Goal: Task Accomplishment & Management: Use online tool/utility

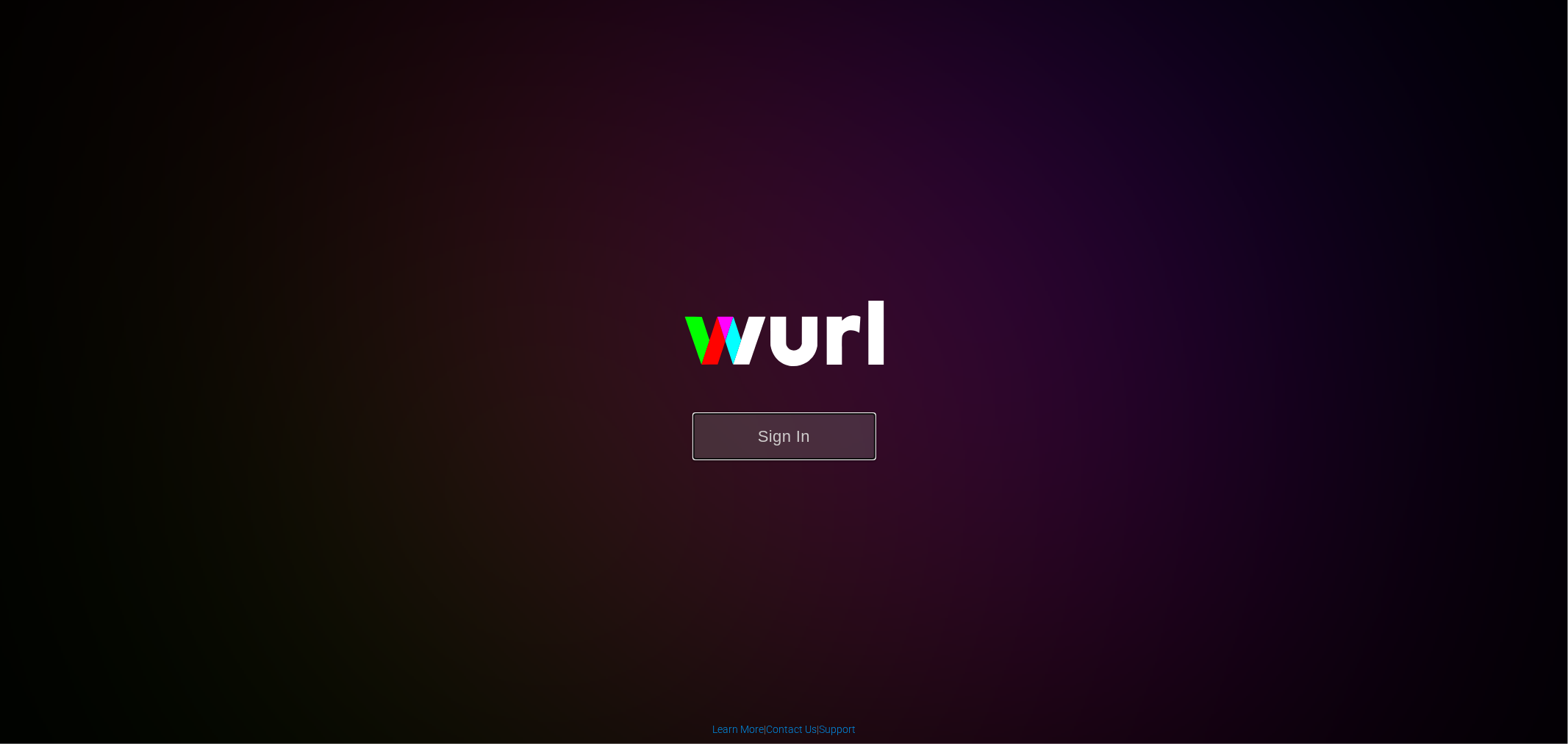
click at [808, 435] on button "Sign In" at bounding box center [784, 436] width 183 height 48
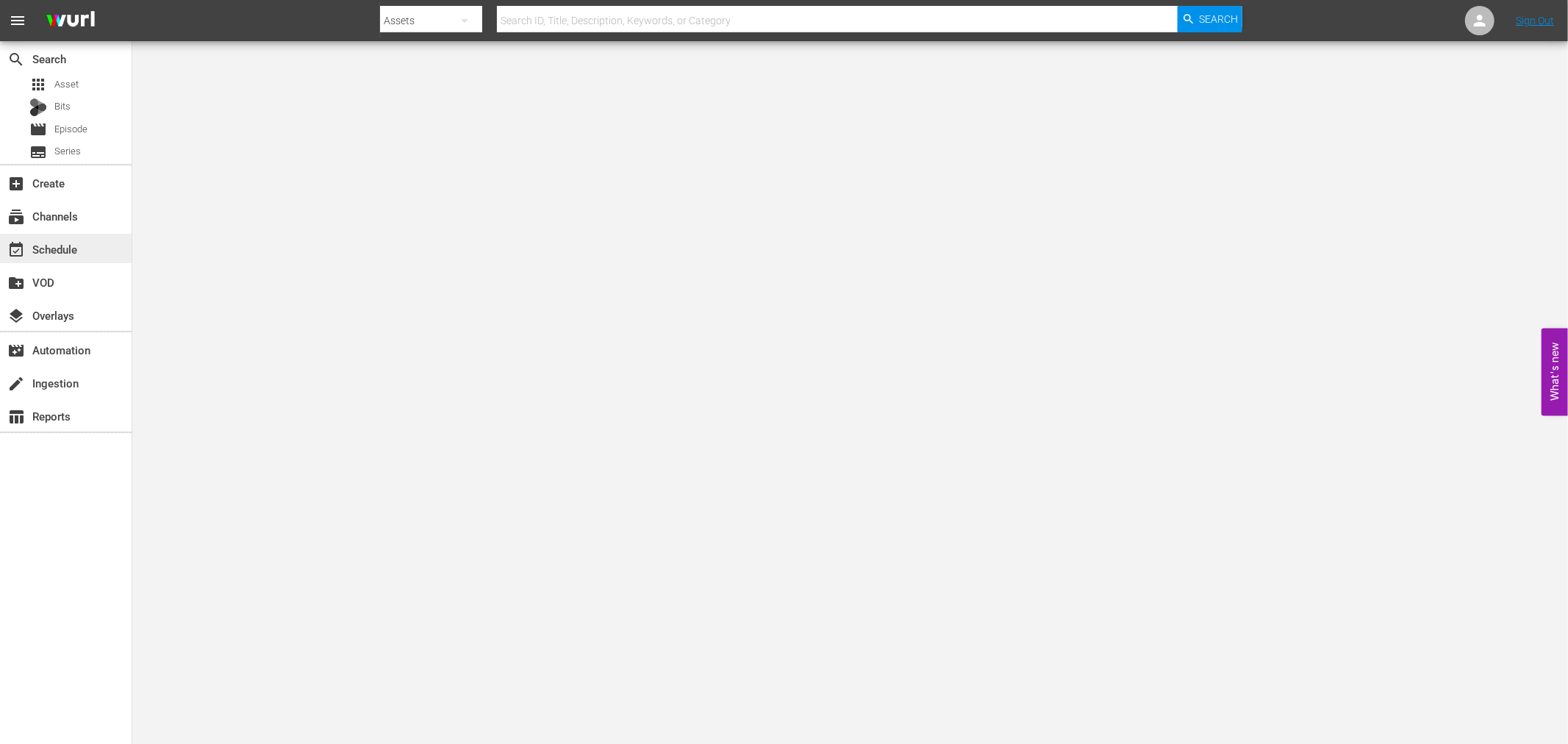
click at [42, 254] on div "event_available Schedule" at bounding box center [41, 247] width 82 height 13
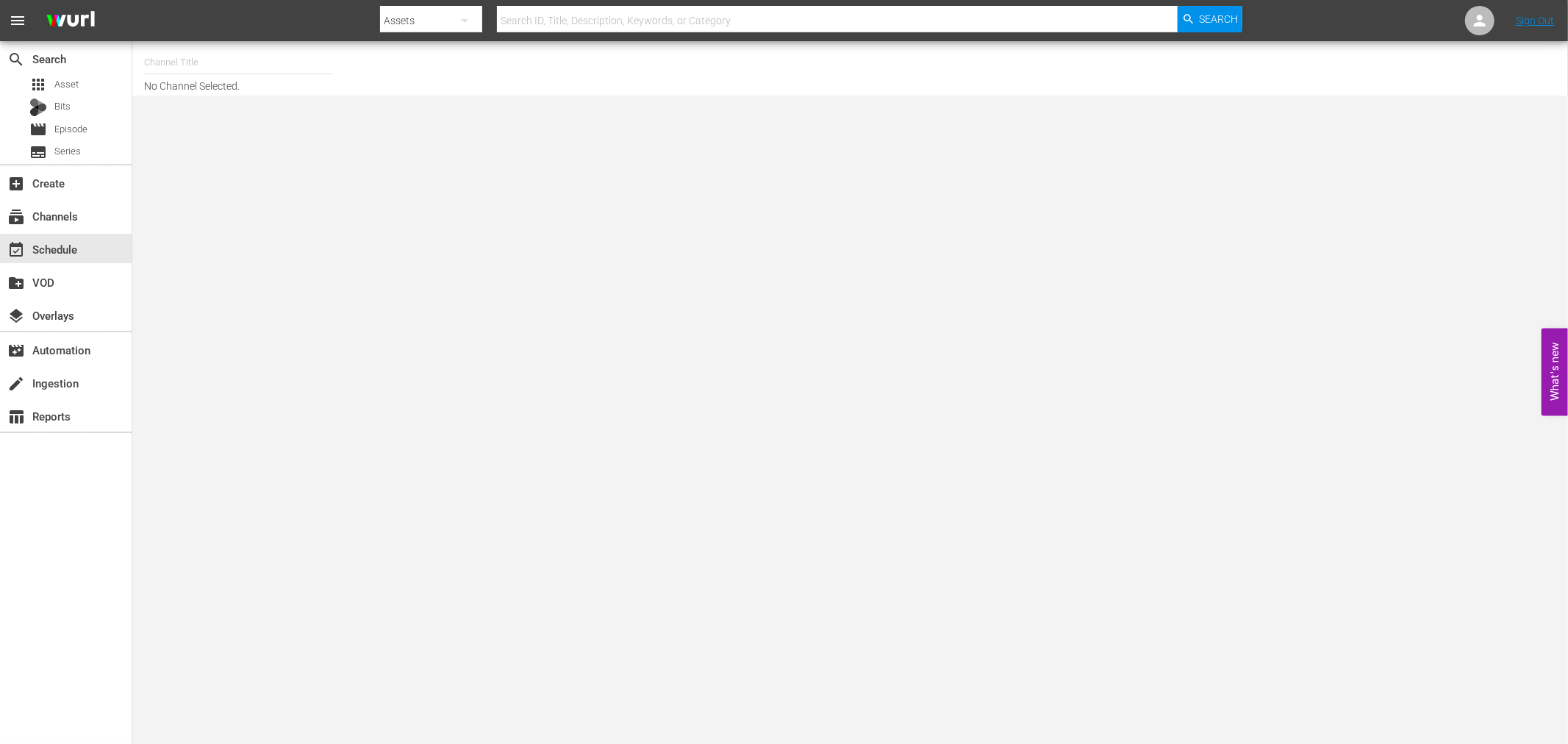
click at [191, 57] on input "text" at bounding box center [238, 63] width 188 height 35
click at [233, 61] on input "text" at bounding box center [238, 63] width 188 height 35
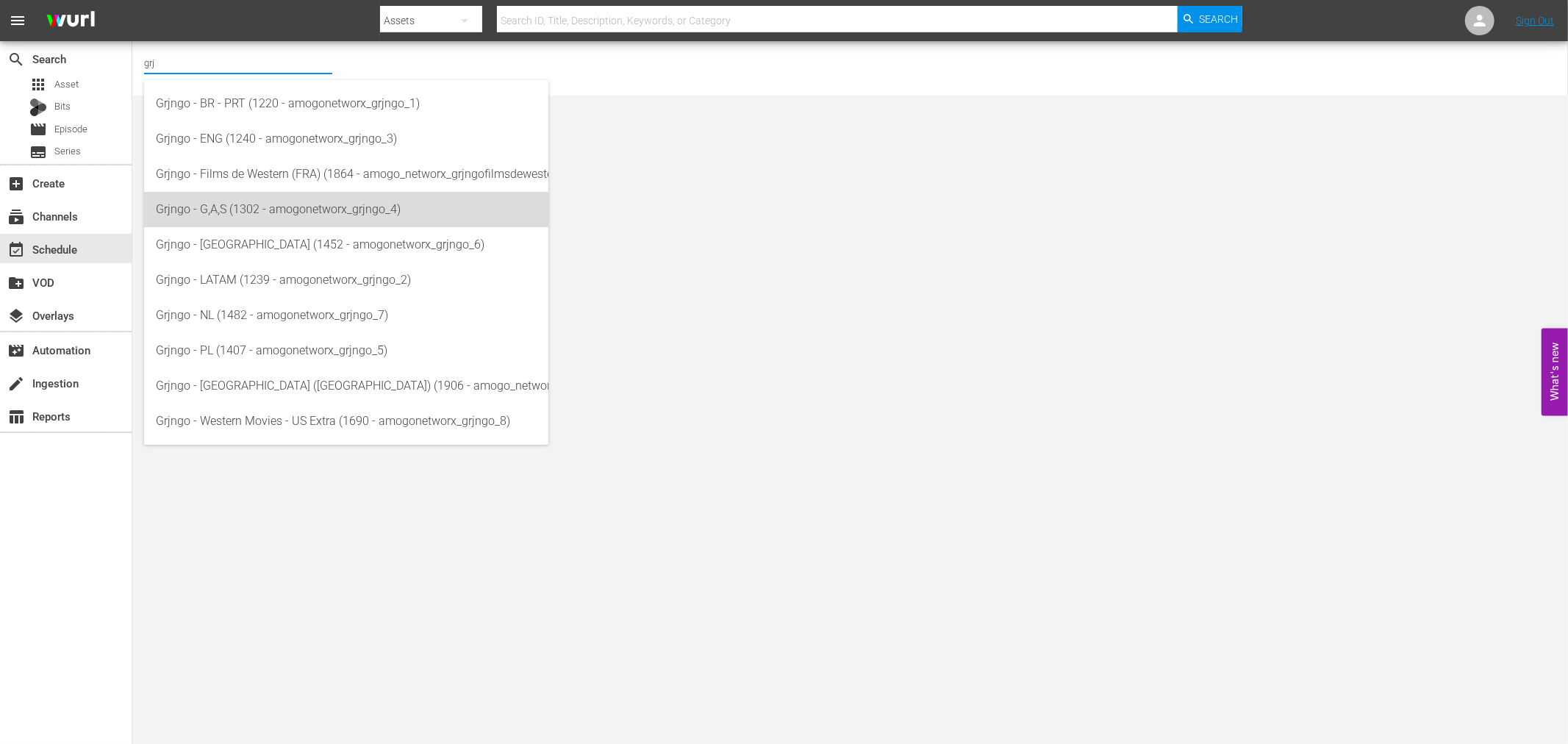
click at [297, 203] on div "Grjngo - G,A,S (1302 - amogonetworx_grjngo_4)" at bounding box center [346, 209] width 381 height 35
type input "Grjngo - G,A,S (1302 - amogonetworx_grjngo_4)"
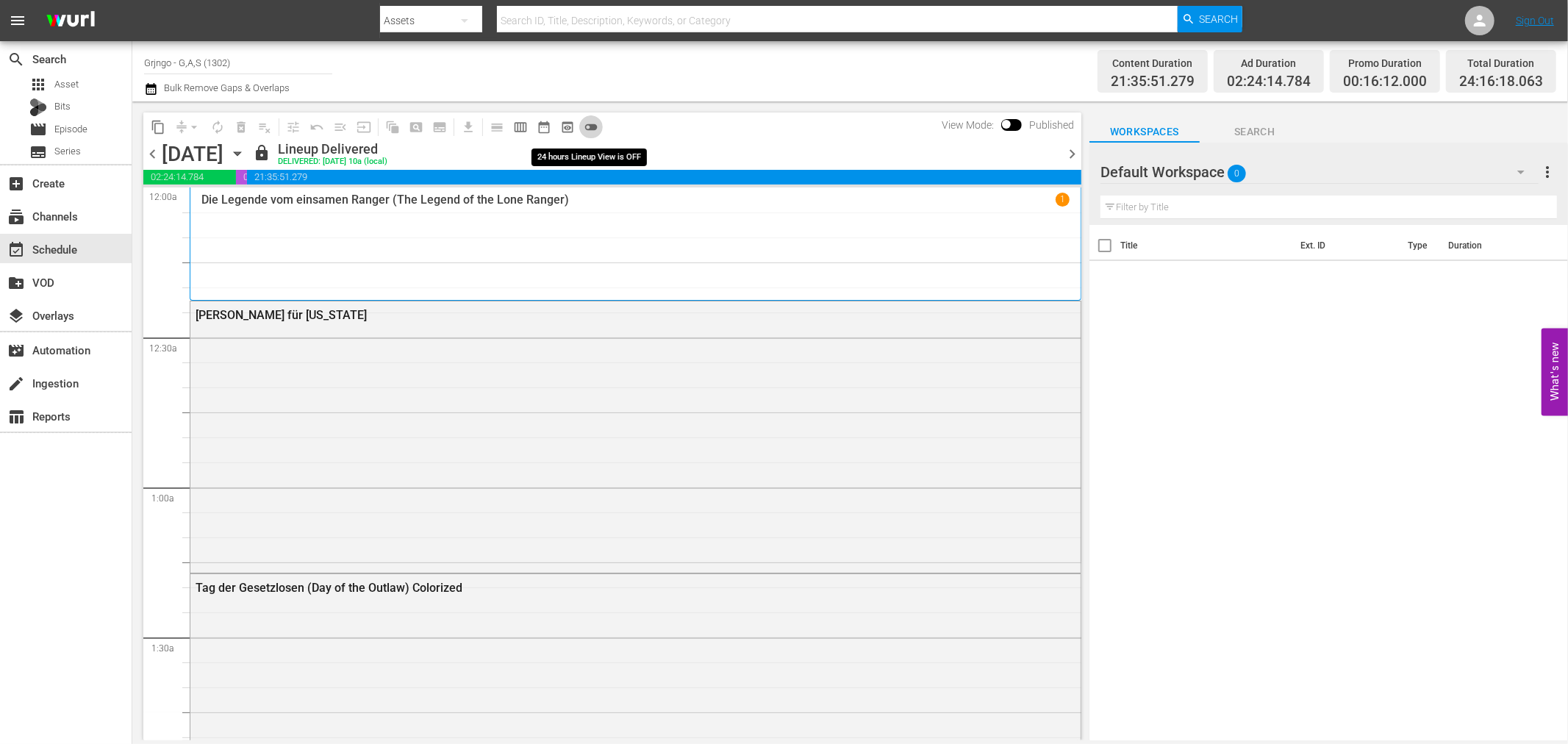
click at [591, 126] on span "toggle_off" at bounding box center [591, 127] width 15 height 15
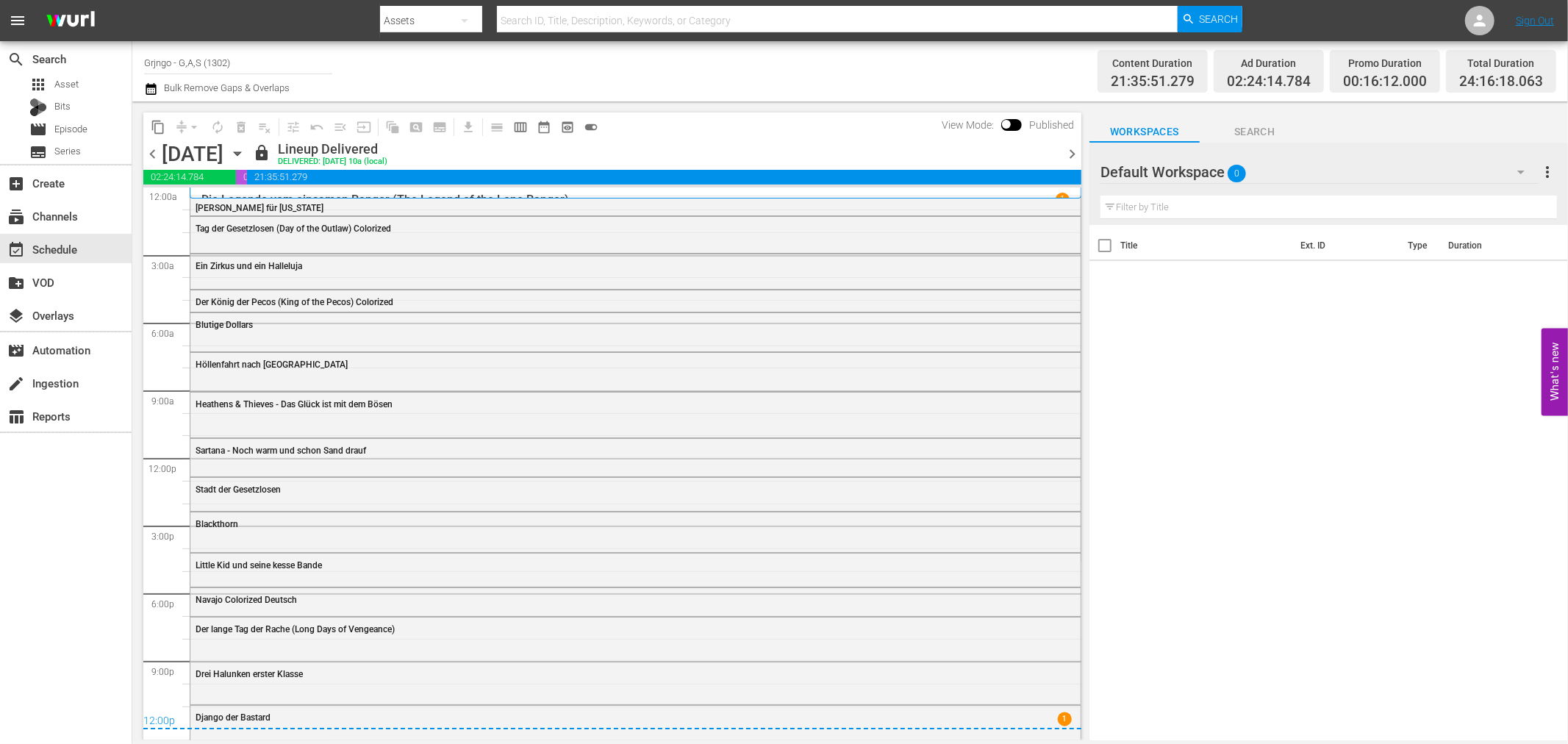
click at [1515, 171] on icon "button" at bounding box center [1520, 172] width 18 height 18
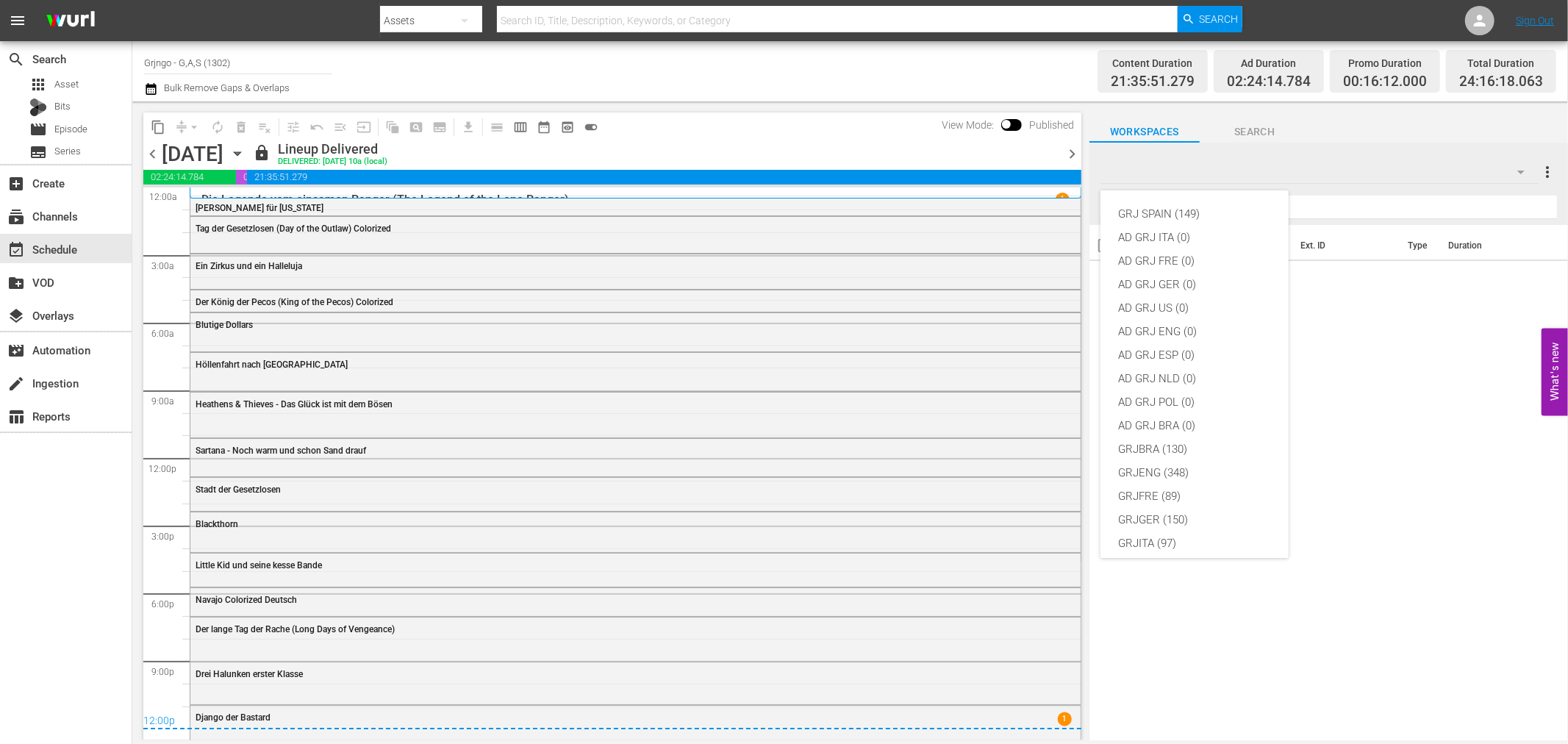
scroll to position [127, 0]
click at [1178, 395] on div "GRJGER (150)" at bounding box center [1194, 393] width 153 height 23
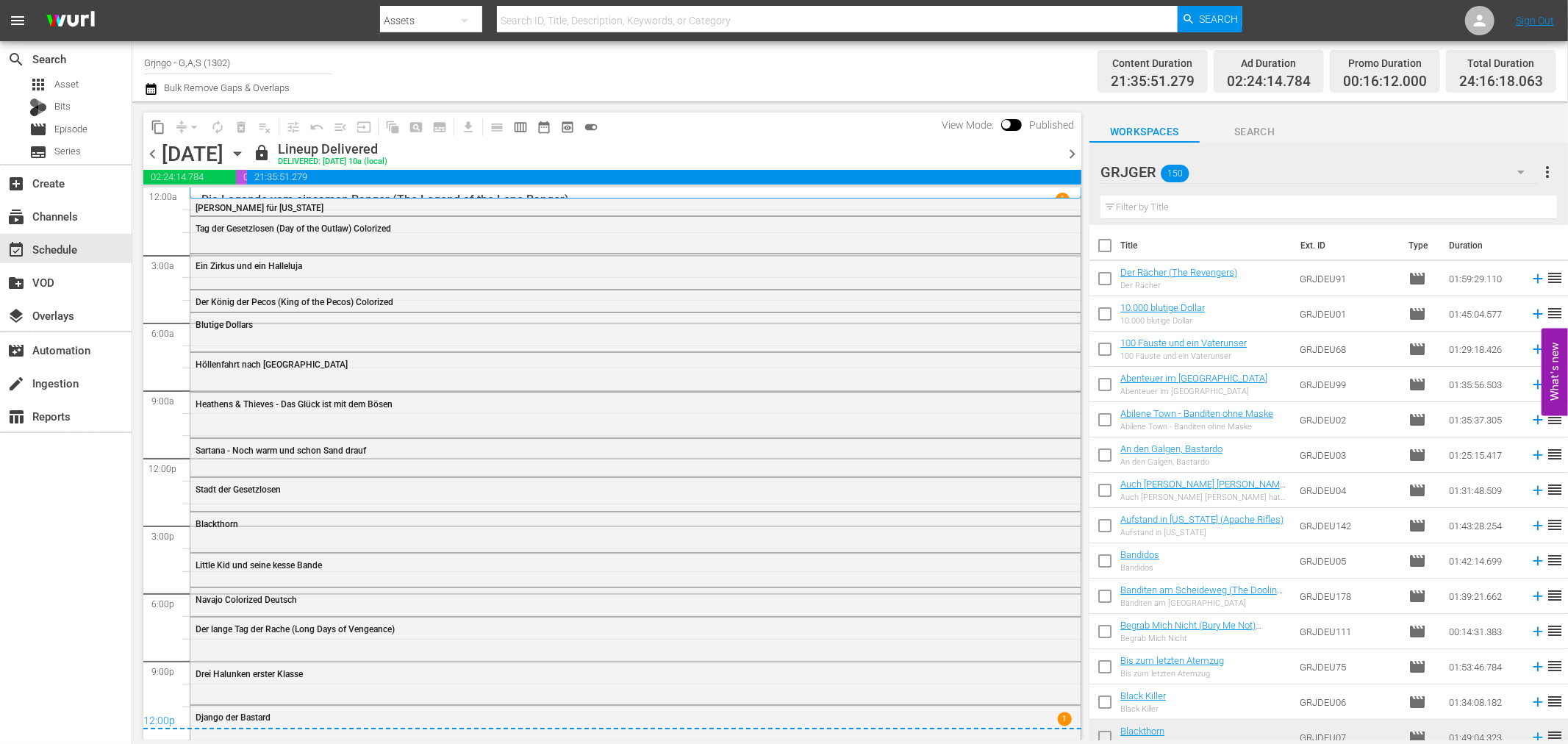
click at [245, 153] on icon "button" at bounding box center [237, 153] width 16 height 16
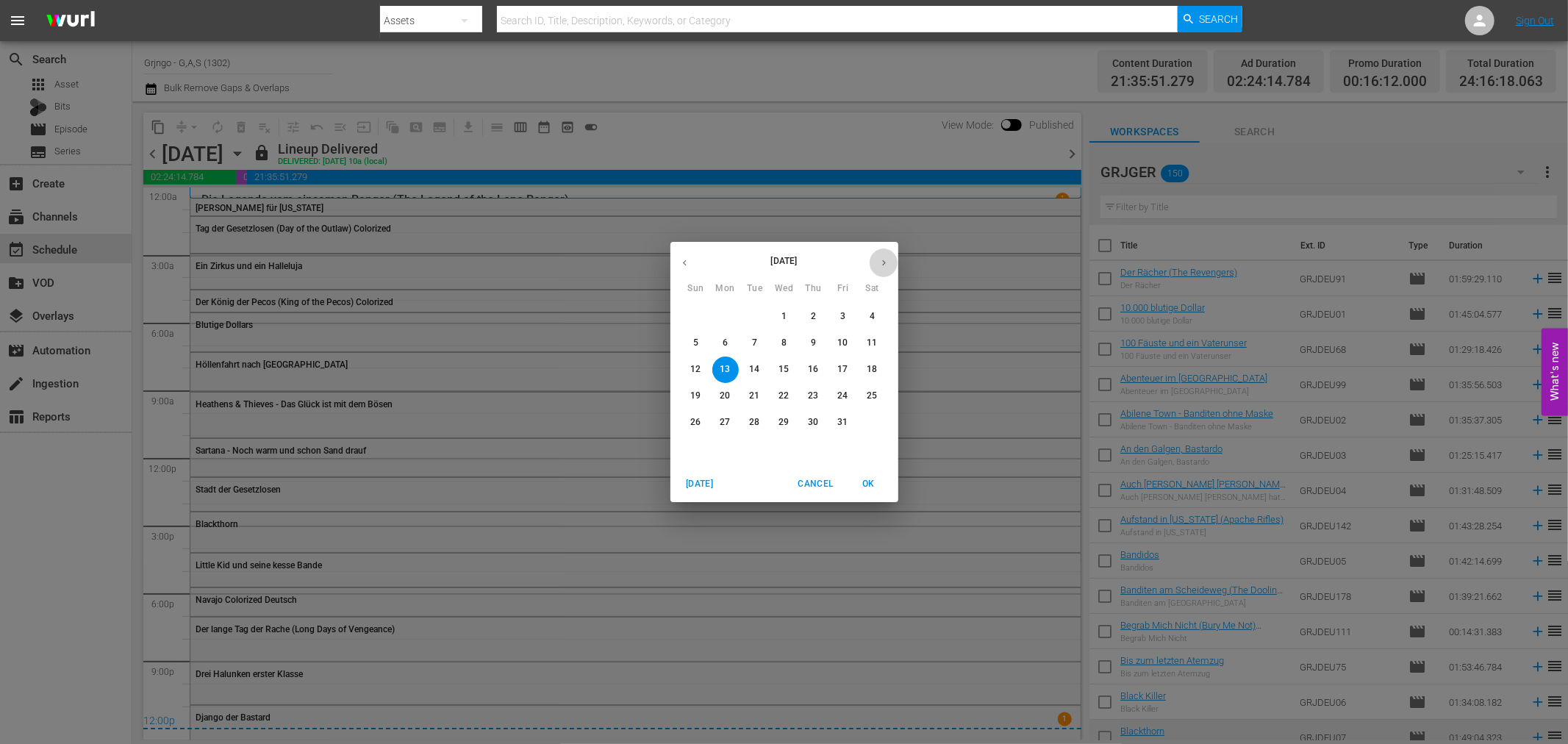
click at [879, 262] on icon "button" at bounding box center [884, 262] width 11 height 11
click at [761, 369] on span "11" at bounding box center [755, 369] width 27 height 13
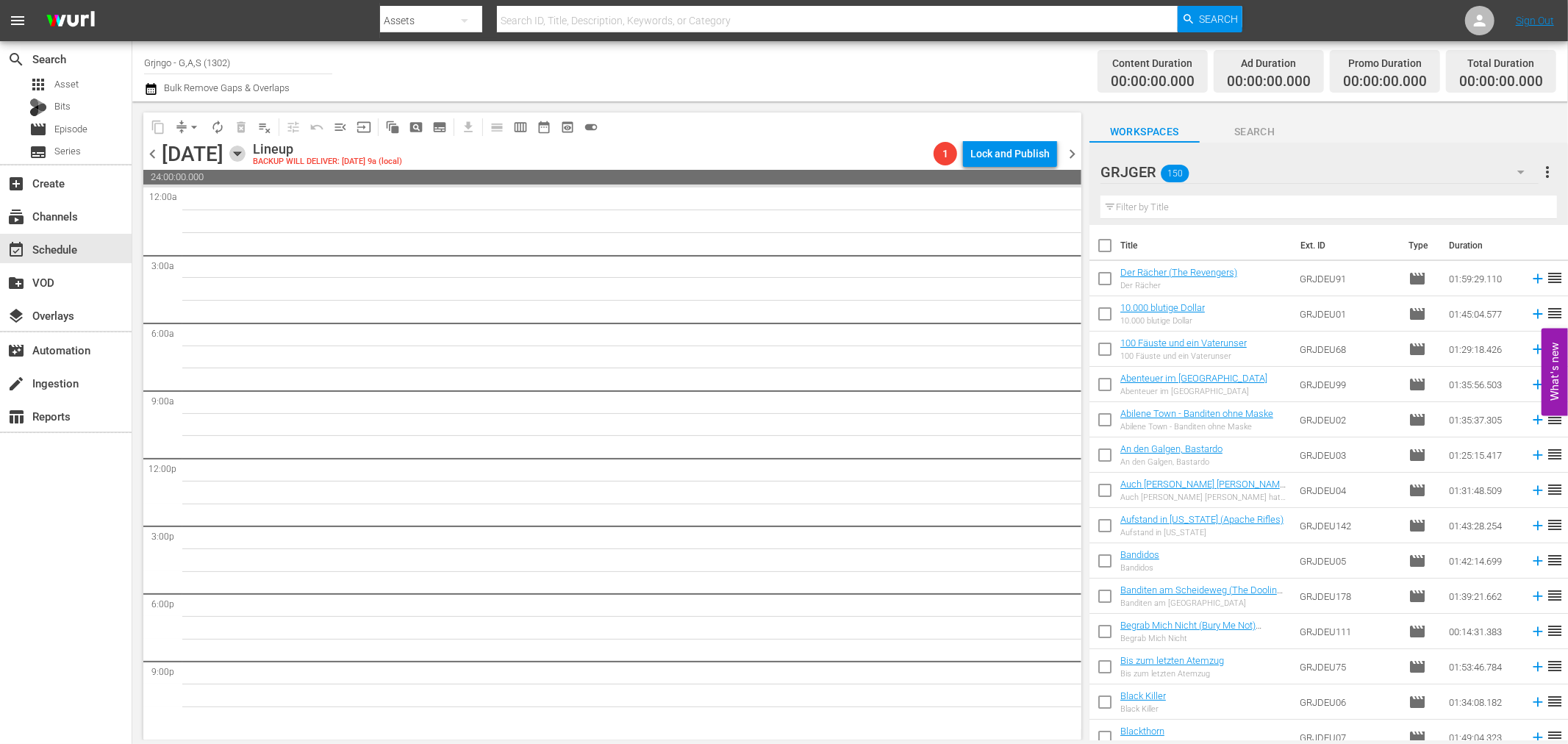
click at [245, 155] on icon "button" at bounding box center [237, 153] width 16 height 16
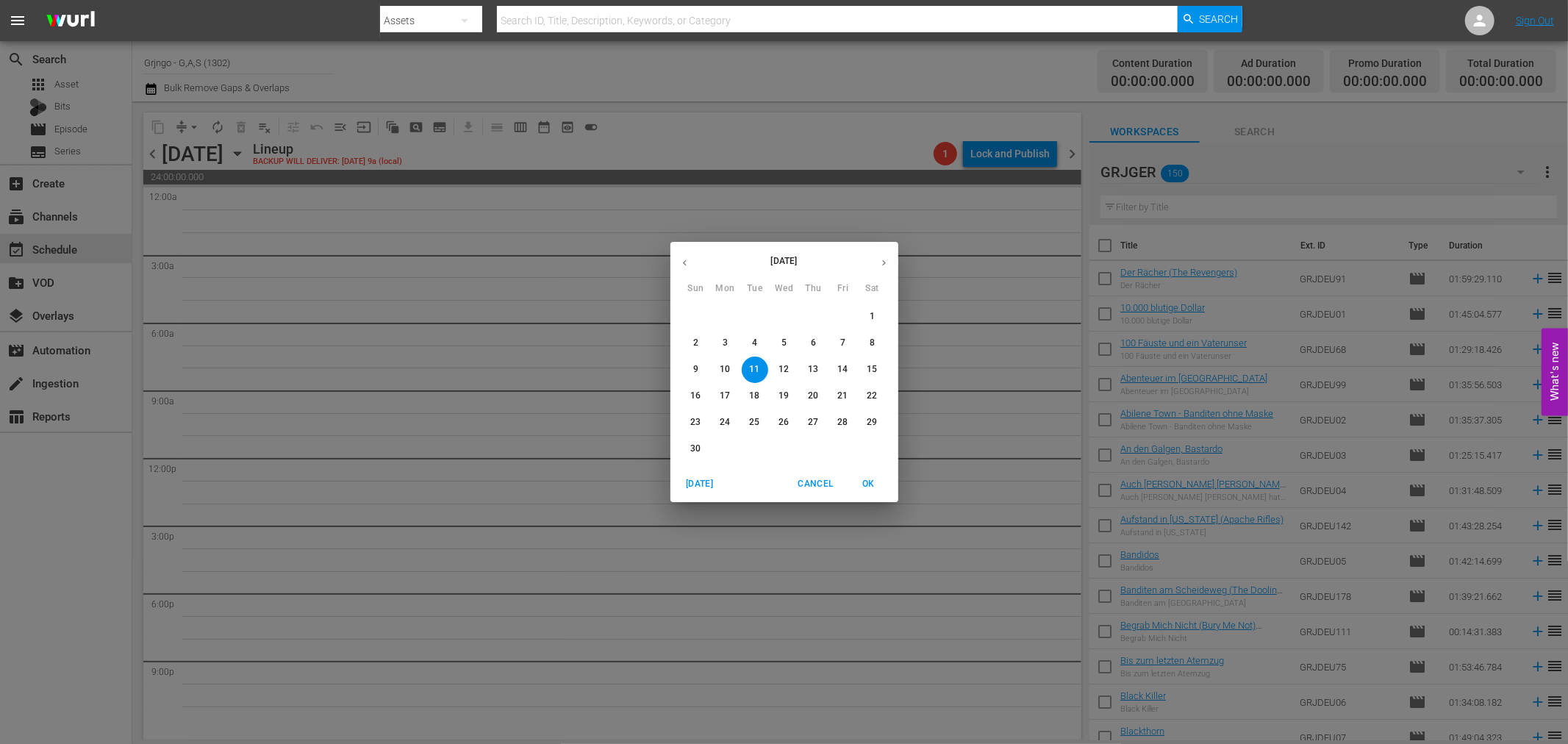
click at [864, 342] on span "8" at bounding box center [873, 343] width 27 height 13
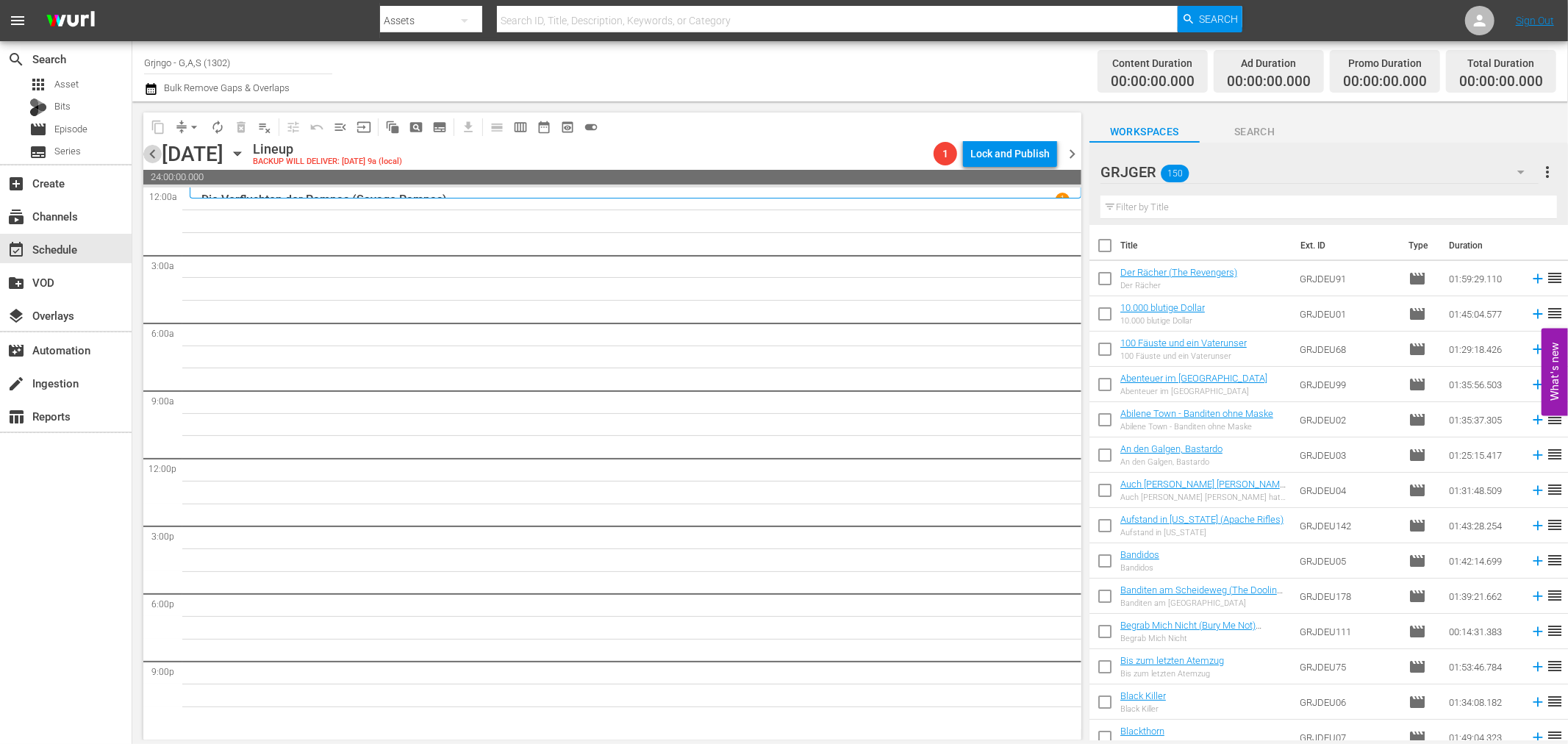
click at [148, 147] on span "chevron_left" at bounding box center [152, 154] width 18 height 18
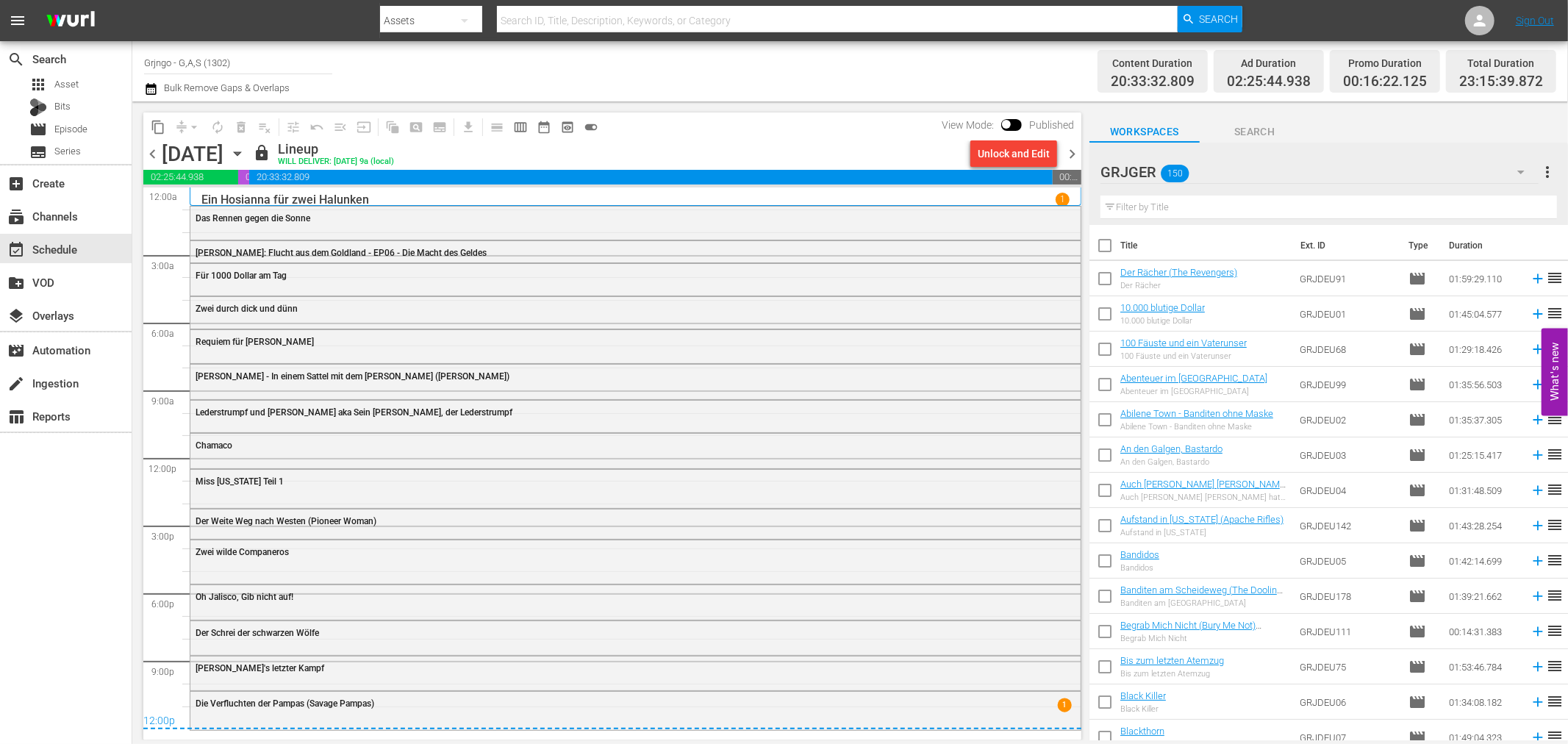
click at [1064, 151] on span "chevron_right" at bounding box center [1072, 154] width 18 height 18
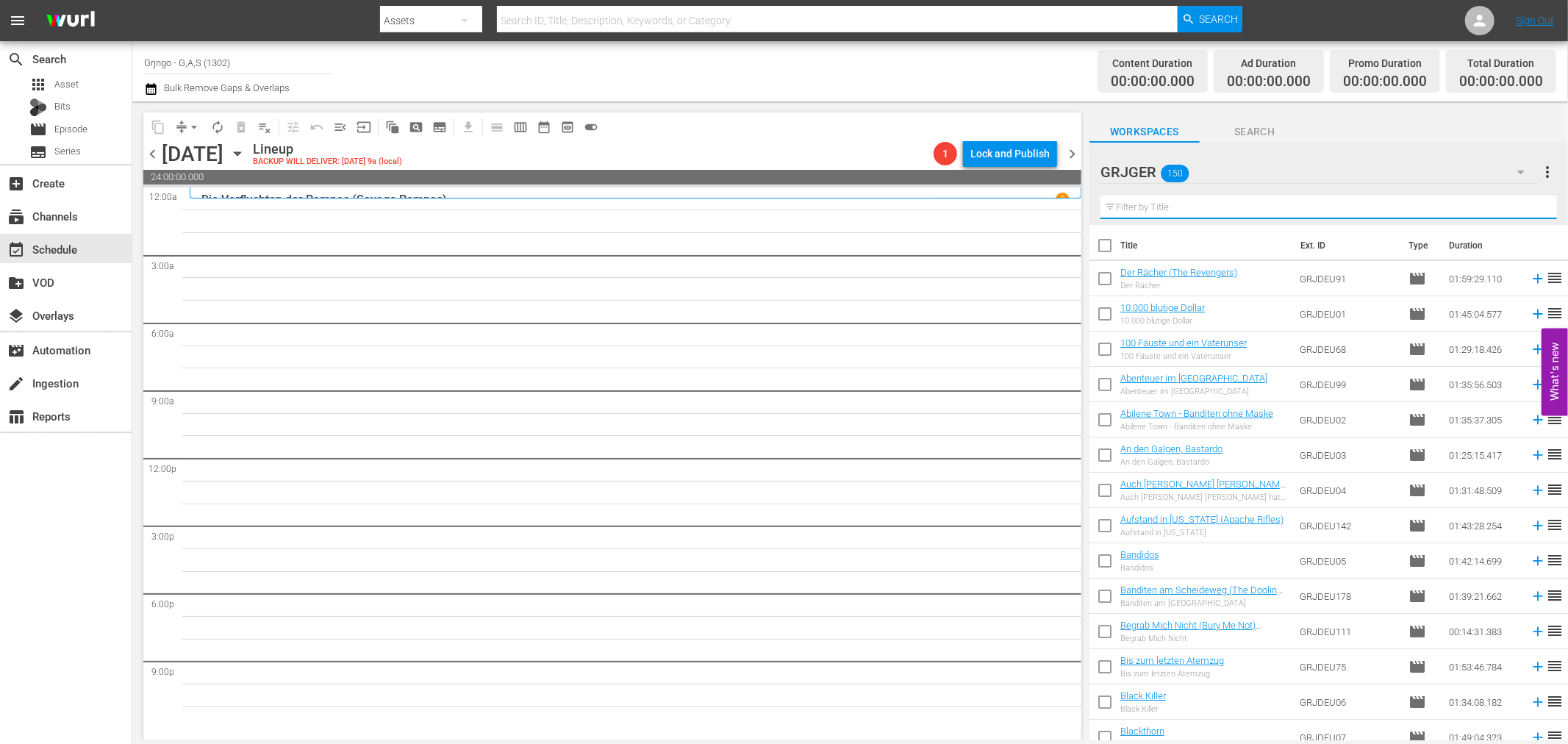
click at [1121, 200] on input "text" at bounding box center [1328, 207] width 456 height 23
paste input "Lucky [PERSON_NAME]"
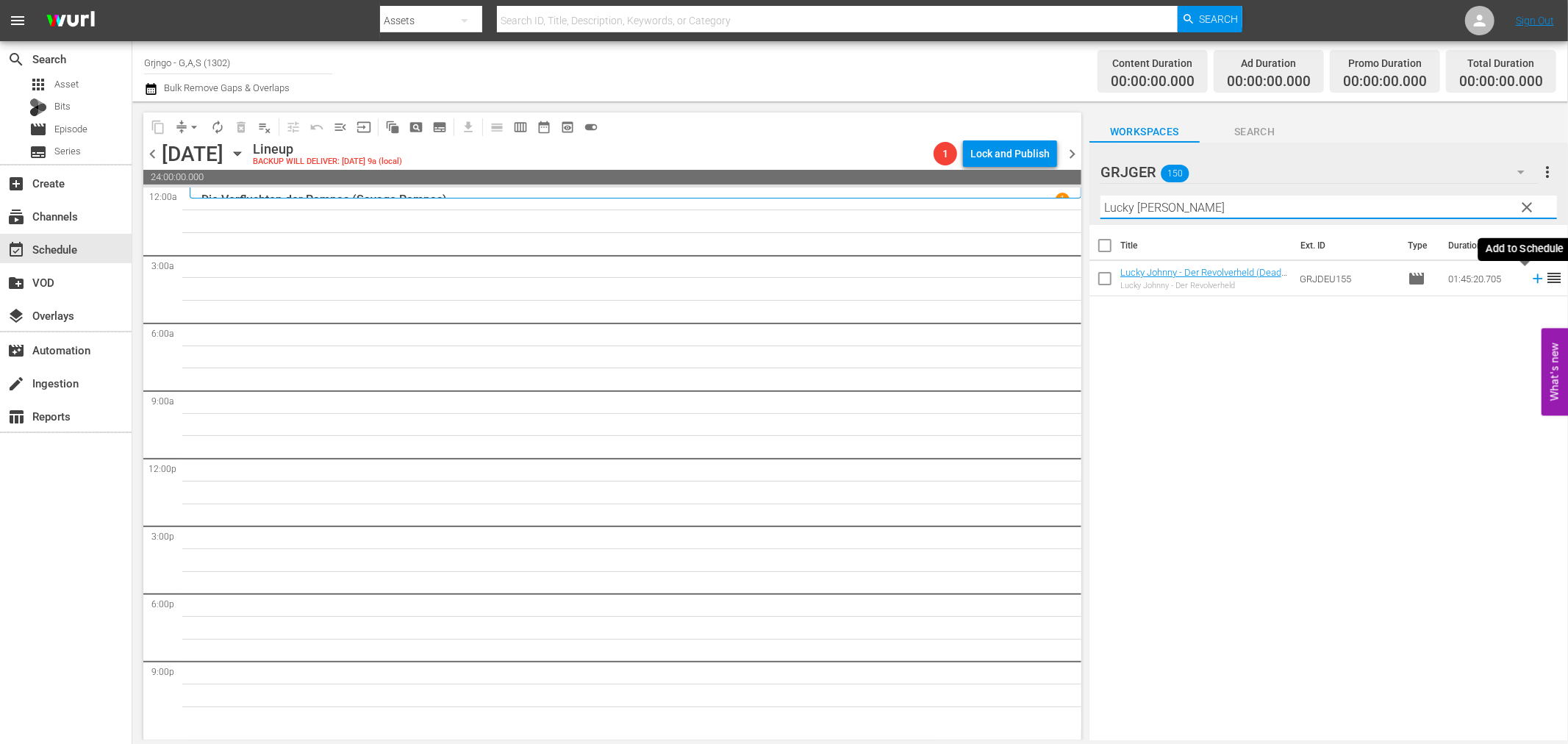
type input "Lucky [PERSON_NAME]"
click at [1533, 278] on icon at bounding box center [1537, 278] width 9 height 9
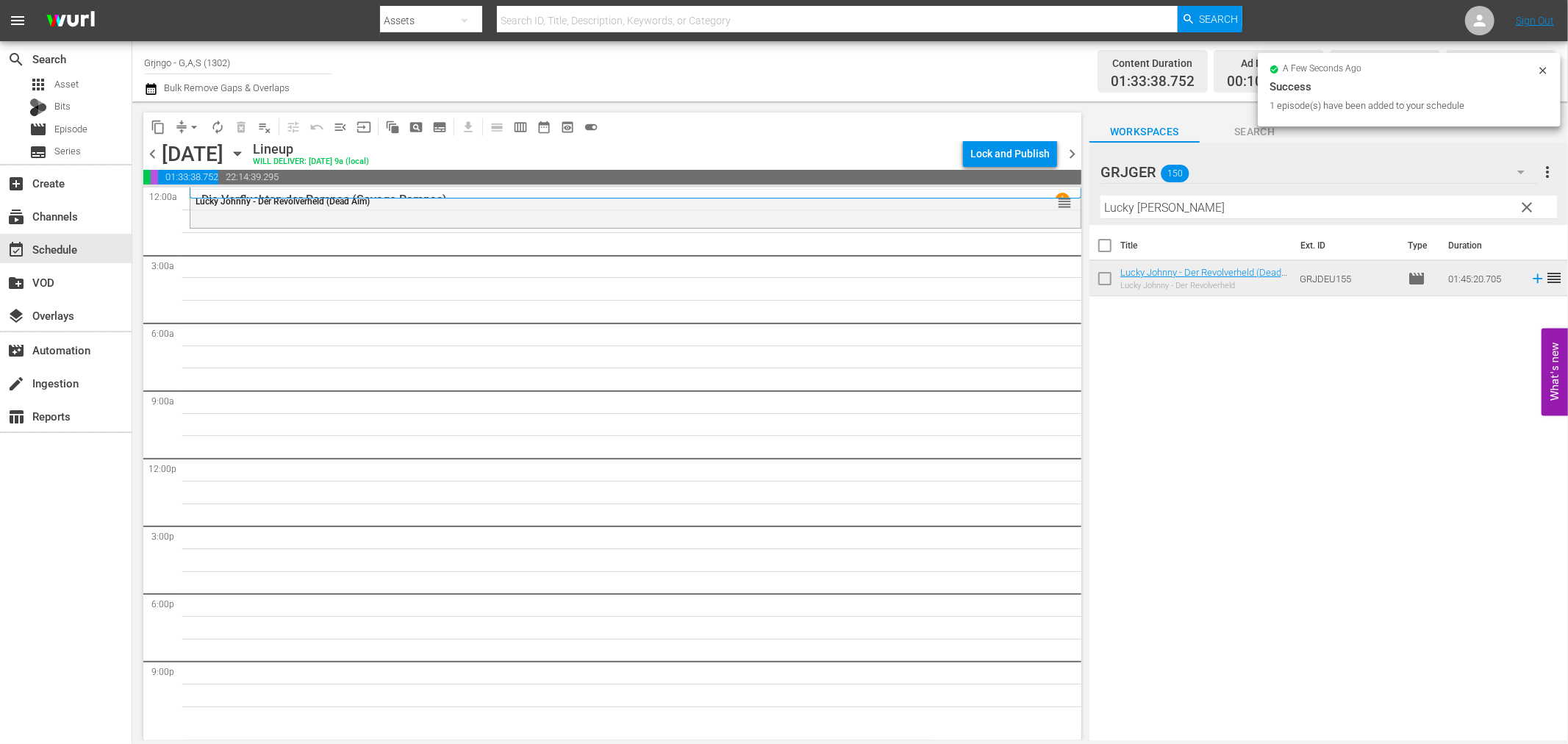
drag, startPoint x: 1520, startPoint y: 203, endPoint x: 1184, endPoint y: 204, distance: 336.0
click at [1520, 203] on span "clear" at bounding box center [1527, 207] width 18 height 18
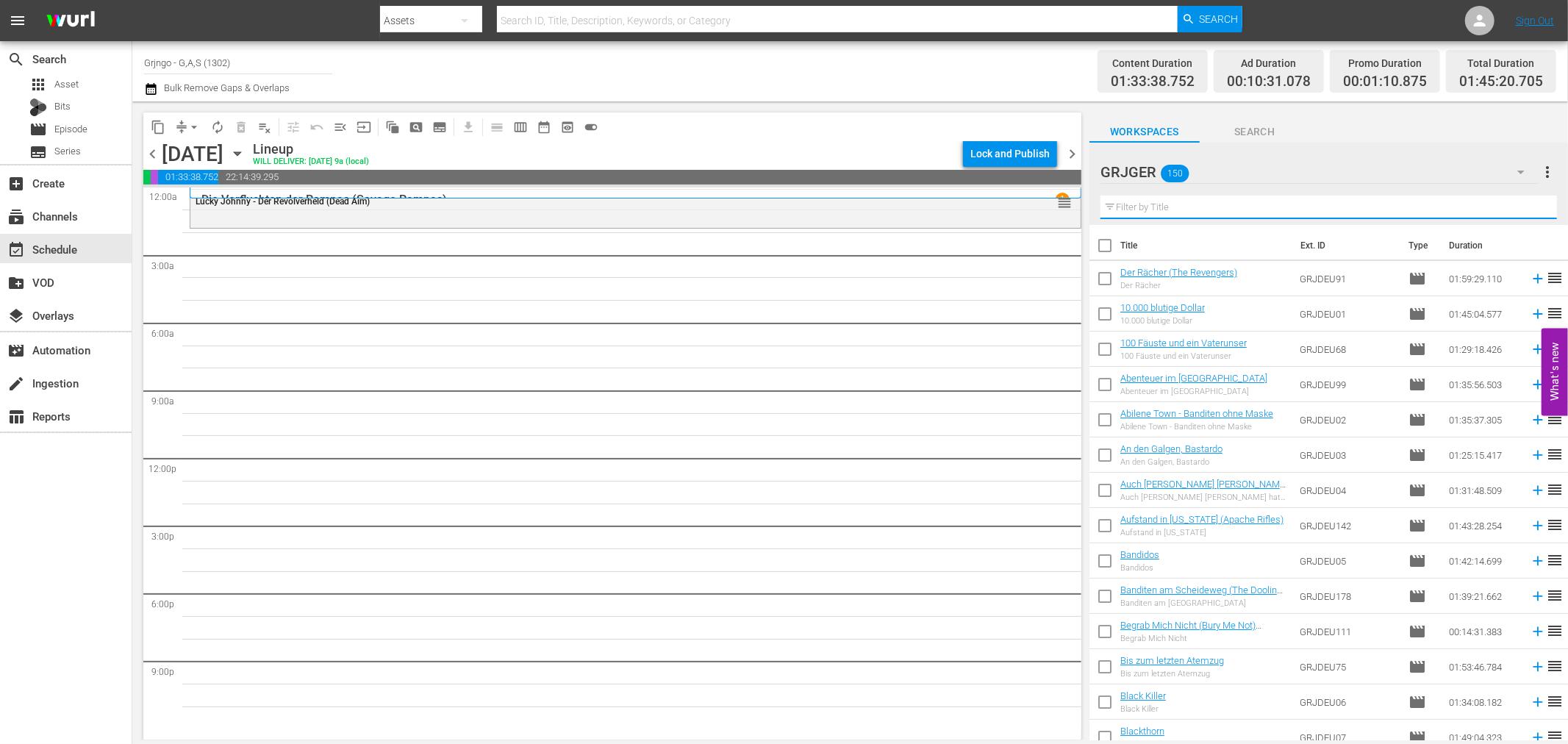
paste input "Der Mann mit der Kugelpeitsche"
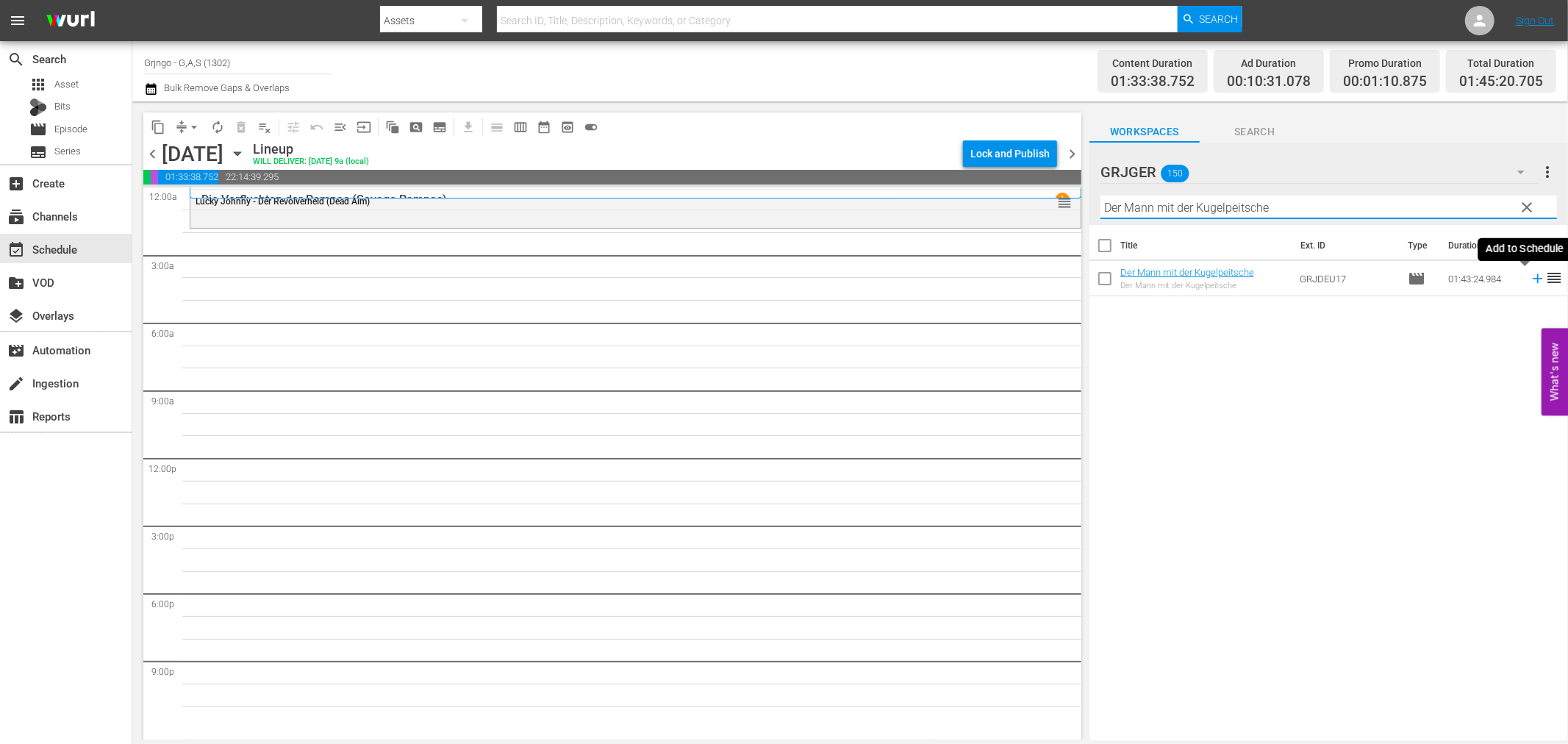
type input "Der Mann mit der Kugelpeitsche"
click at [1529, 279] on icon at bounding box center [1537, 278] width 16 height 16
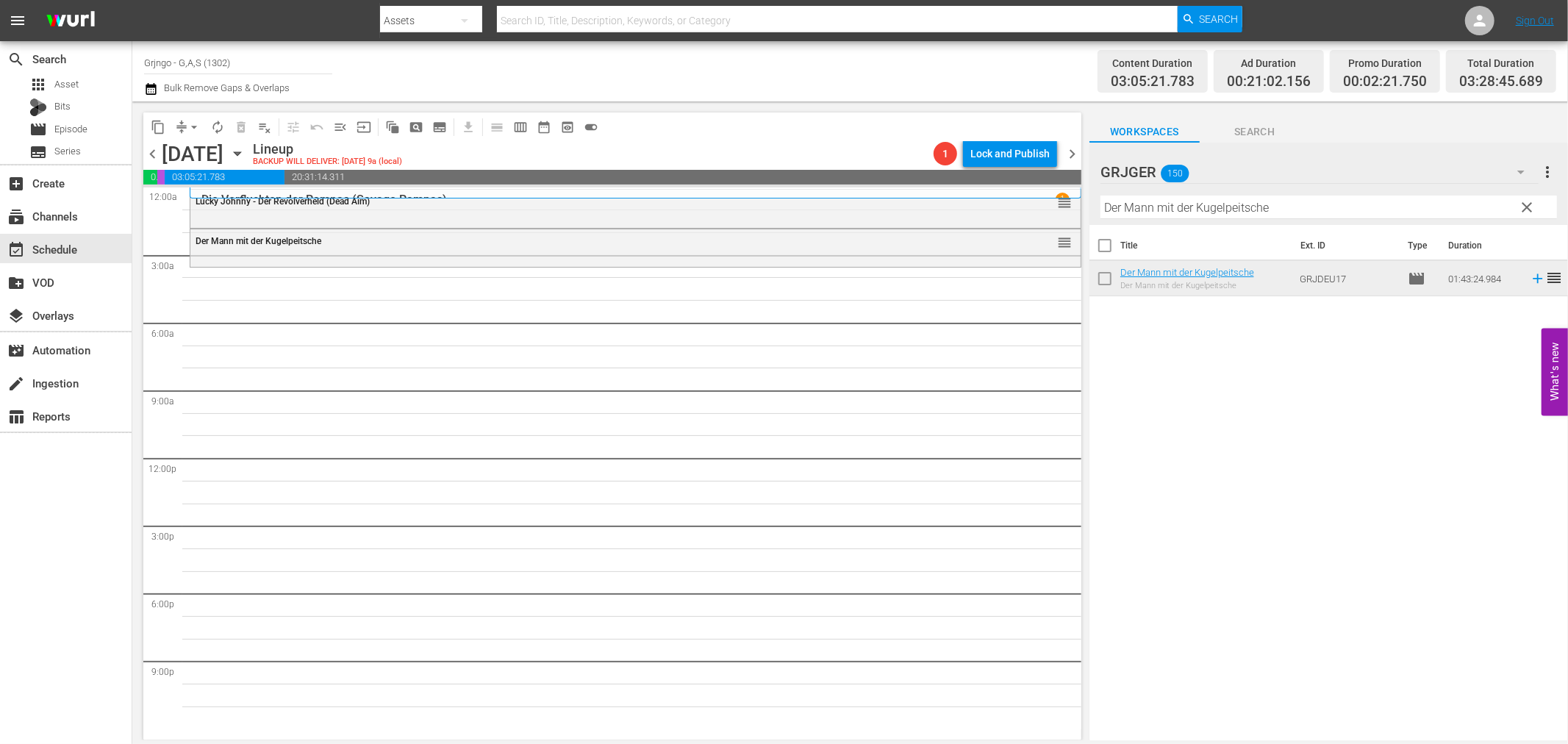
drag, startPoint x: 1520, startPoint y: 207, endPoint x: 1186, endPoint y: 201, distance: 334.1
click at [1520, 207] on span "clear" at bounding box center [1527, 207] width 18 height 18
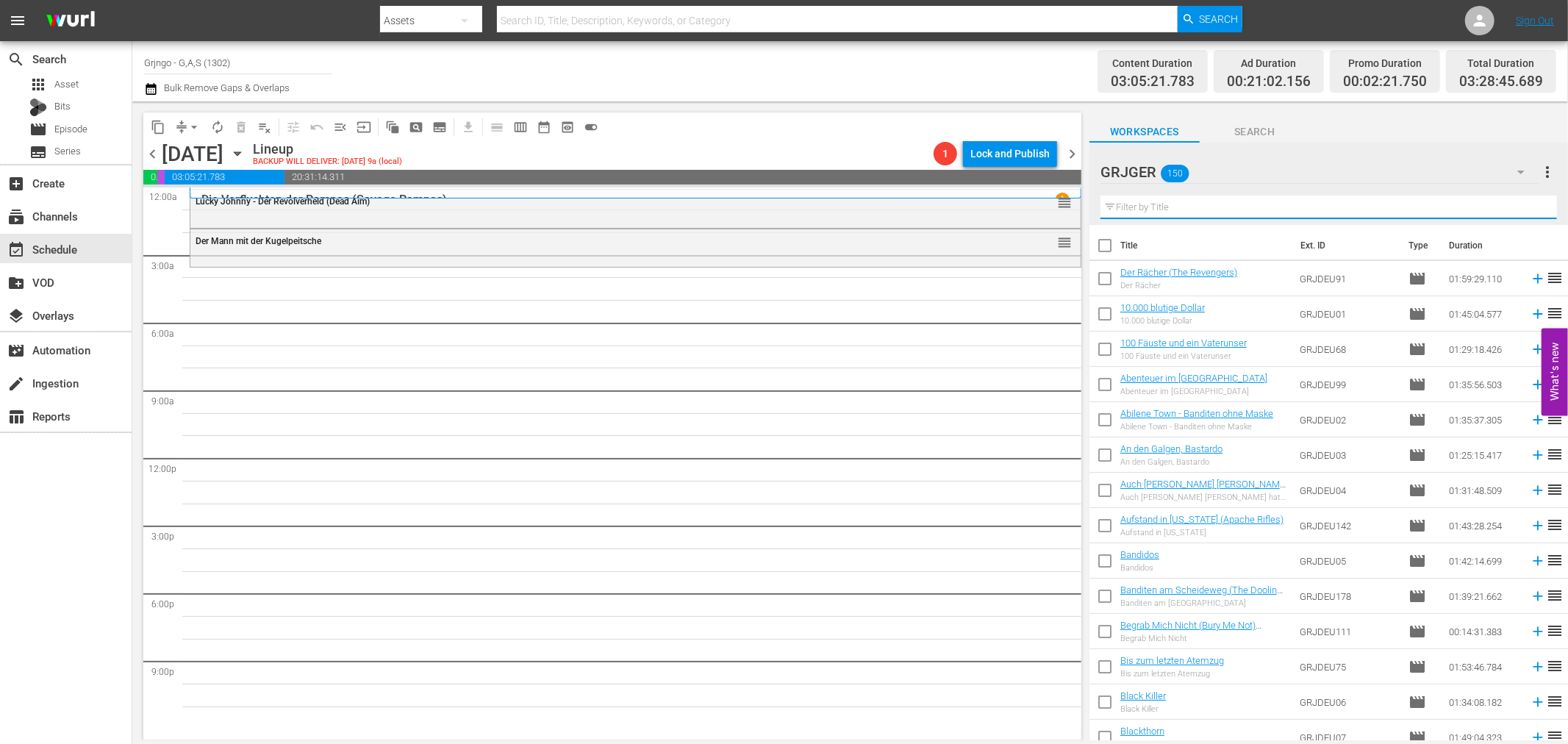
paste input "Gefährten des Todes (The Deadly Companions)"
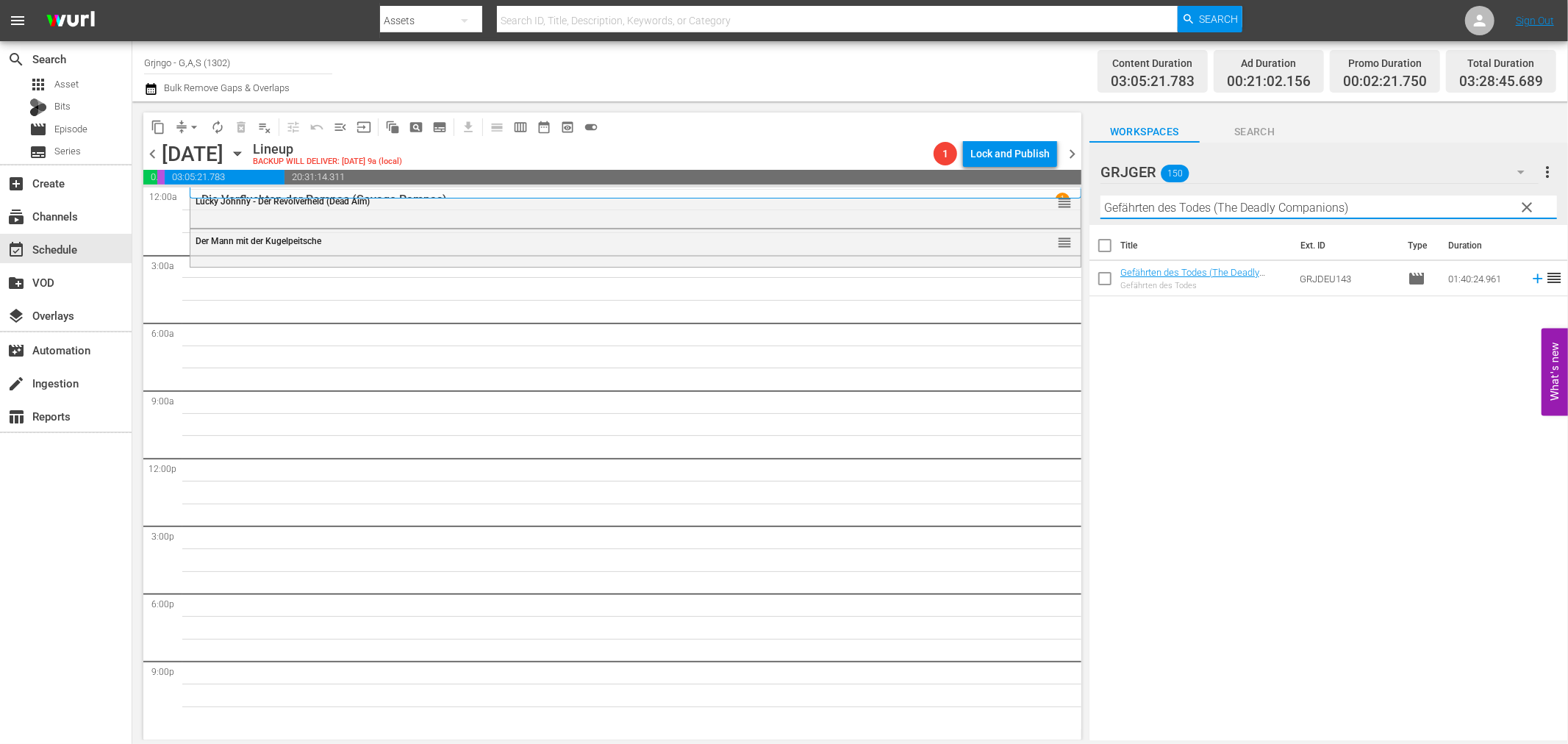
type input "Gefährten des Todes (The Deadly Companions)"
click at [1533, 278] on icon at bounding box center [1537, 278] width 9 height 9
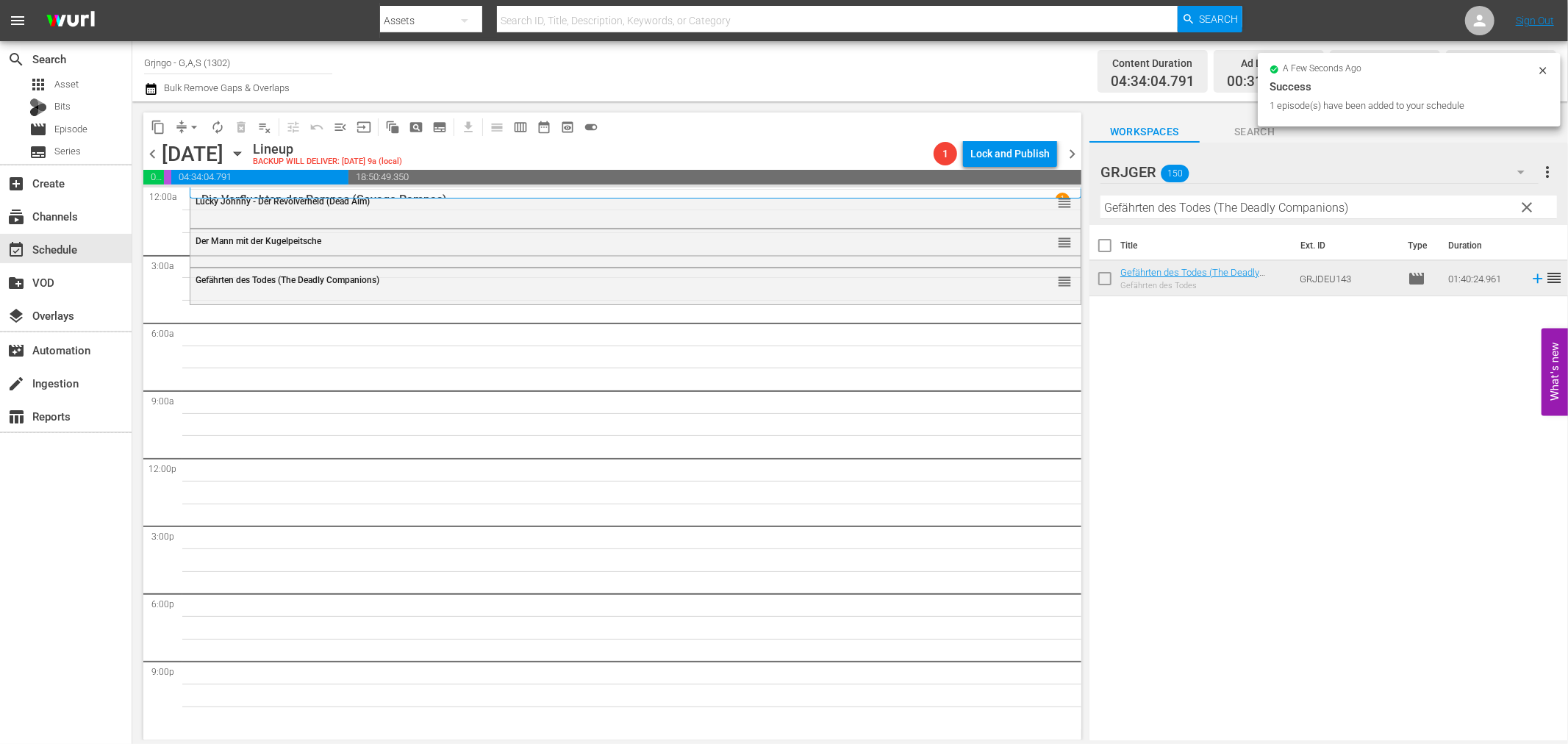
drag, startPoint x: 1524, startPoint y: 204, endPoint x: 1222, endPoint y: 214, distance: 302.2
click at [1524, 204] on span "clear" at bounding box center [1527, 207] width 18 height 18
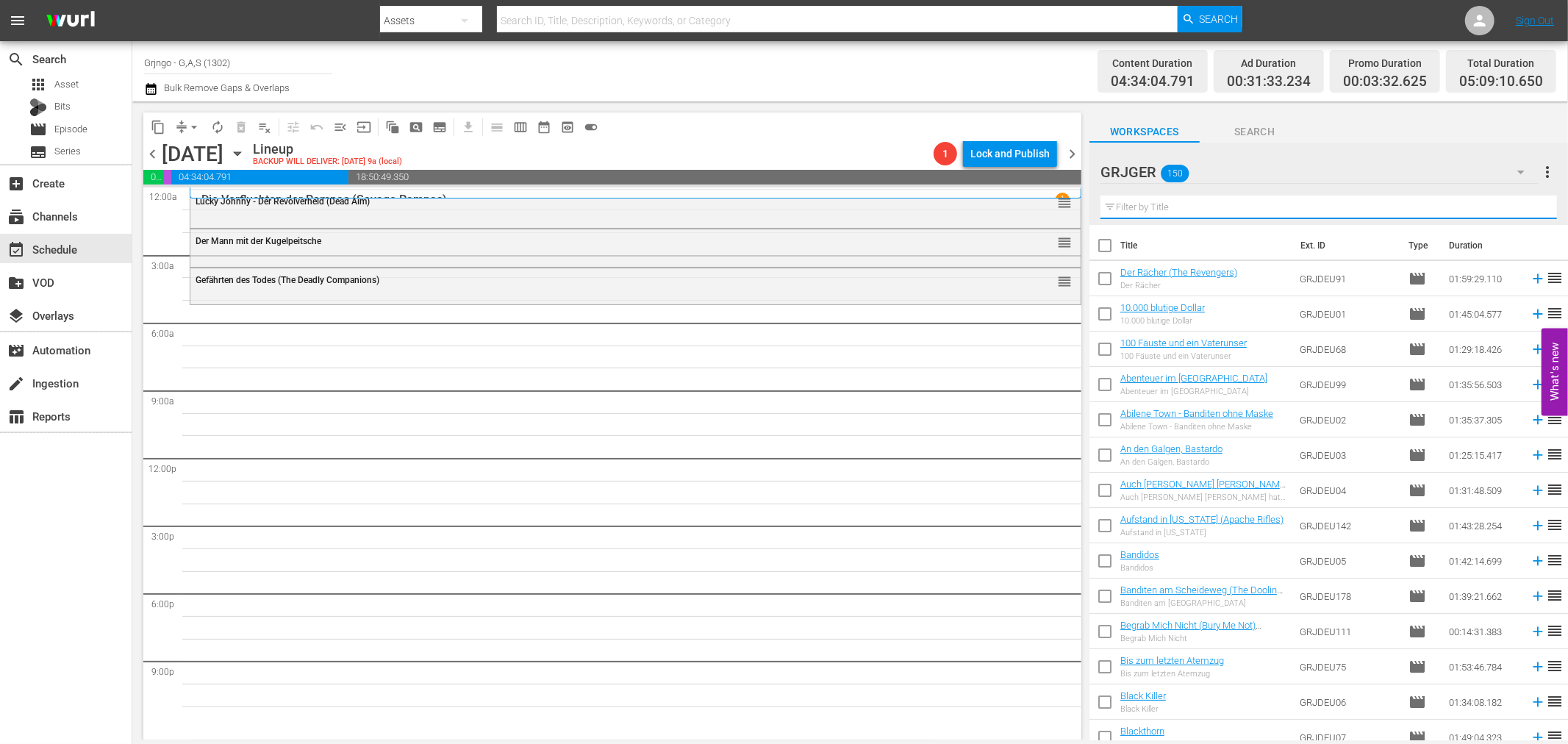
paste input "Abenteuer im [GEOGRAPHIC_DATA]"
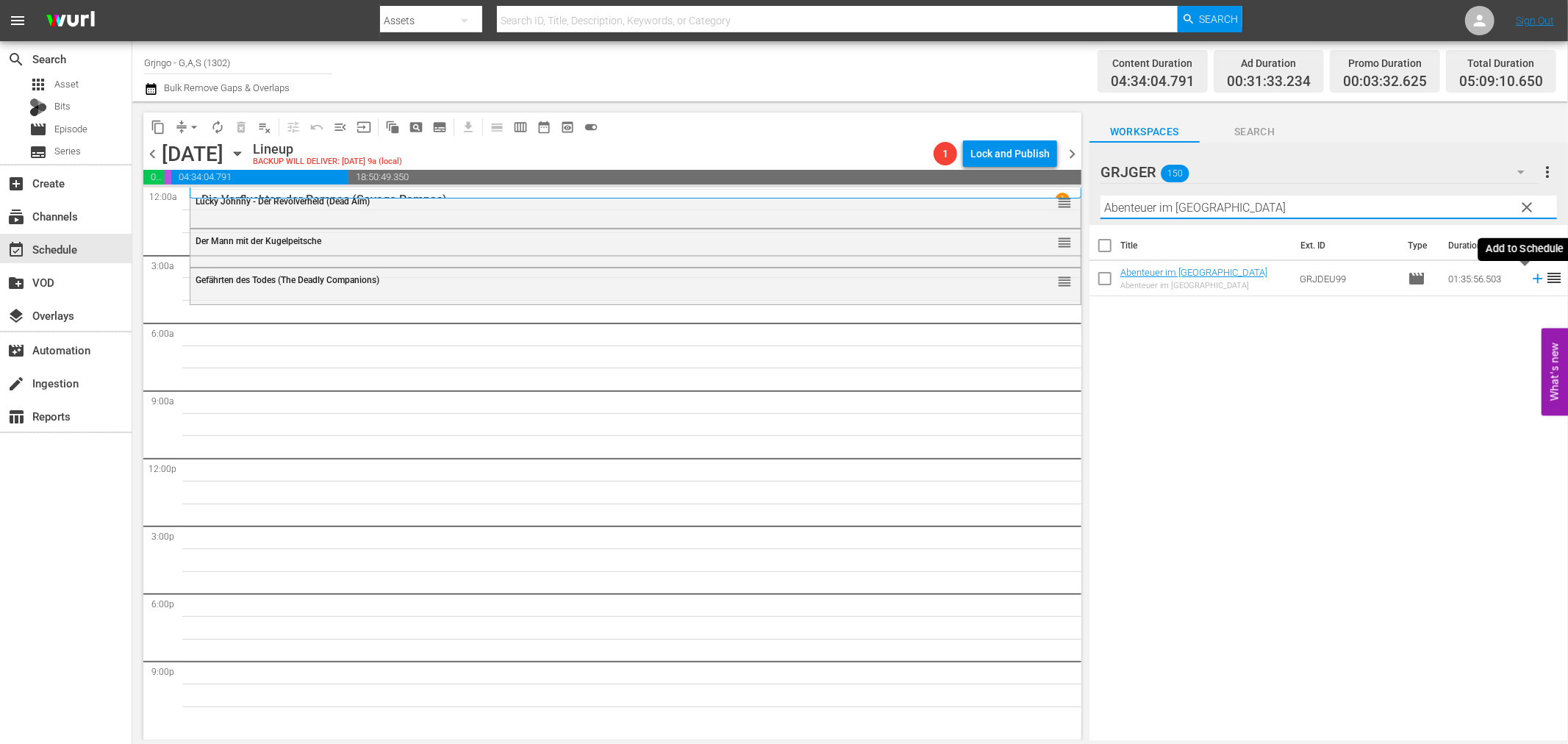
type input "Abenteuer im [GEOGRAPHIC_DATA]"
click at [1529, 280] on icon at bounding box center [1537, 278] width 16 height 16
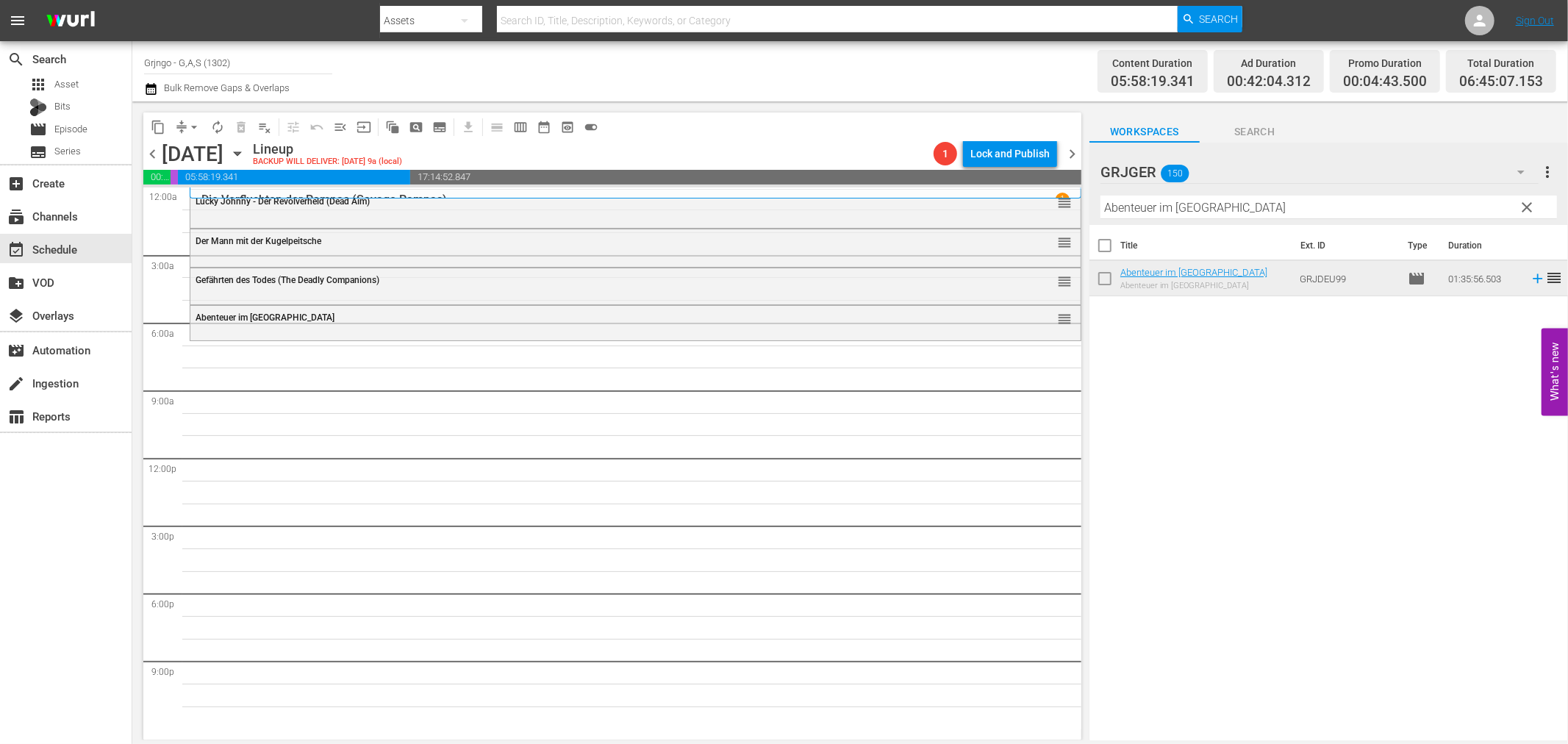
click at [1523, 202] on span "clear" at bounding box center [1527, 207] width 18 height 18
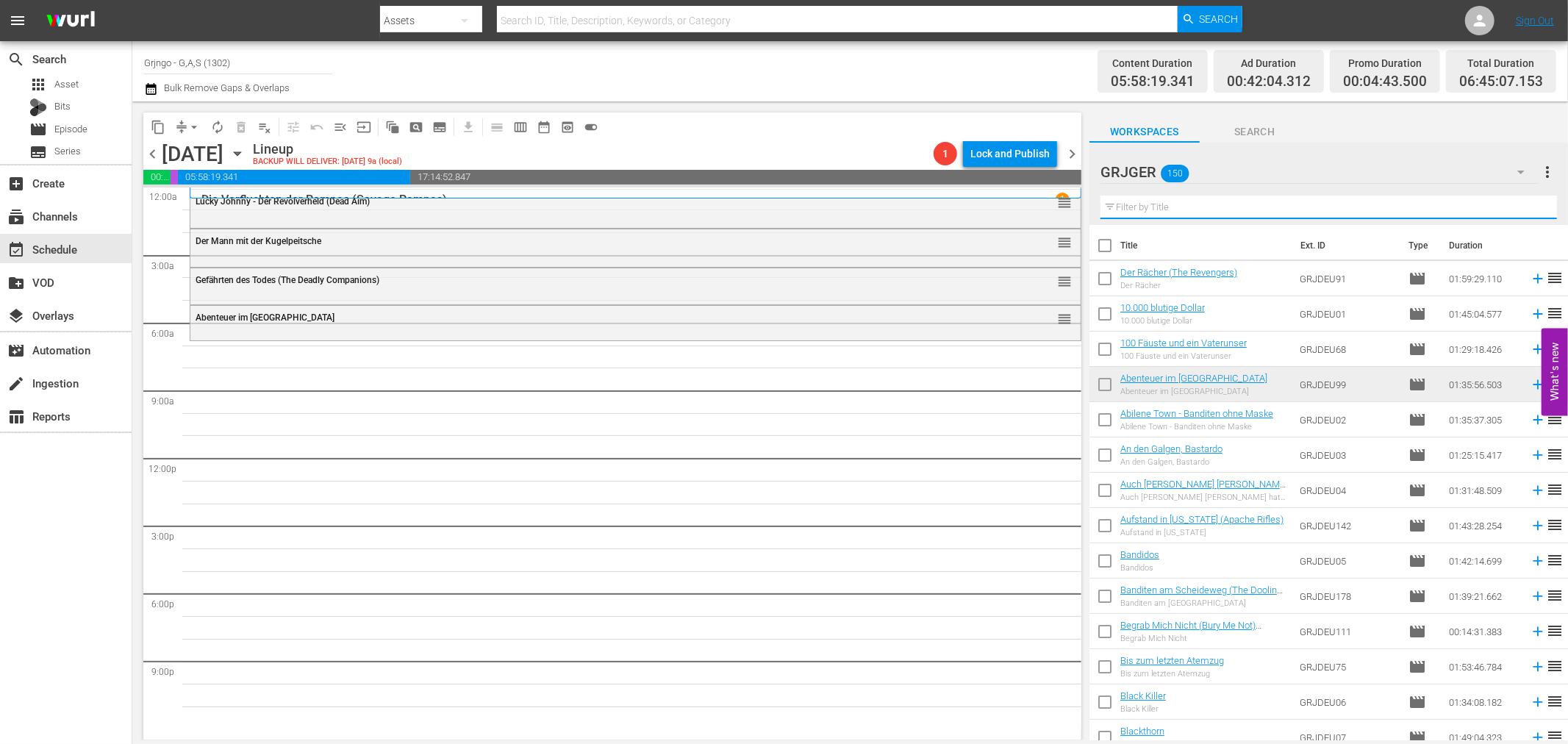
paste input "Ein Halleluja für Camposanto"
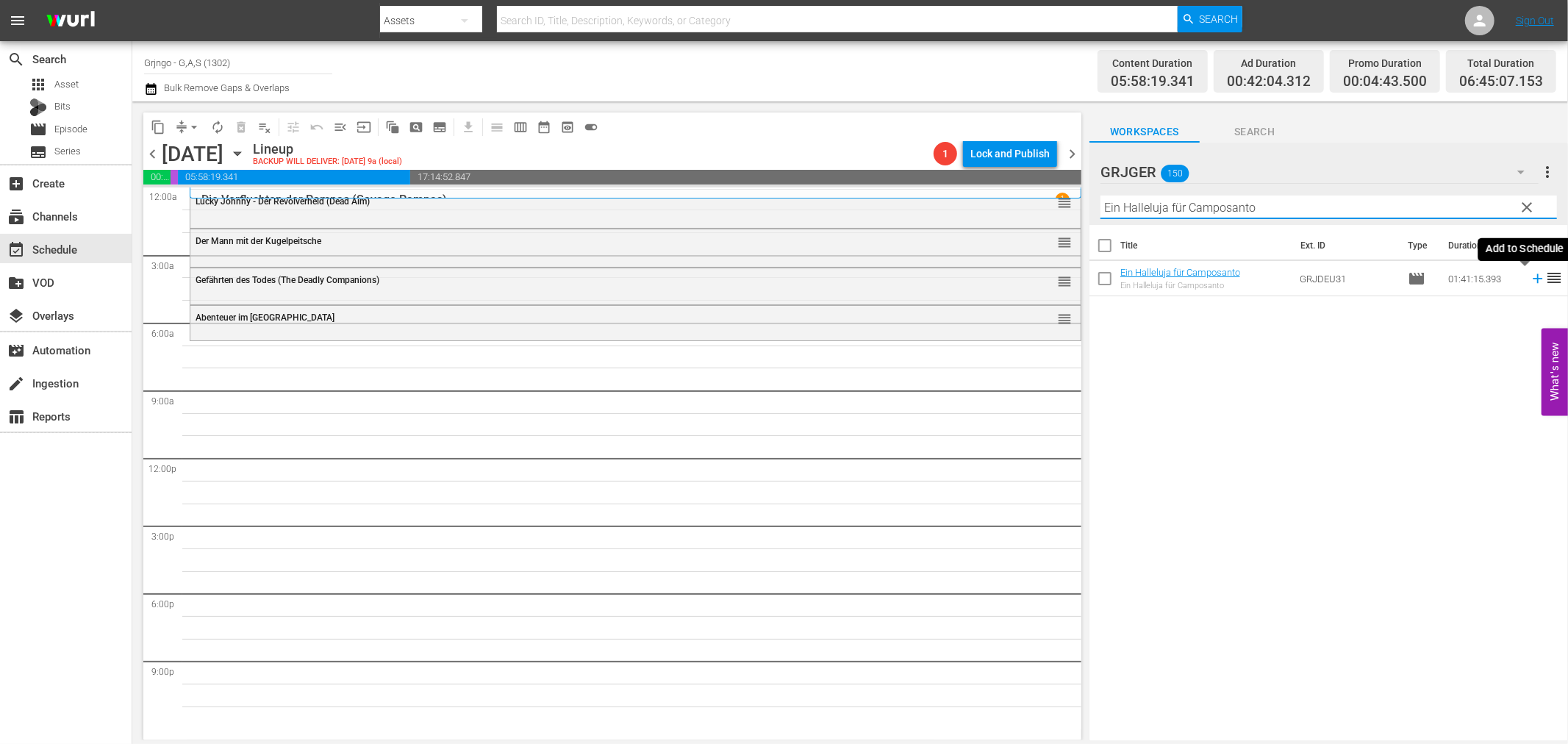
type input "Ein Halleluja für Camposanto"
click at [1529, 277] on icon at bounding box center [1537, 278] width 16 height 16
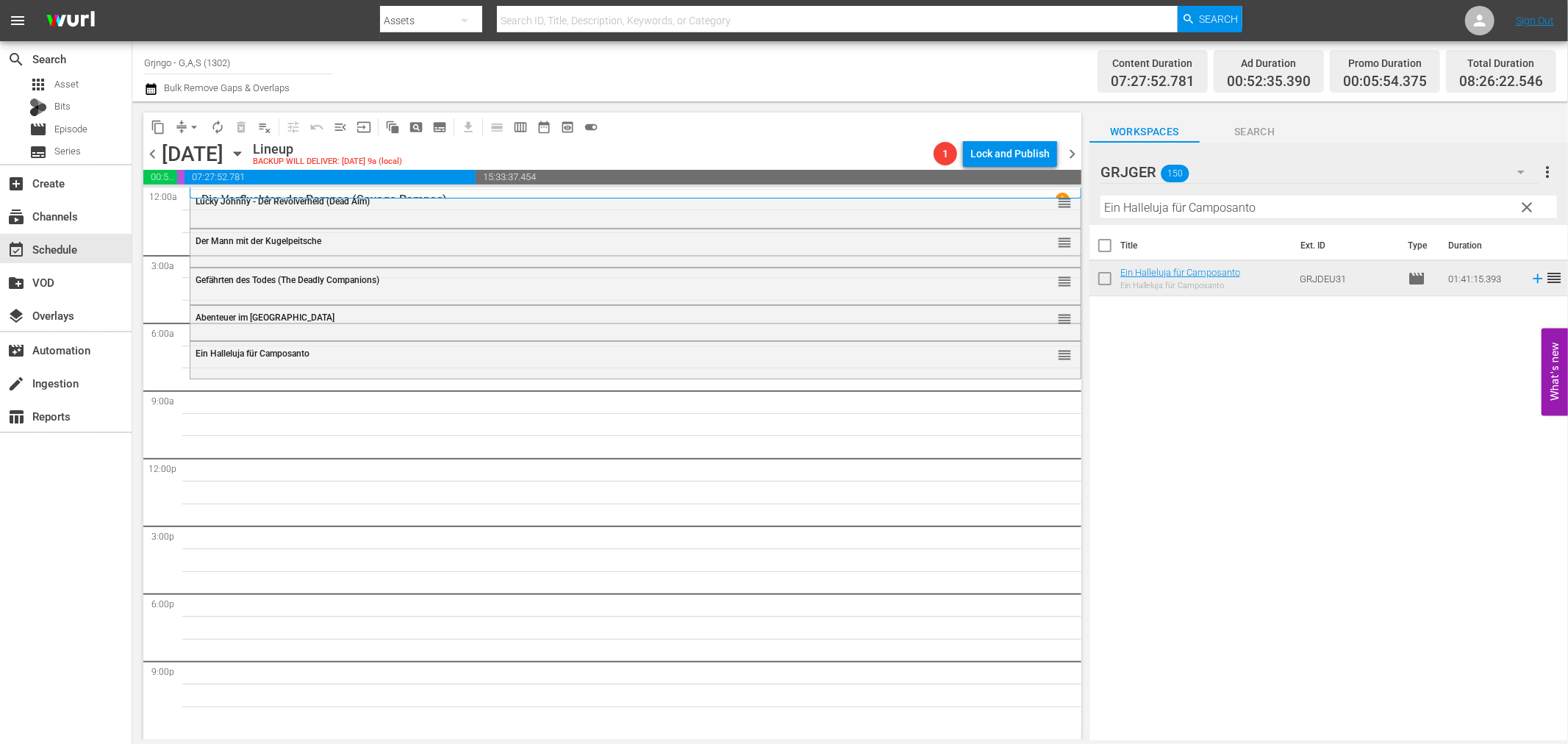
drag, startPoint x: 1527, startPoint y: 206, endPoint x: 1108, endPoint y: 217, distance: 419.1
click at [1527, 206] on span "clear" at bounding box center [1527, 207] width 18 height 18
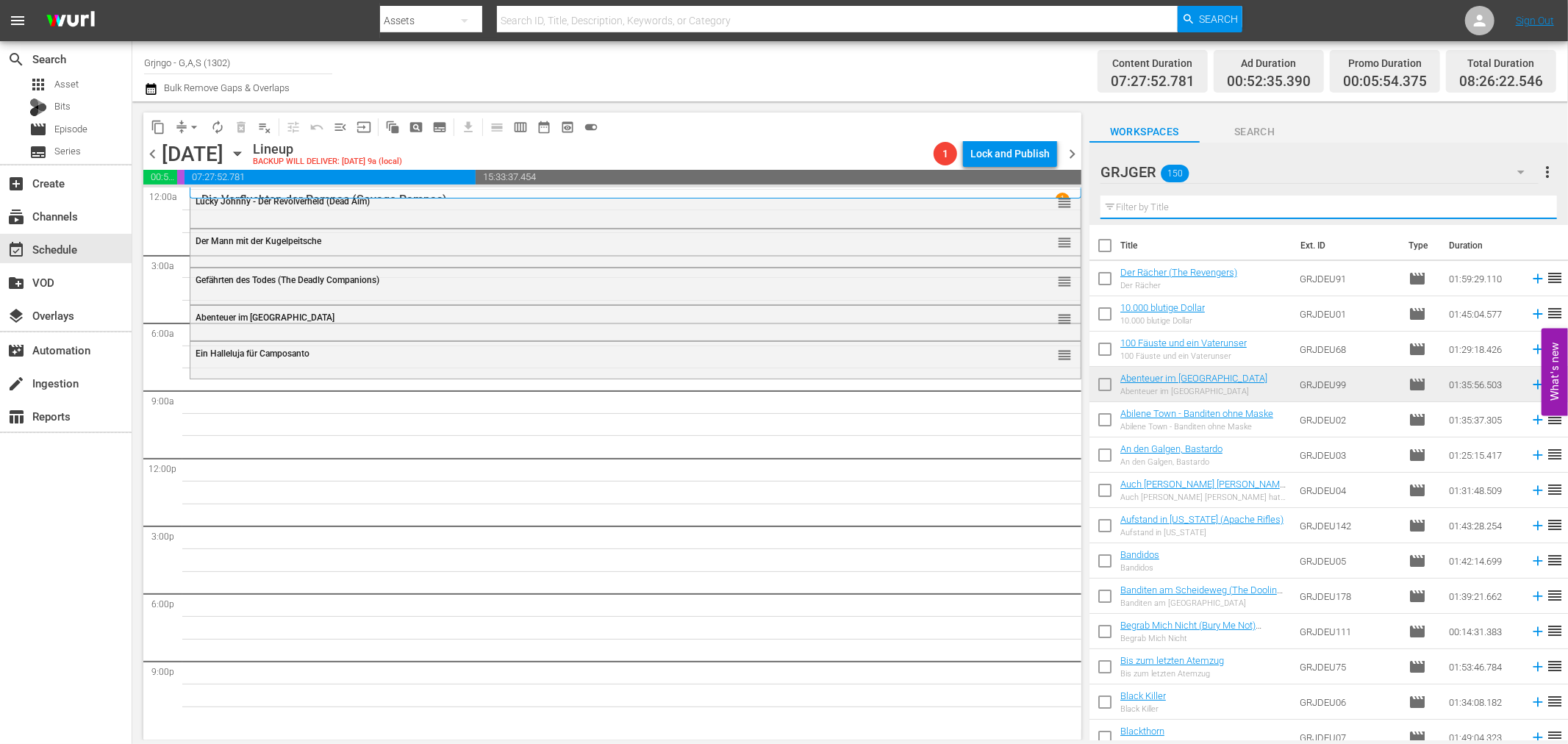
paste input "[PERSON_NAME]: Flucht aus dem Goldland - EP04"
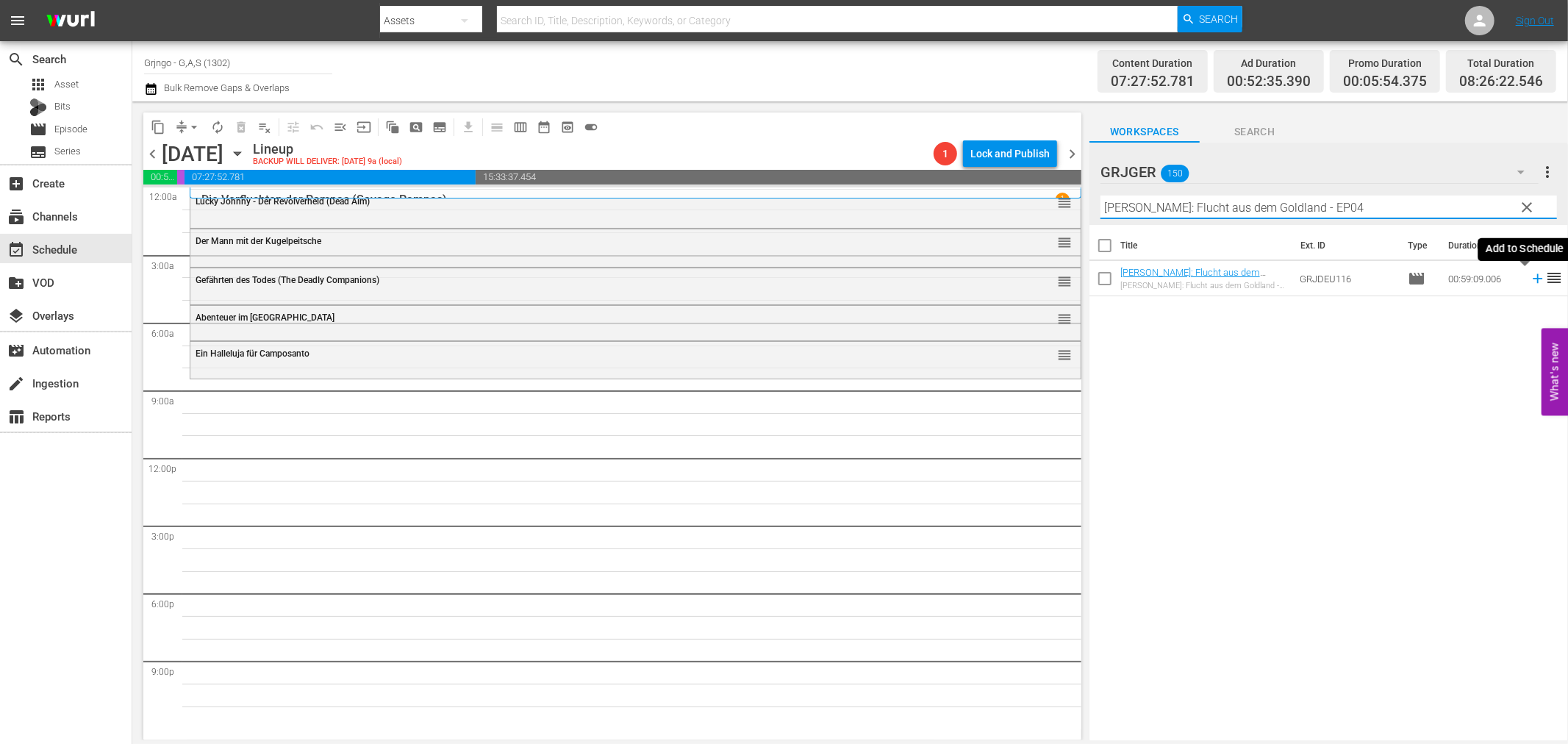
type input "[PERSON_NAME]: Flucht aus dem Goldland - EP04"
click at [1529, 280] on icon at bounding box center [1537, 278] width 16 height 16
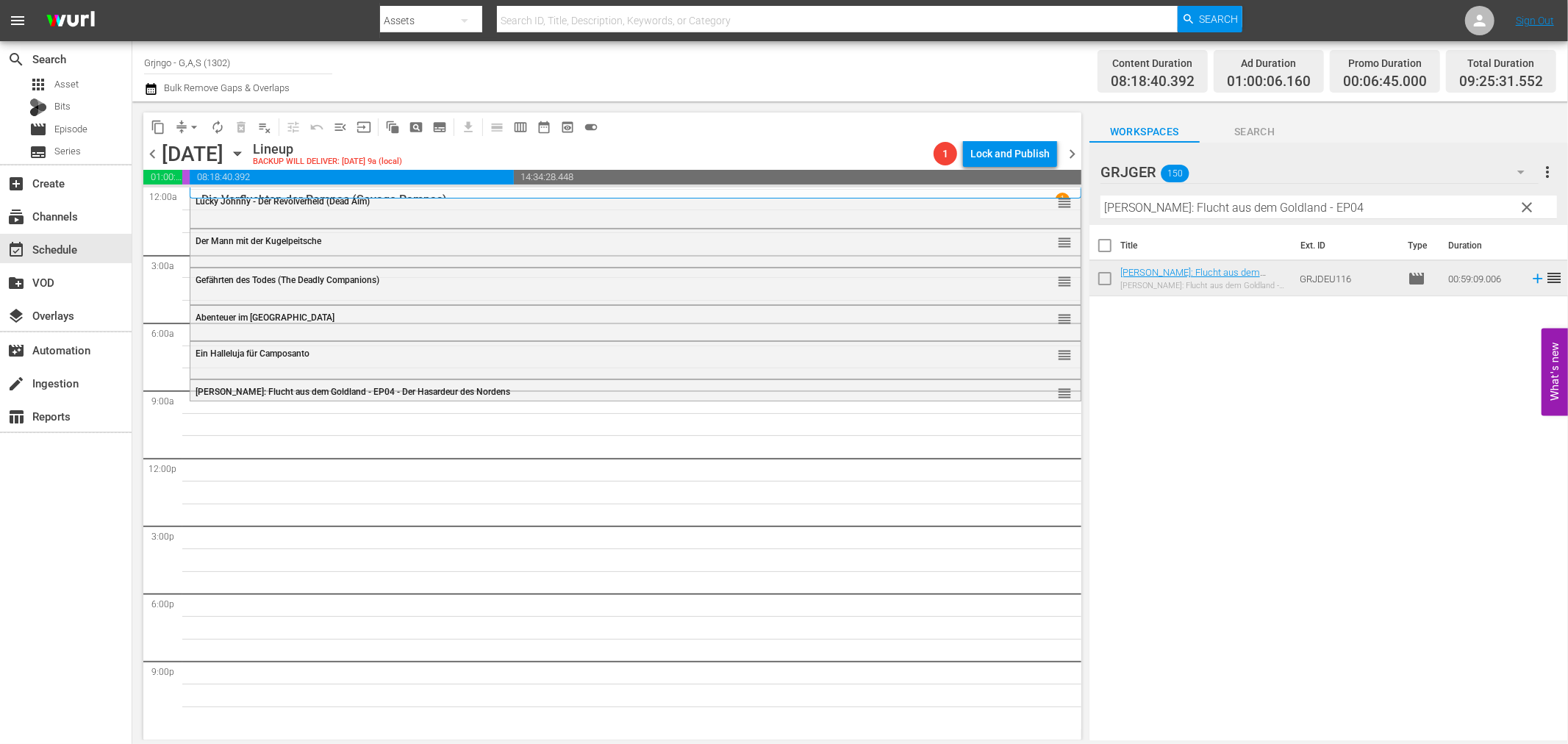
drag, startPoint x: 1523, startPoint y: 209, endPoint x: 1260, endPoint y: 214, distance: 263.0
click at [1523, 209] on span "clear" at bounding box center [1527, 207] width 18 height 18
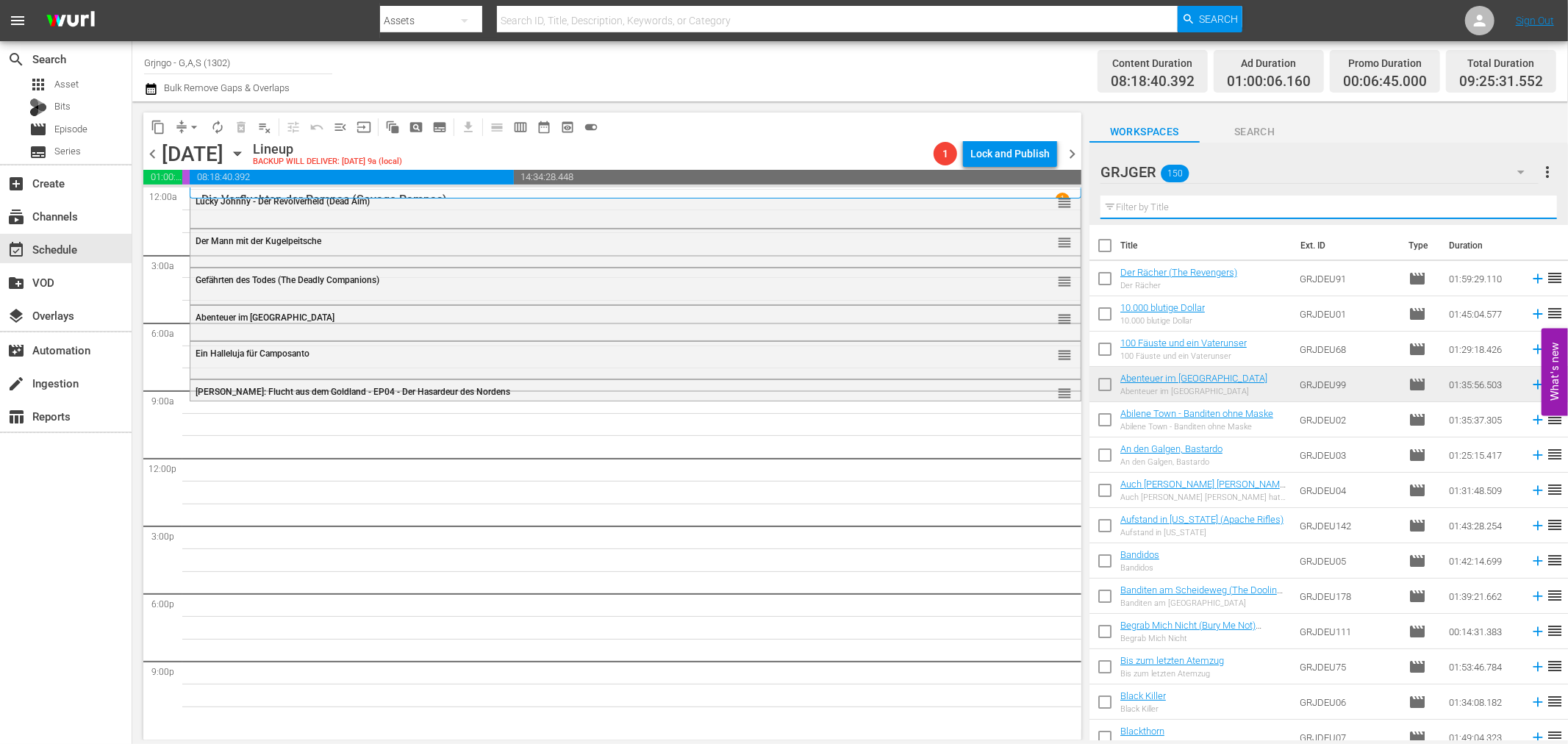
paste input "Sartana - Tausend Dollar auf [PERSON_NAME]"
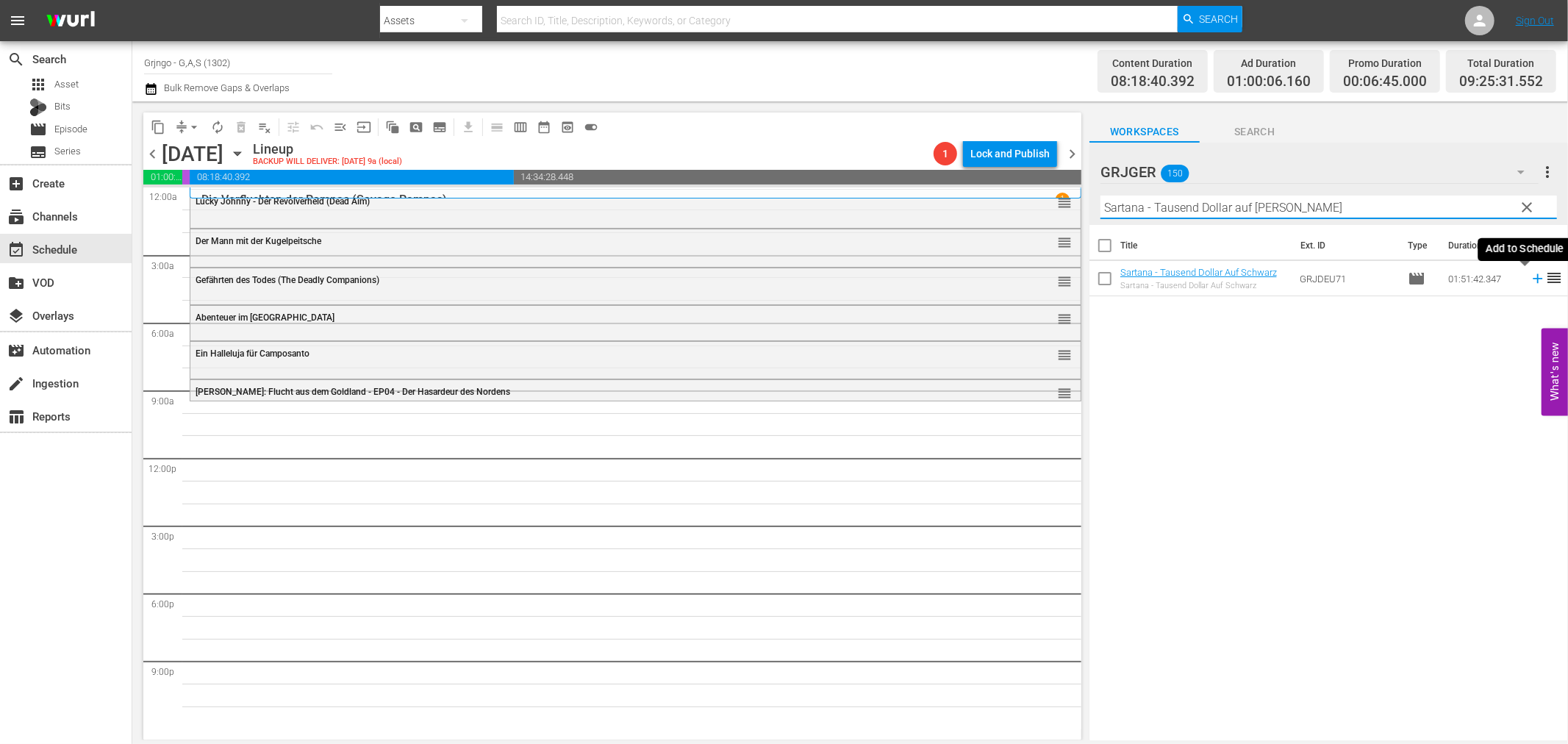
type input "Sartana - Tausend Dollar auf [PERSON_NAME]"
click at [1529, 277] on icon at bounding box center [1537, 278] width 16 height 16
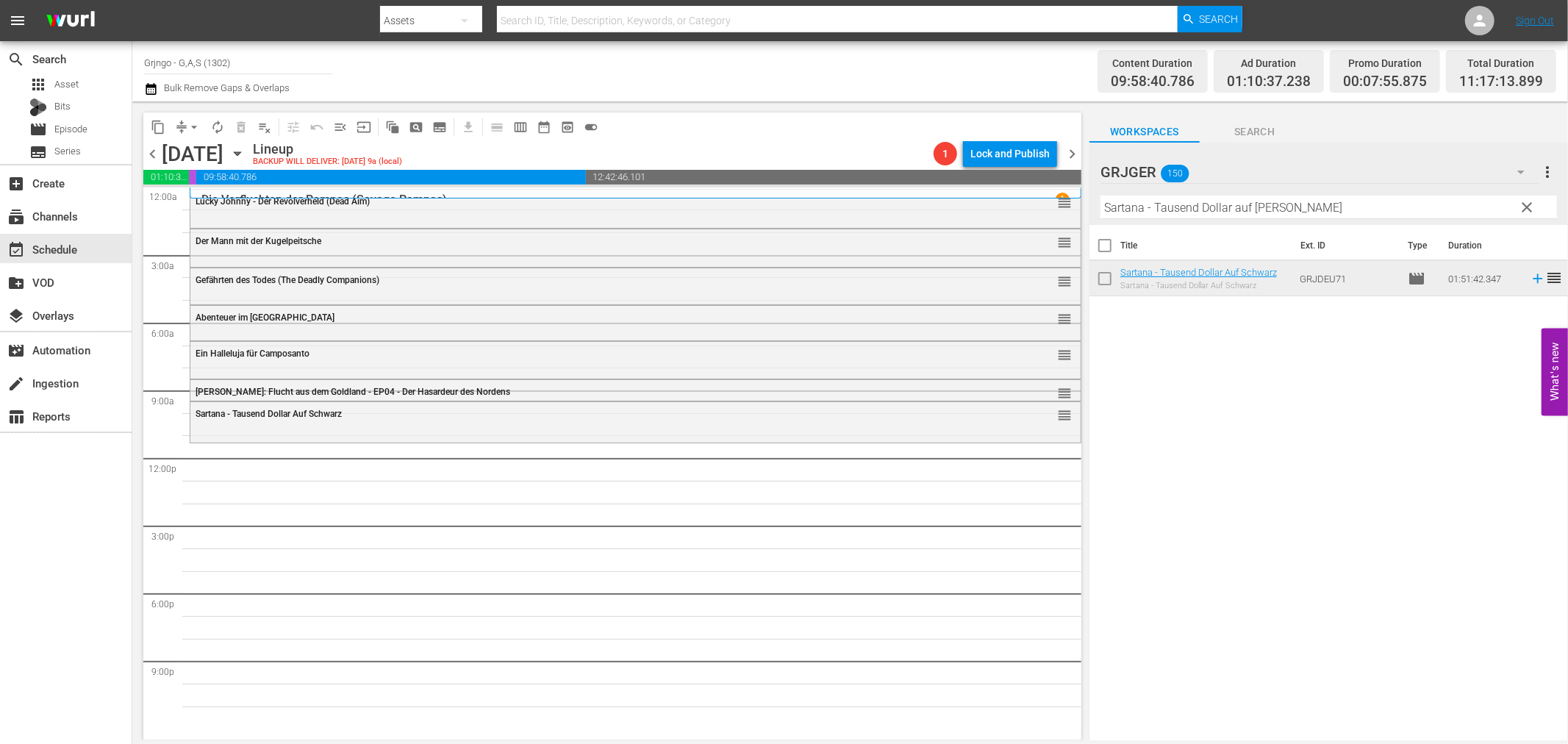
click at [1529, 201] on span "clear" at bounding box center [1527, 207] width 18 height 18
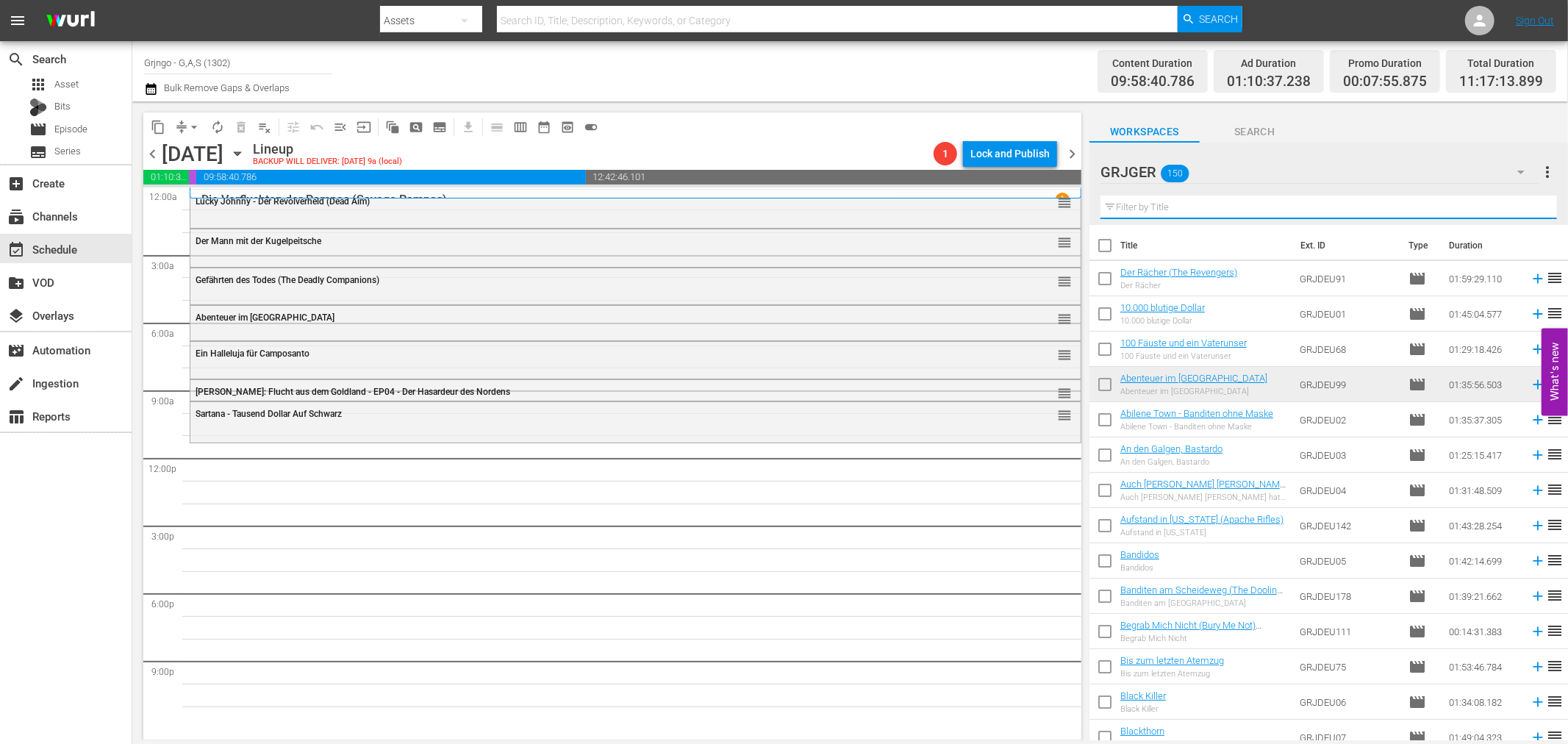
paste input "Django - Die Nacht der langen Messer"
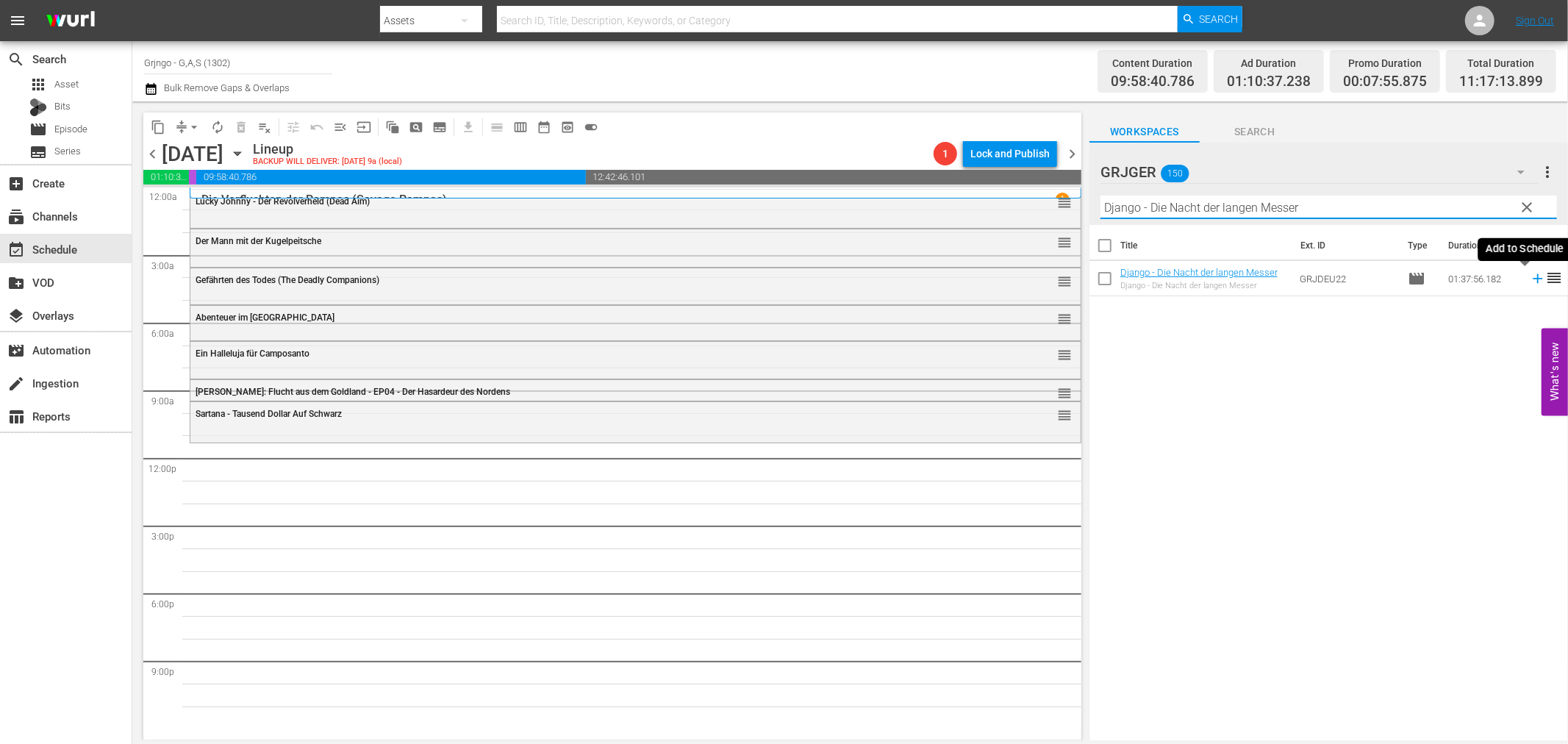
type input "Django - Die Nacht der langen Messer"
click at [1529, 282] on icon at bounding box center [1537, 278] width 16 height 16
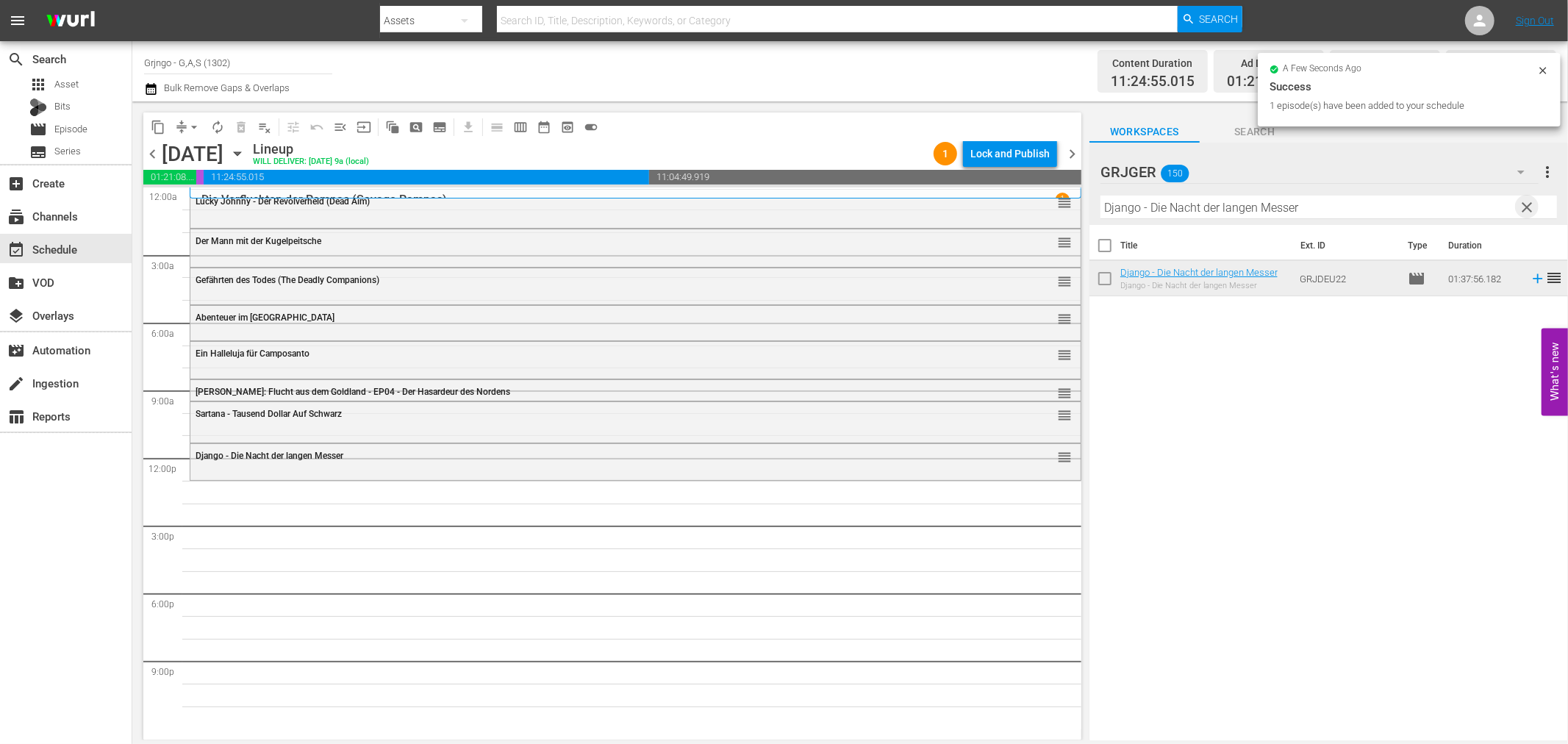
click at [1525, 201] on span "clear" at bounding box center [1527, 207] width 18 height 18
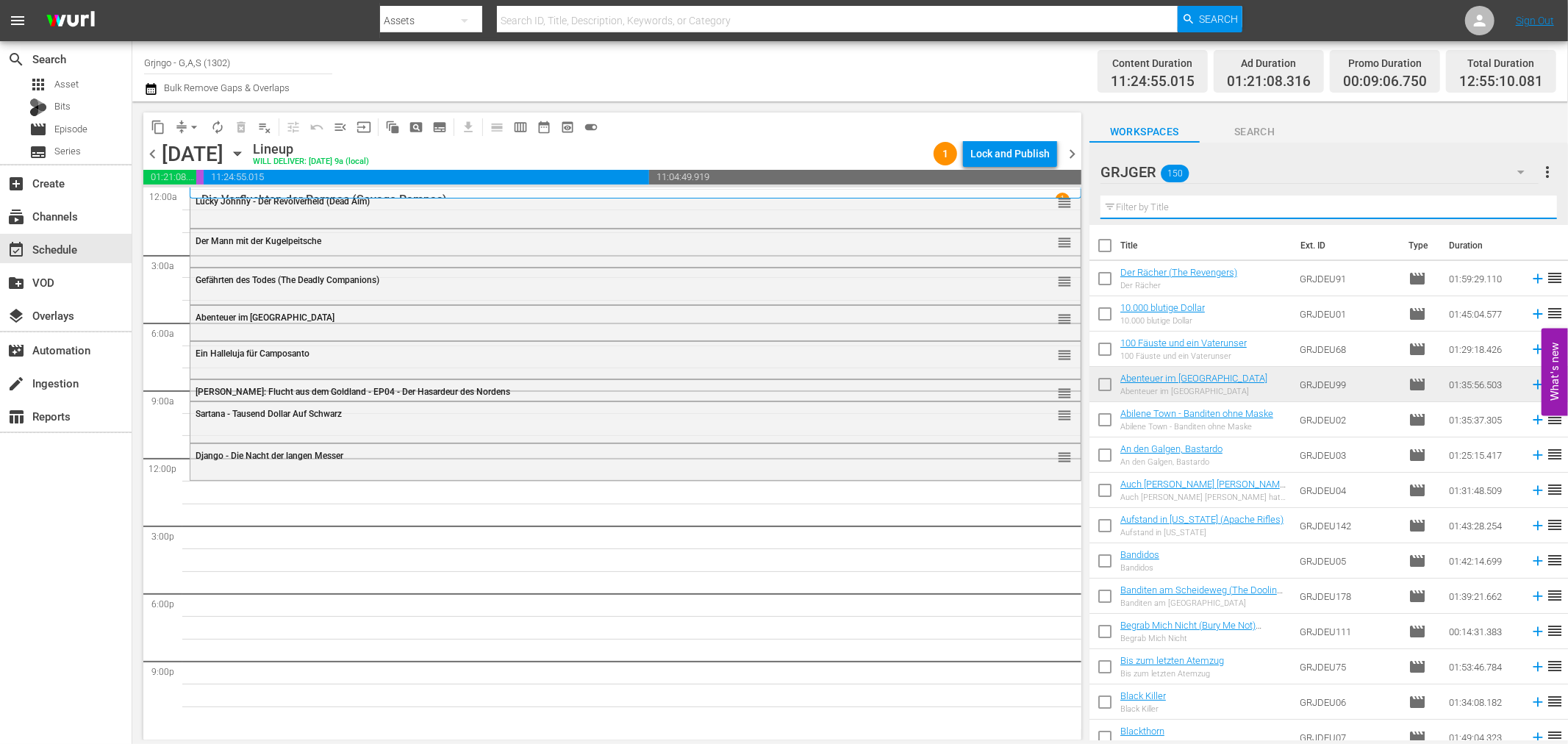
paste input "Die verdammten Pistolen von Dallas"
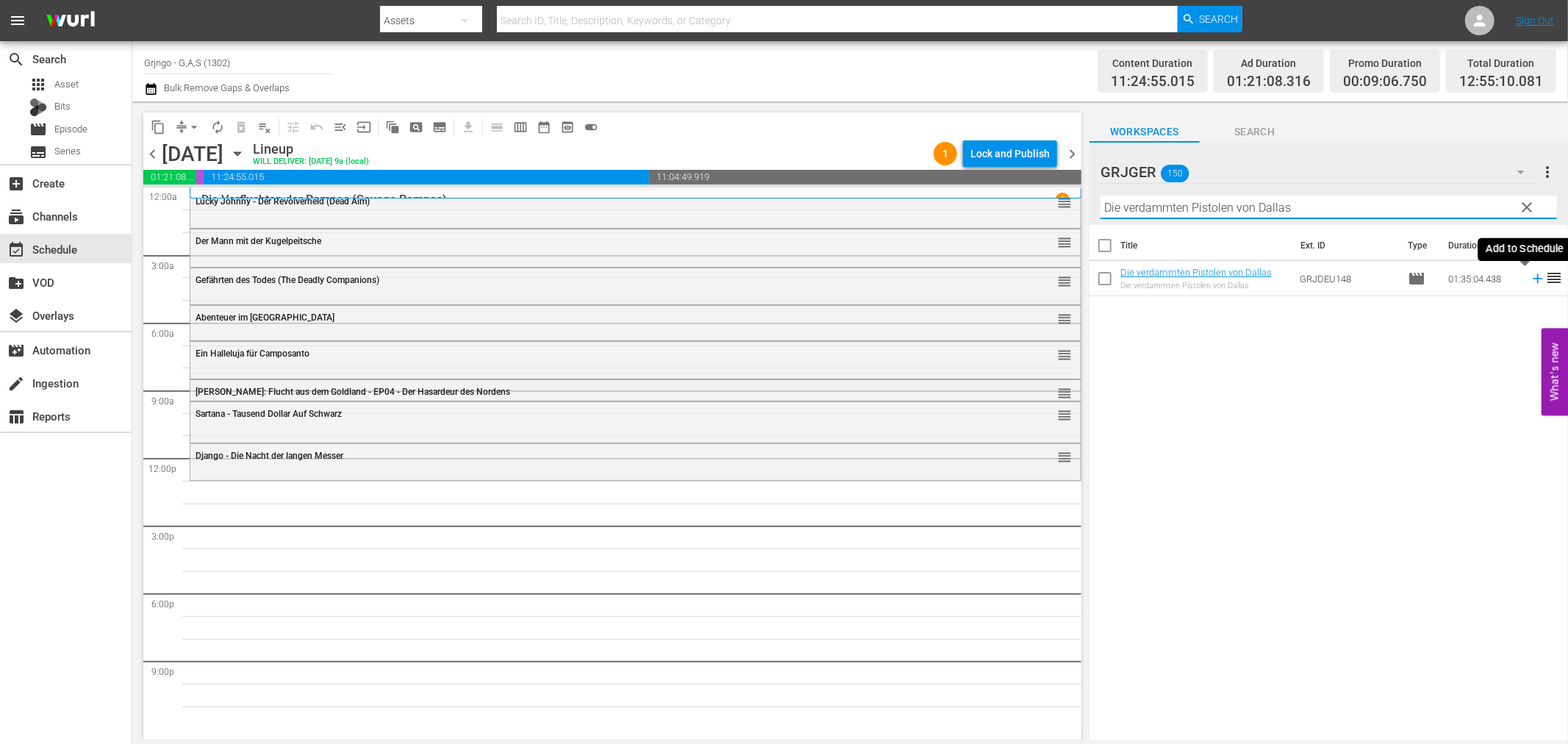
type input "Die verdammten Pistolen von Dallas"
click at [1529, 277] on icon at bounding box center [1537, 278] width 16 height 16
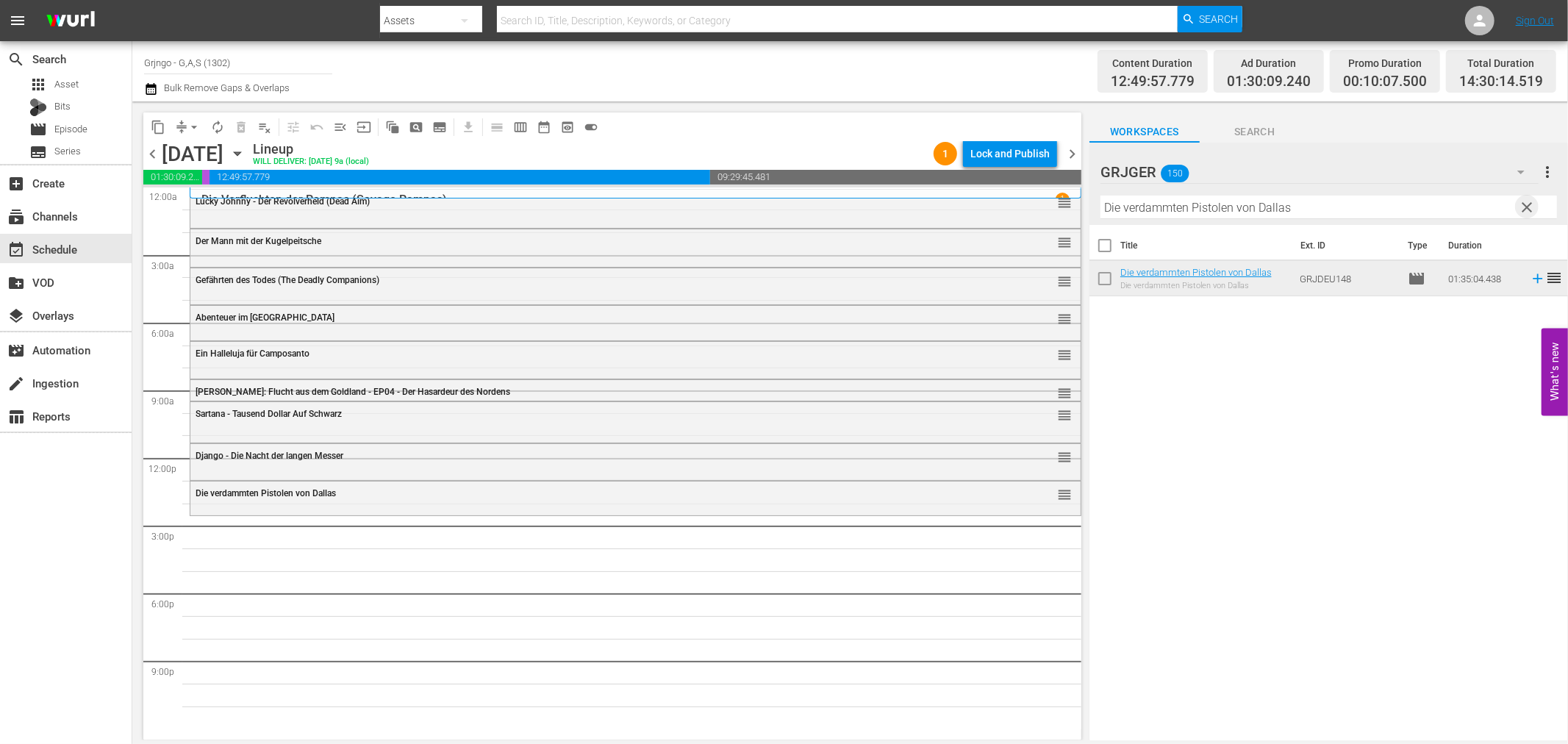
click at [1527, 199] on span "clear" at bounding box center [1527, 207] width 18 height 18
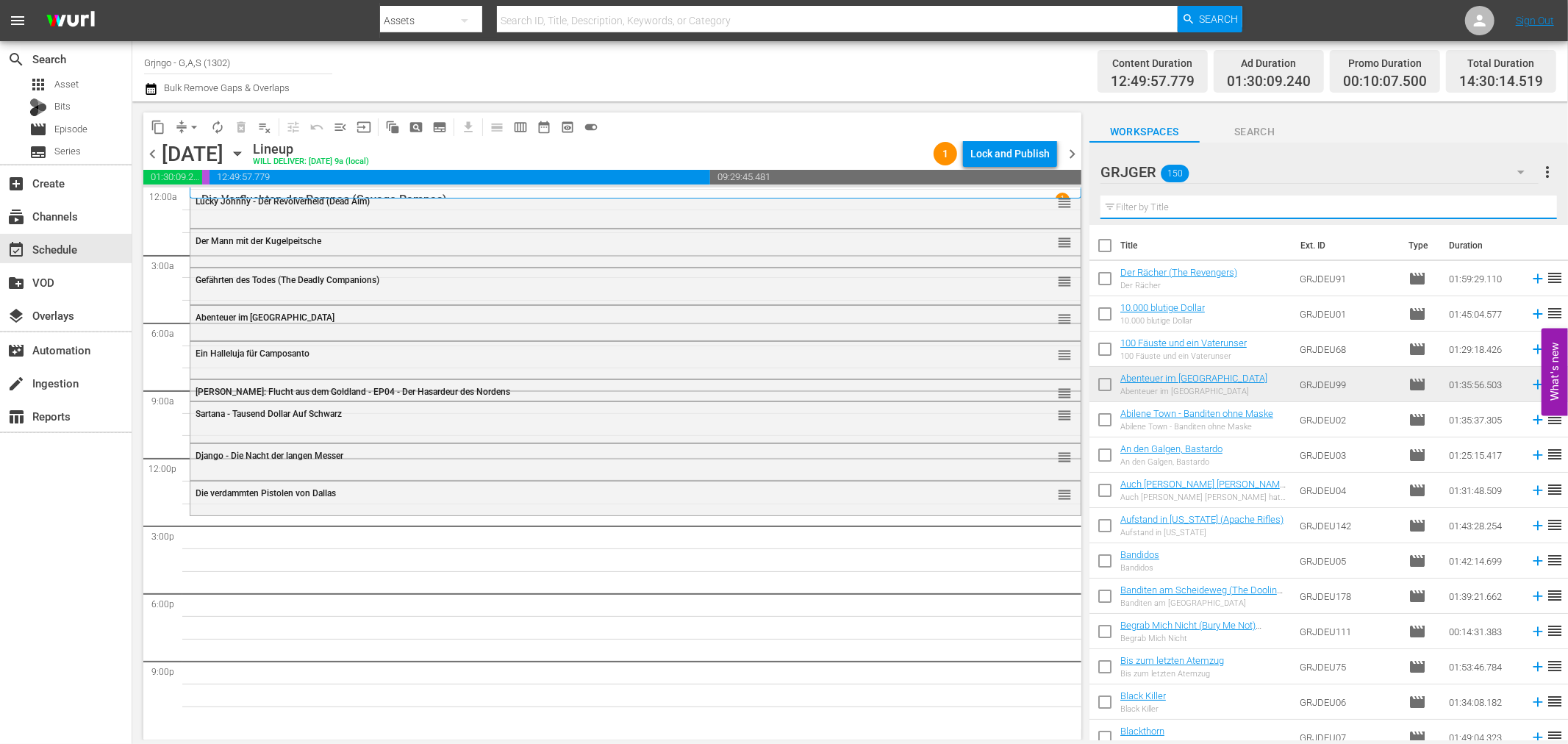
paste input "Im Tal des Verderbens (War Paint)"
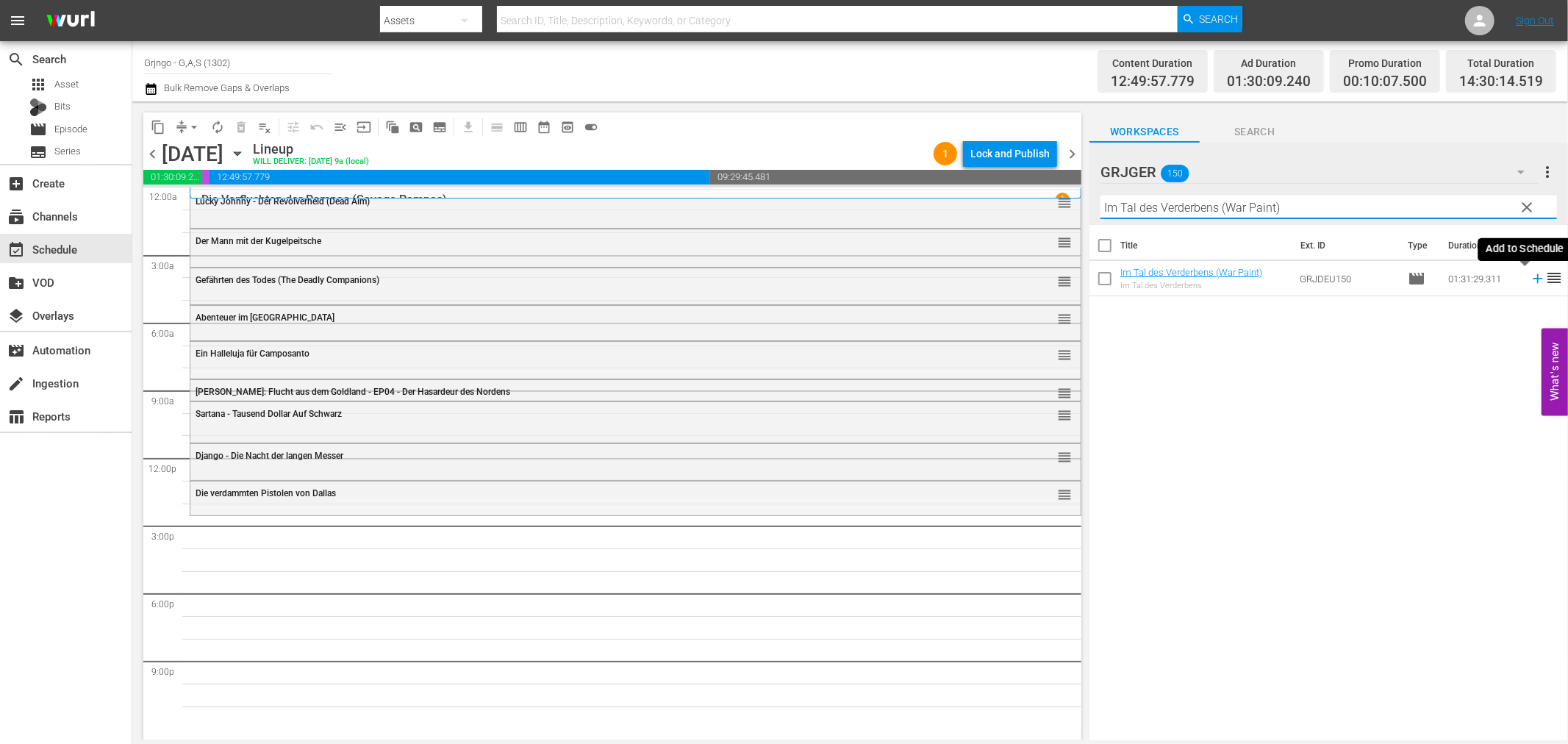
type input "Im Tal des Verderbens (War Paint)"
click at [1533, 277] on icon at bounding box center [1537, 278] width 9 height 9
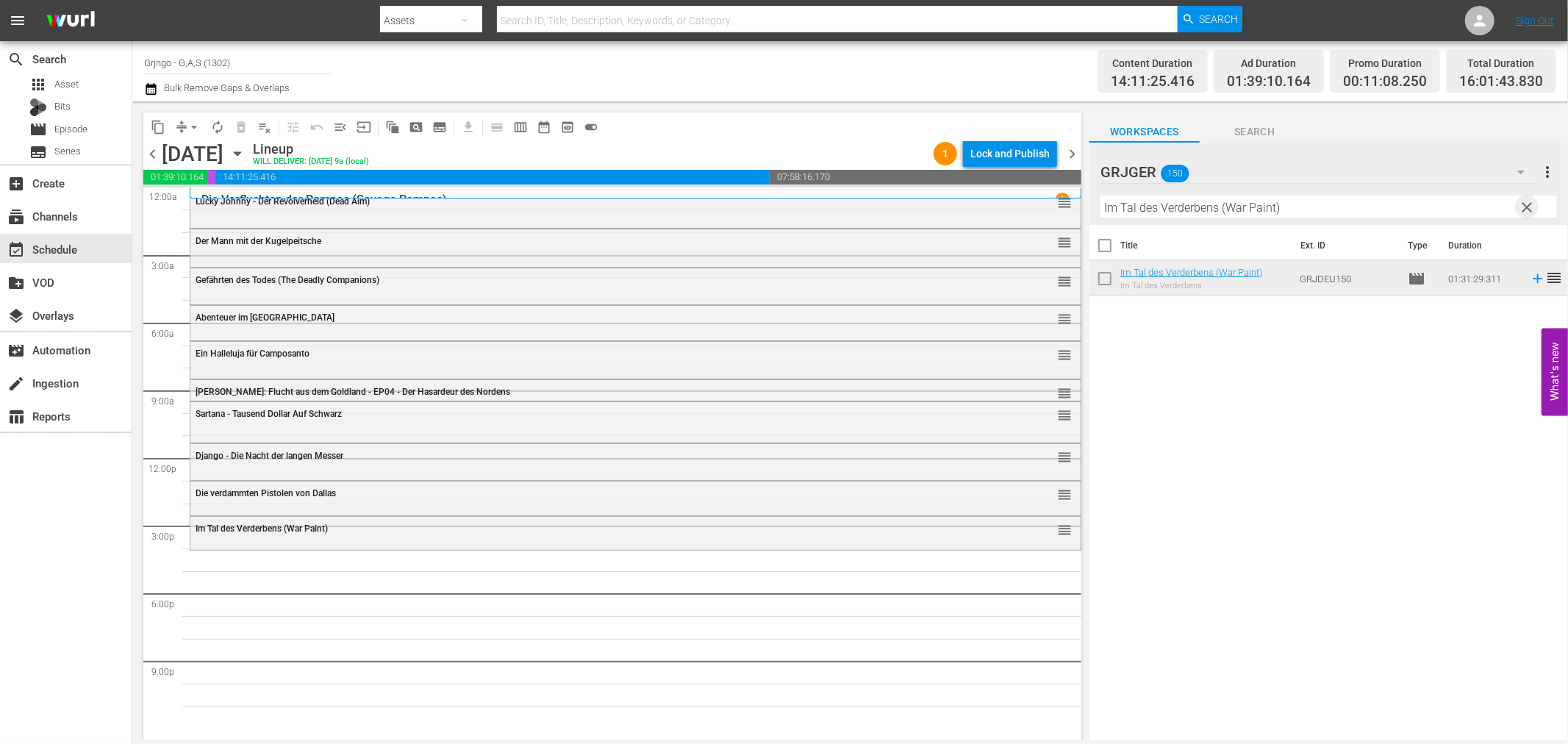
click at [1529, 200] on span "clear" at bounding box center [1527, 207] width 18 height 18
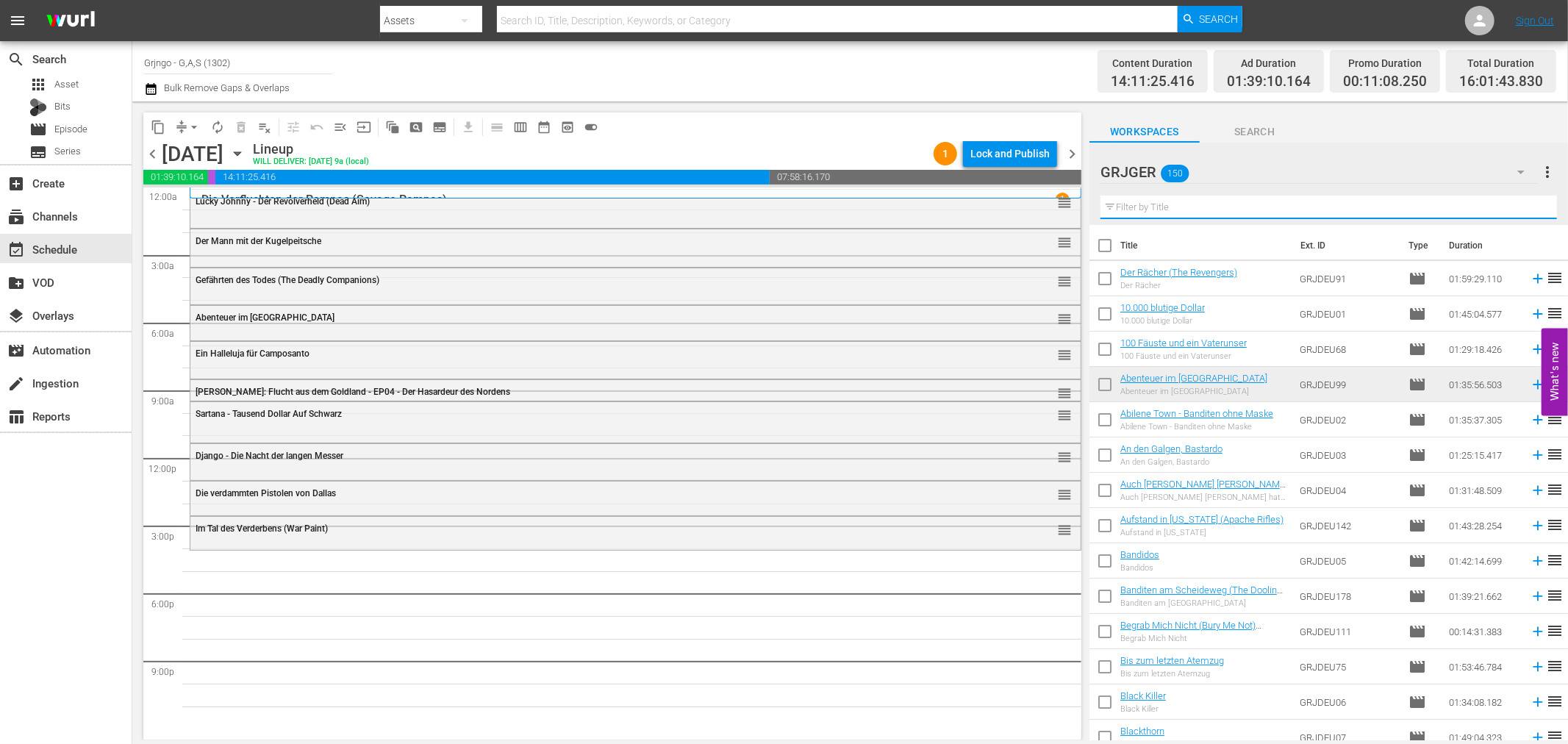
paste input "Die Todespeitsche"
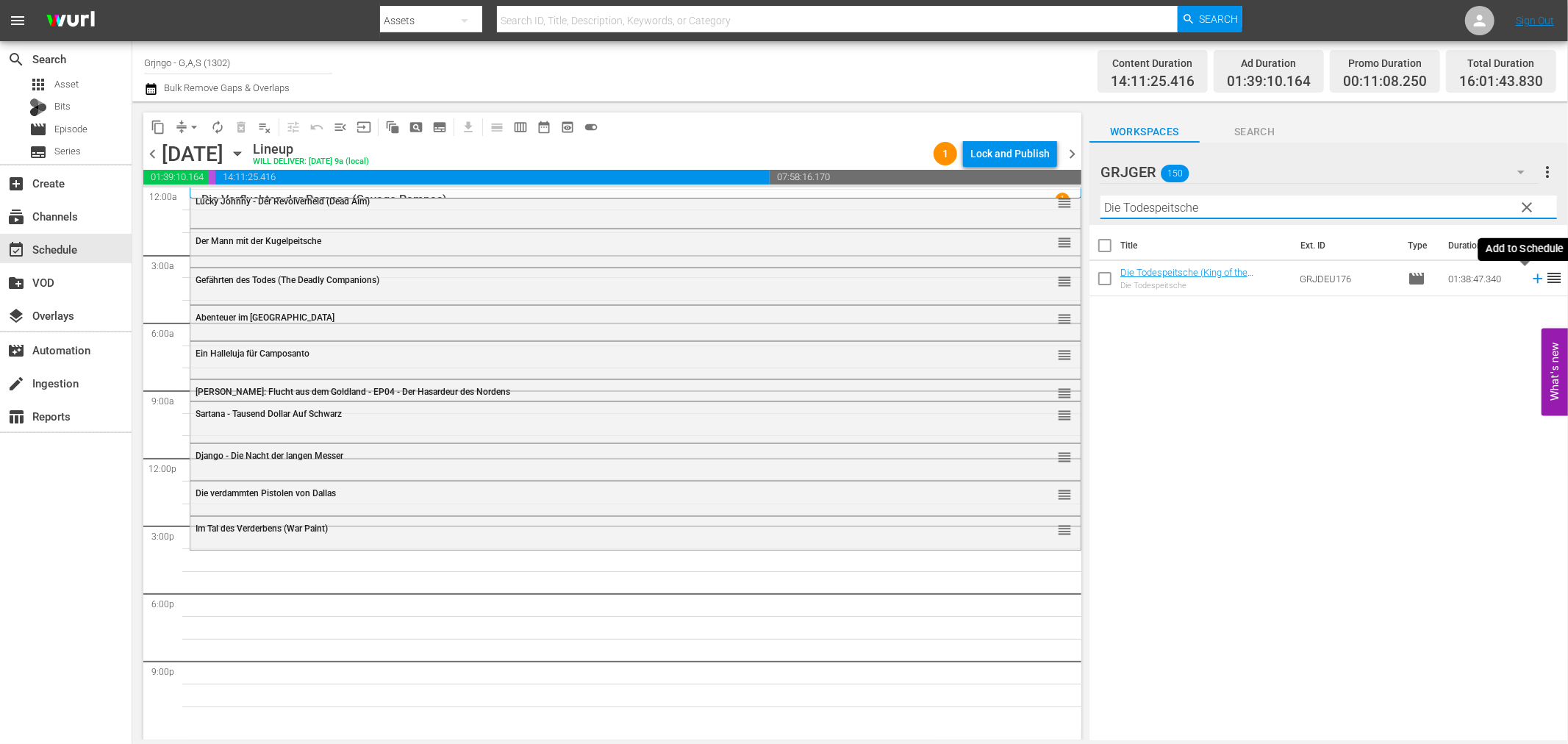
type input "Die Todespeitsche"
click at [1529, 282] on icon at bounding box center [1537, 278] width 16 height 16
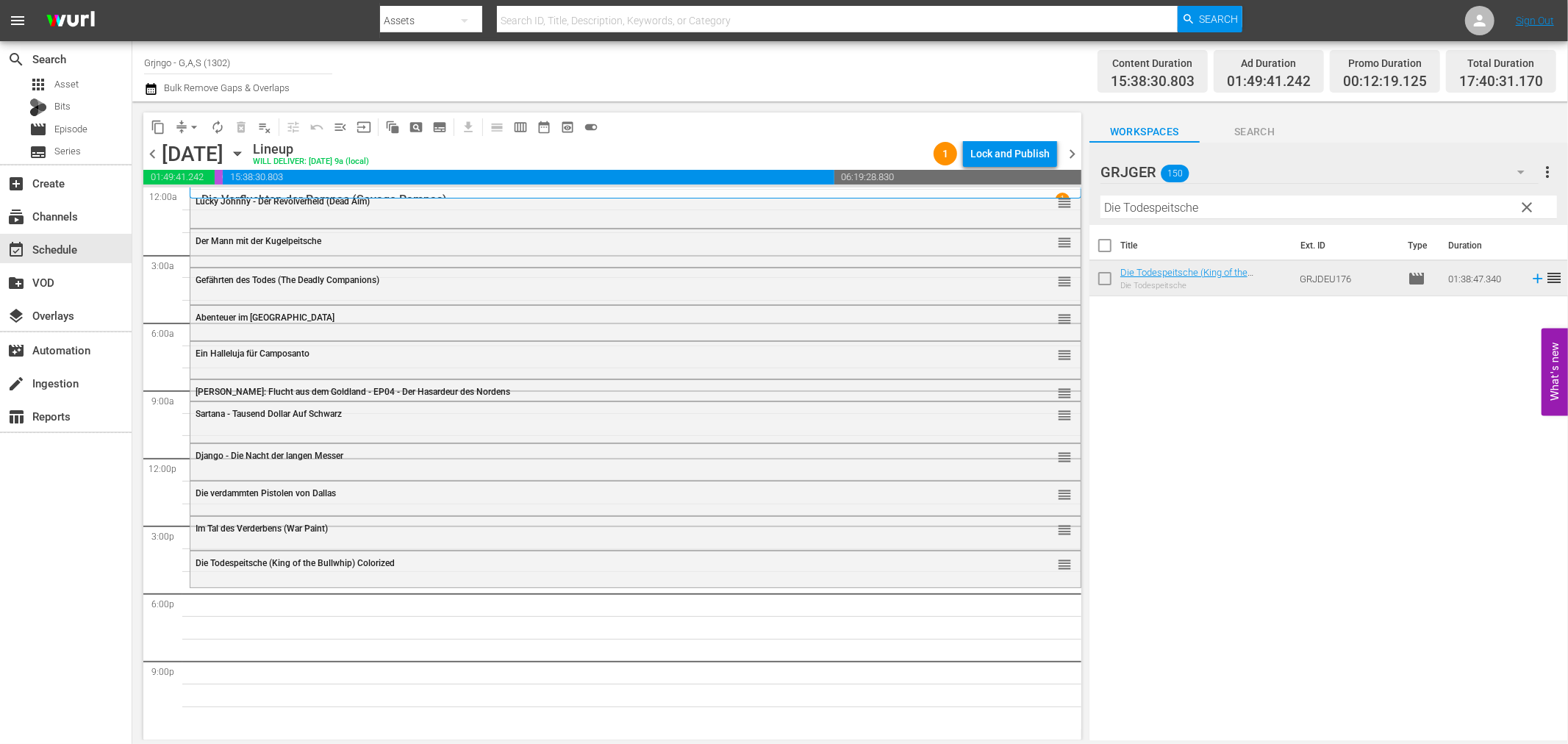
click at [1533, 195] on button "clear" at bounding box center [1527, 207] width 23 height 23
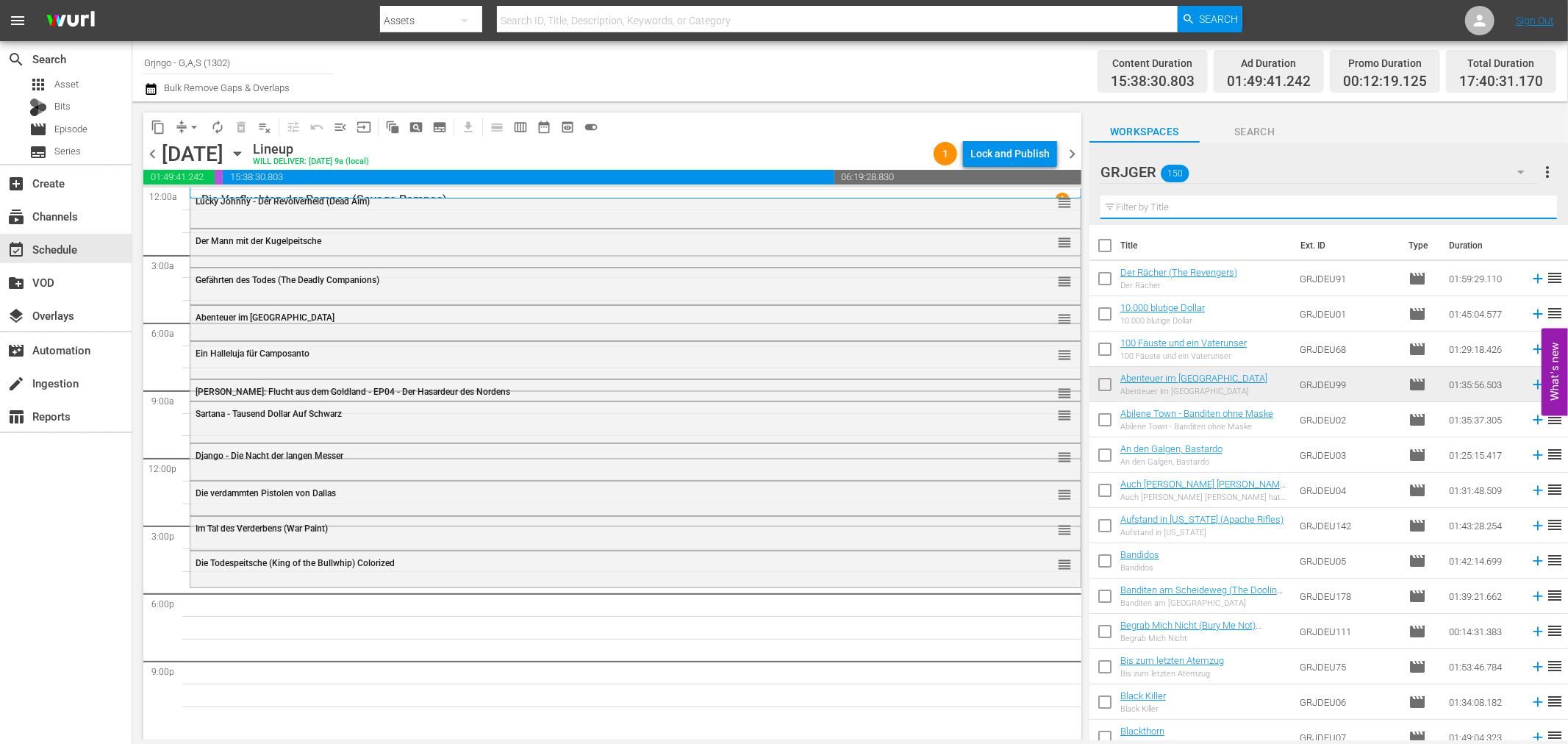
paste input "Einladung zum Totentanz"
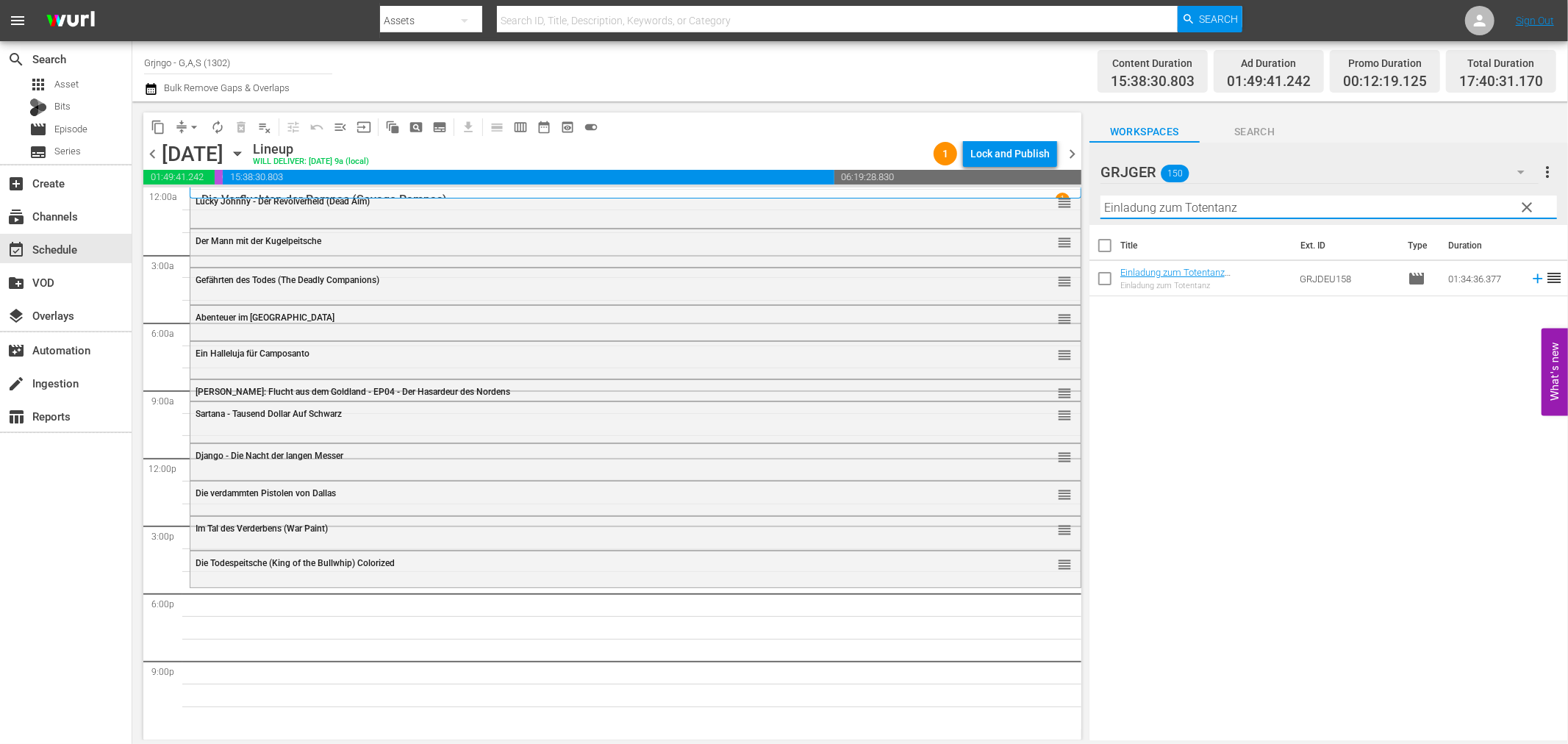
type input "Einladung zum Totentanz"
click at [1529, 276] on icon at bounding box center [1537, 278] width 16 height 16
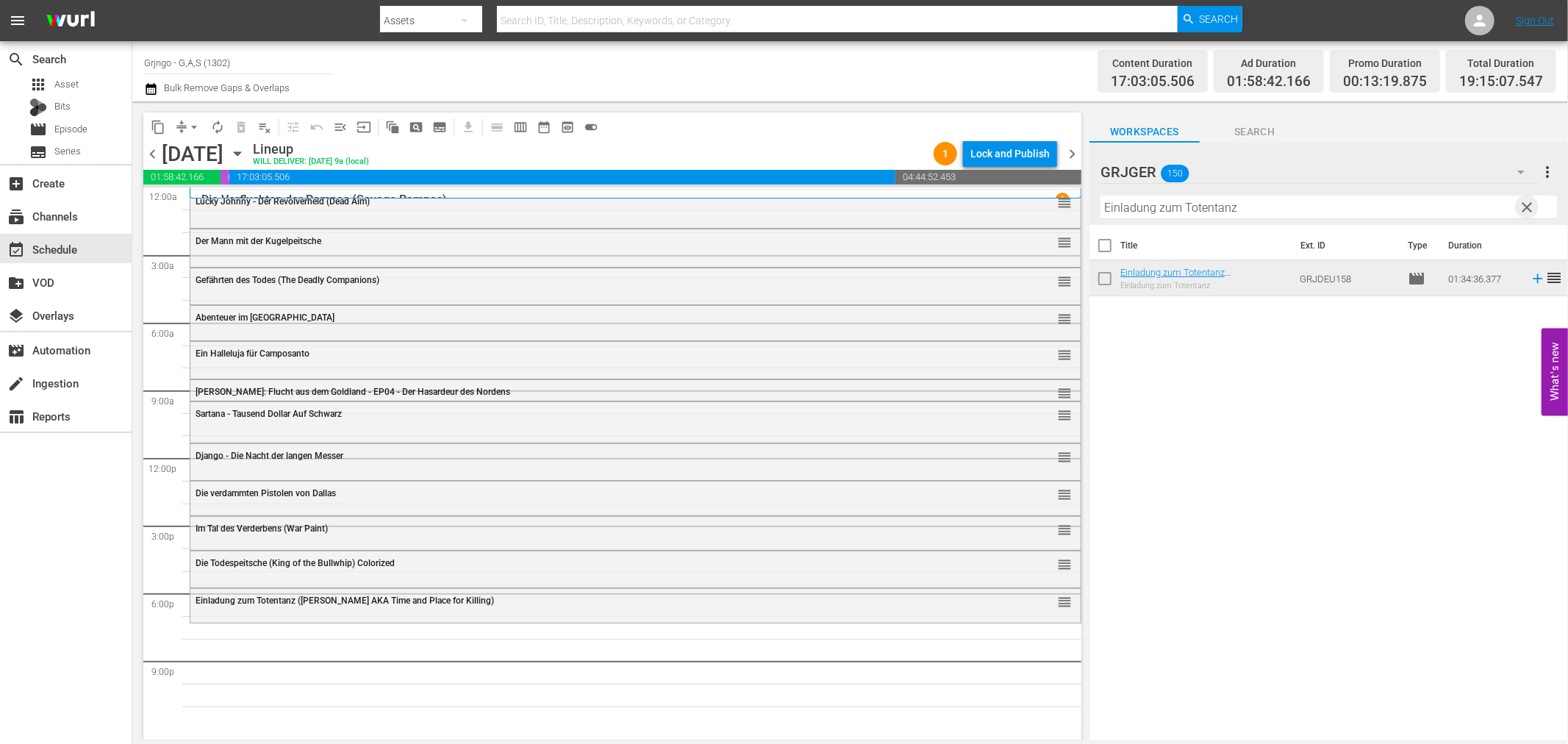
click at [1527, 203] on span "clear" at bounding box center [1527, 207] width 18 height 18
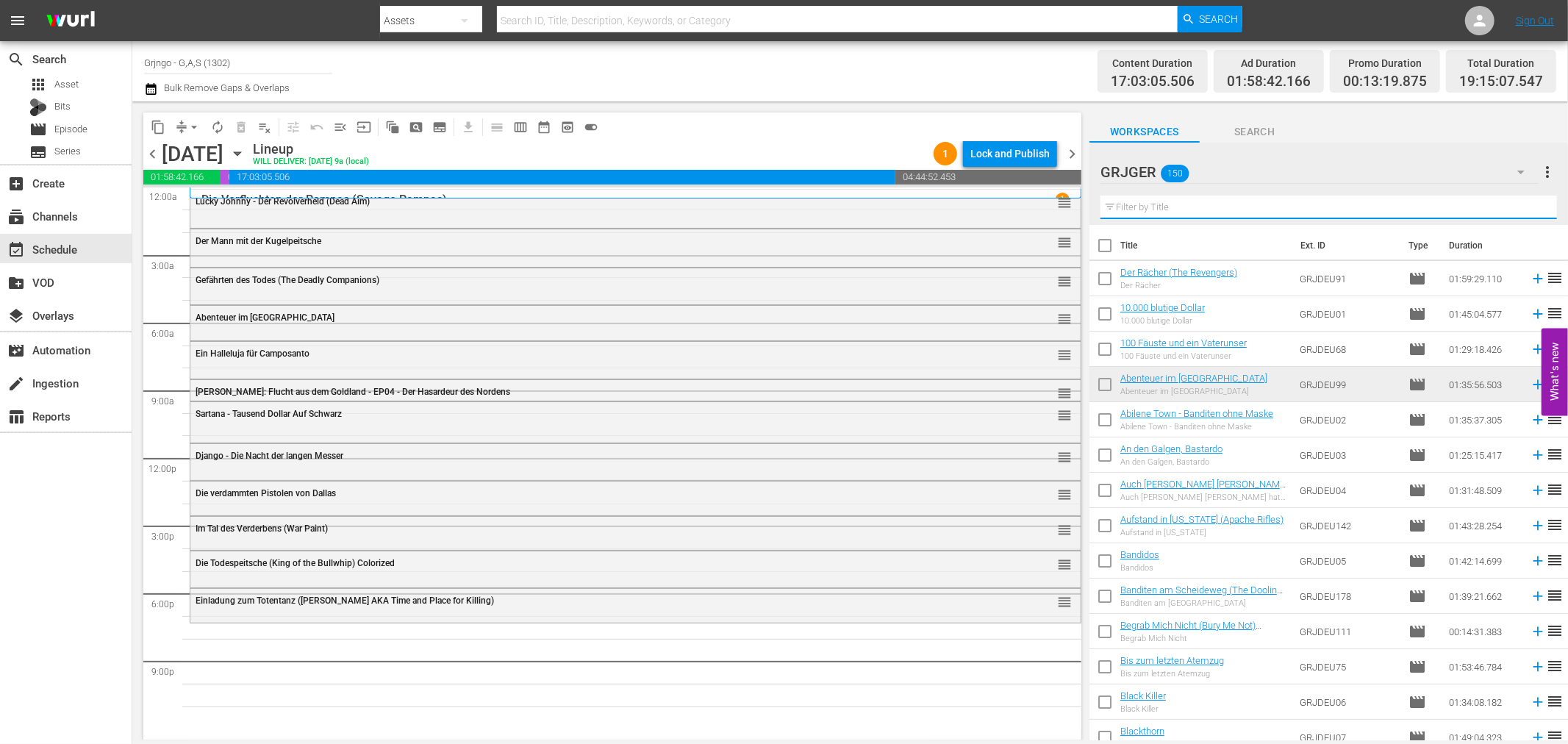
paste input "Stranger on My Land"
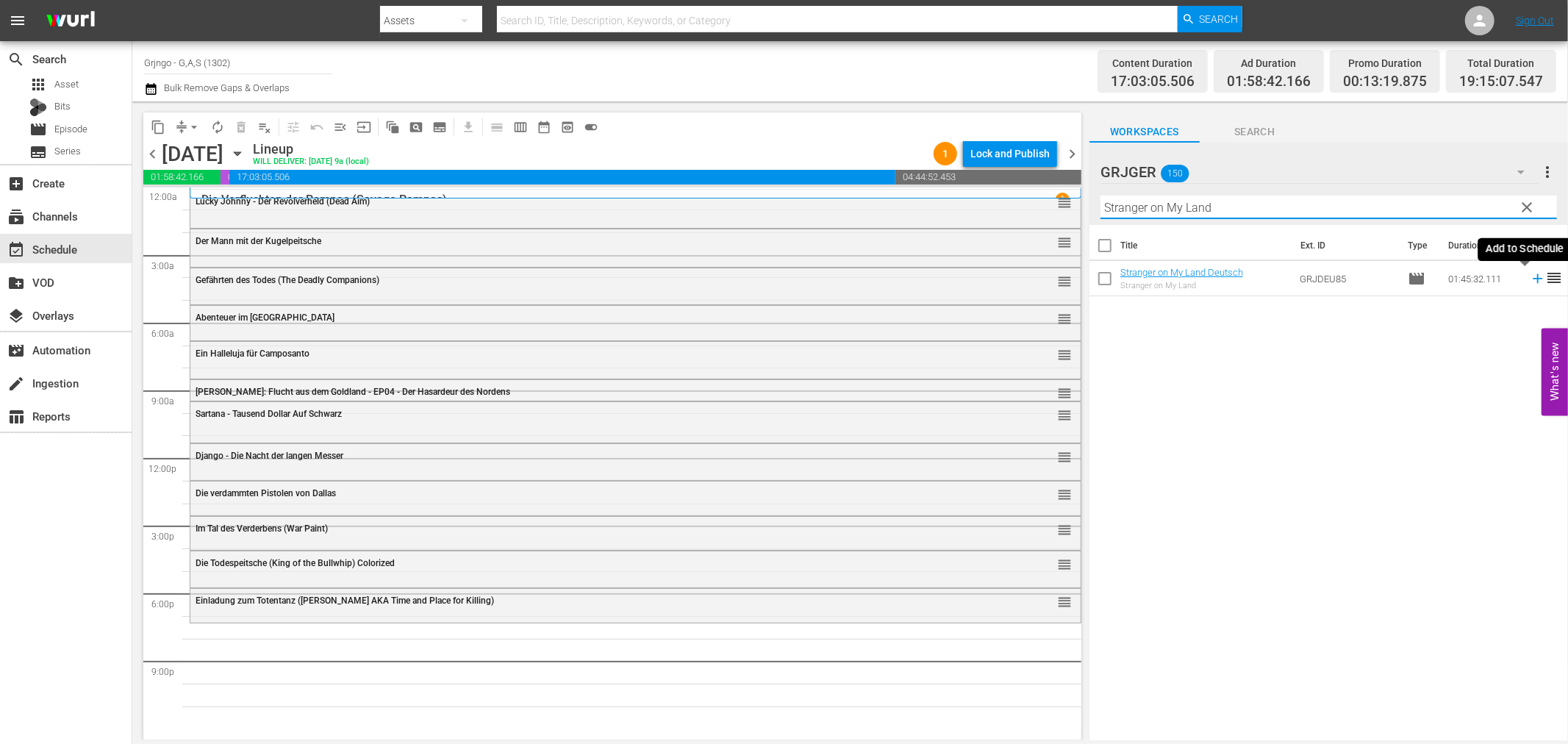
type input "Stranger on My Land"
click at [1533, 279] on icon at bounding box center [1537, 278] width 9 height 9
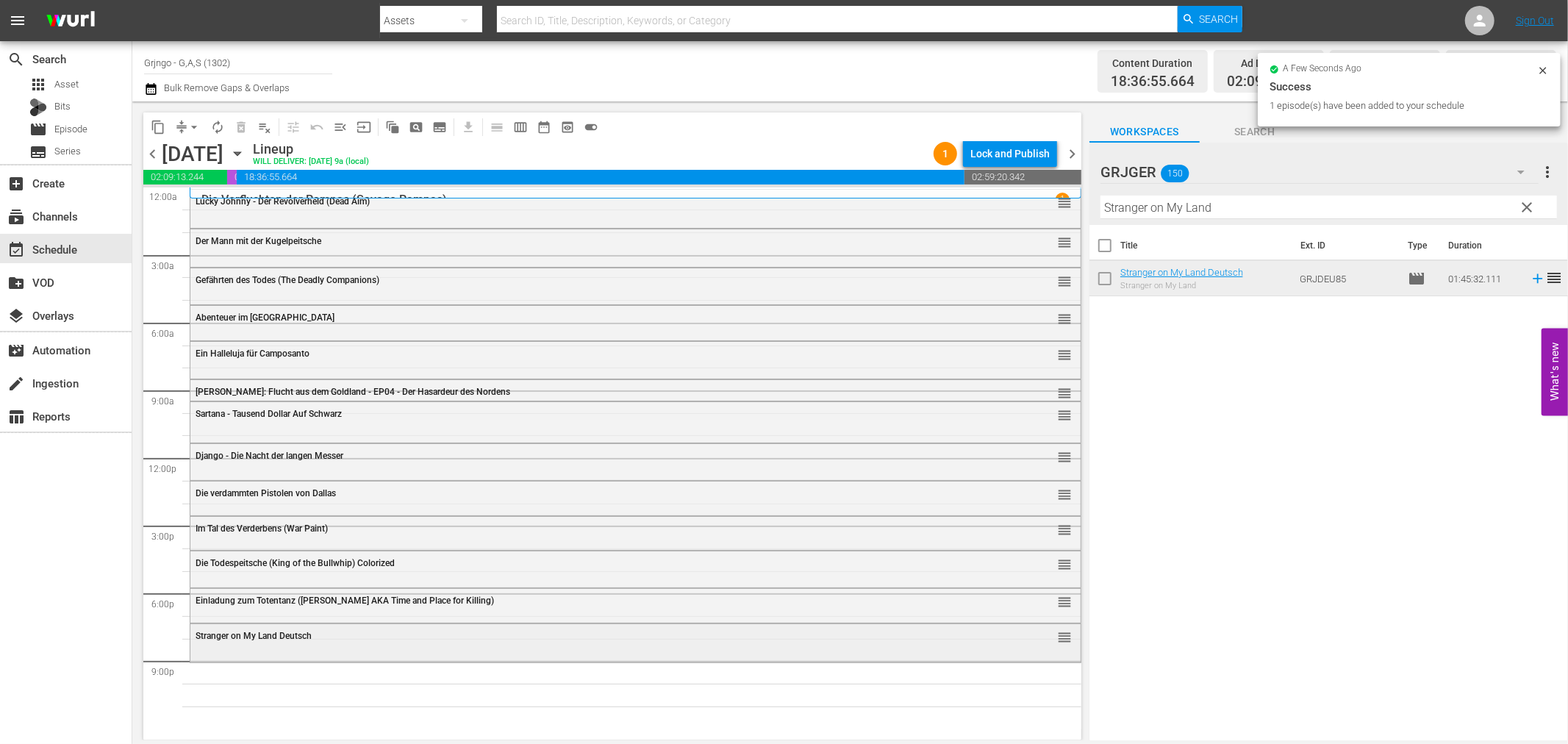
click at [304, 653] on div "Stranger on My Land Deutsch reorder" at bounding box center [635, 642] width 890 height 35
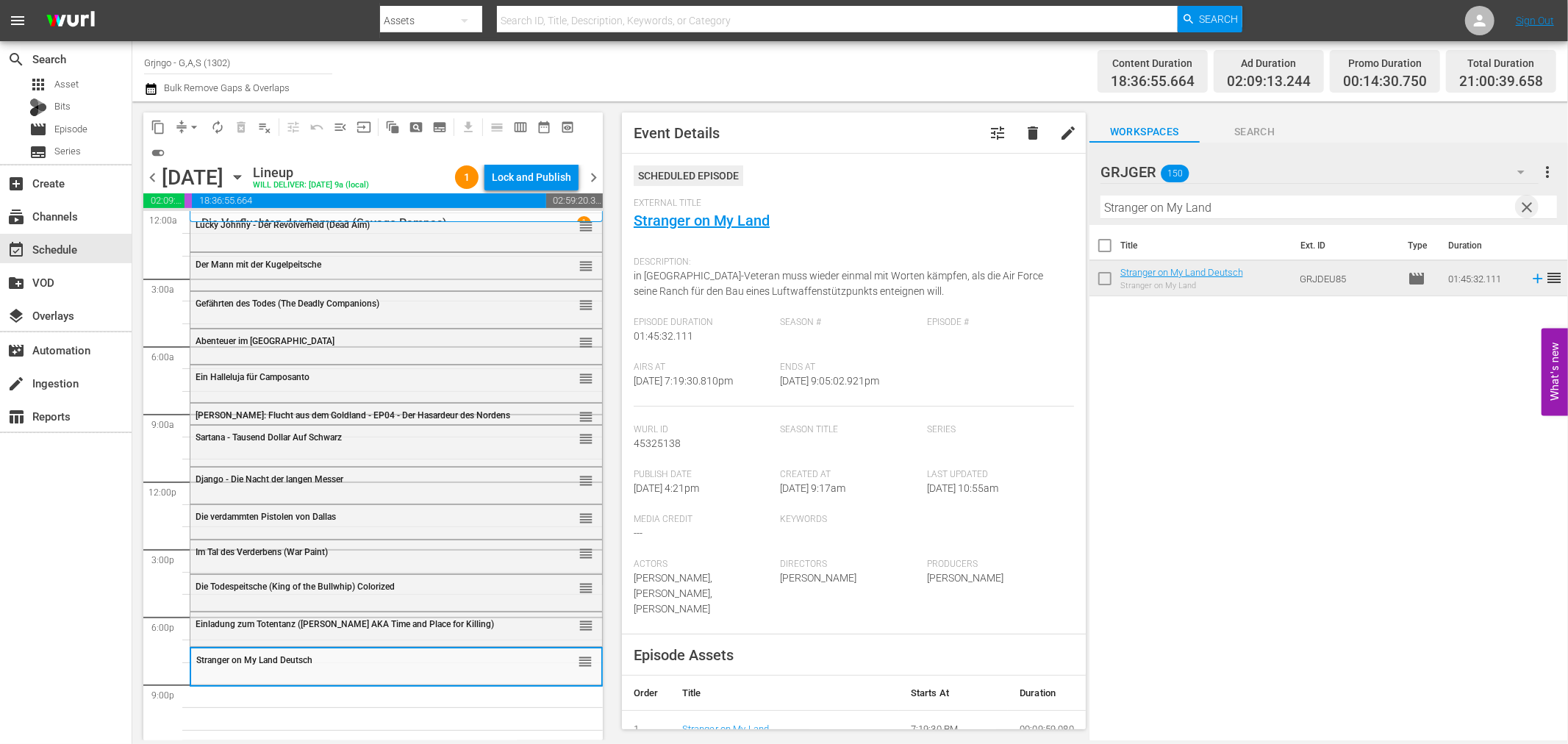
click at [1523, 201] on span "clear" at bounding box center [1527, 207] width 18 height 18
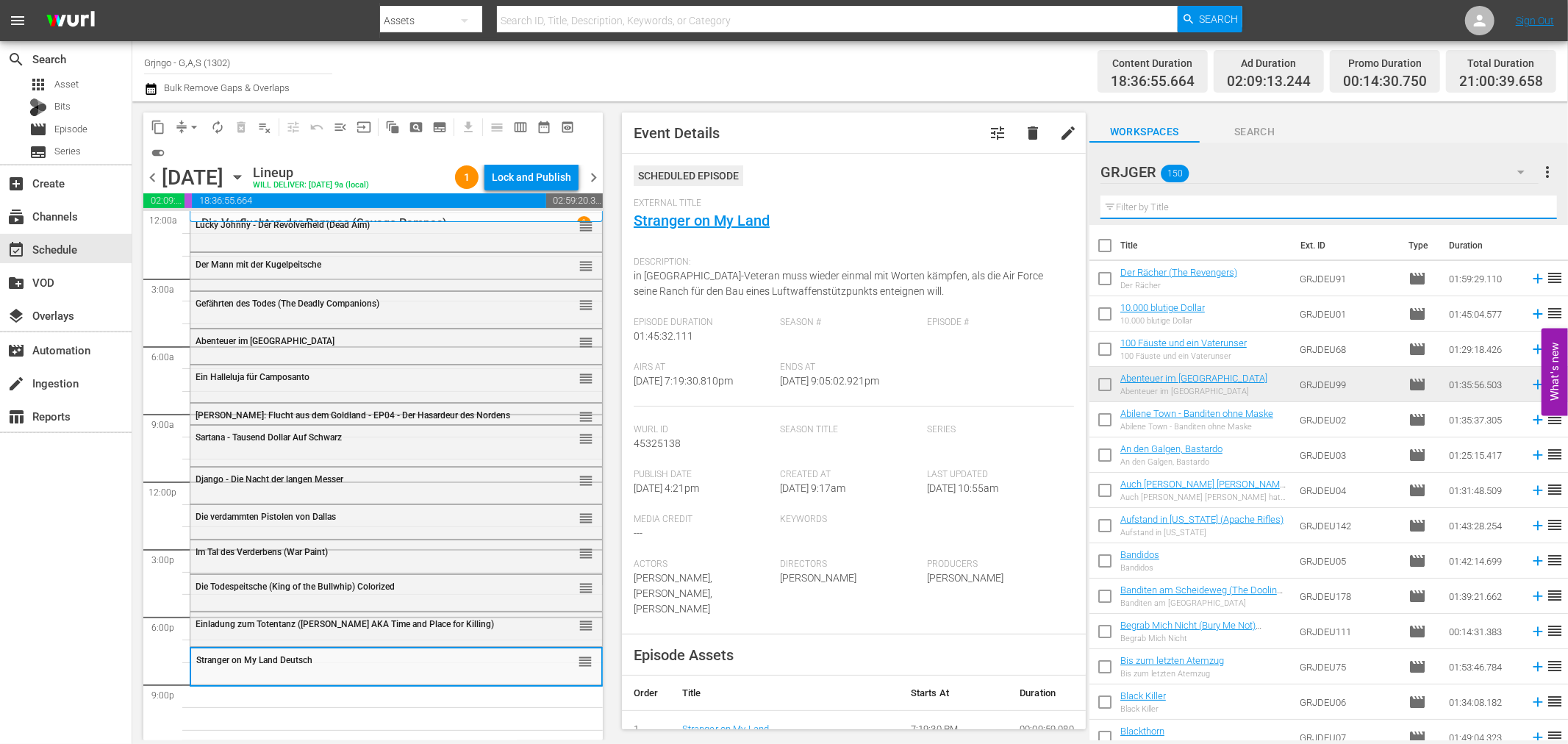
paste input "Mexican Jackpot"
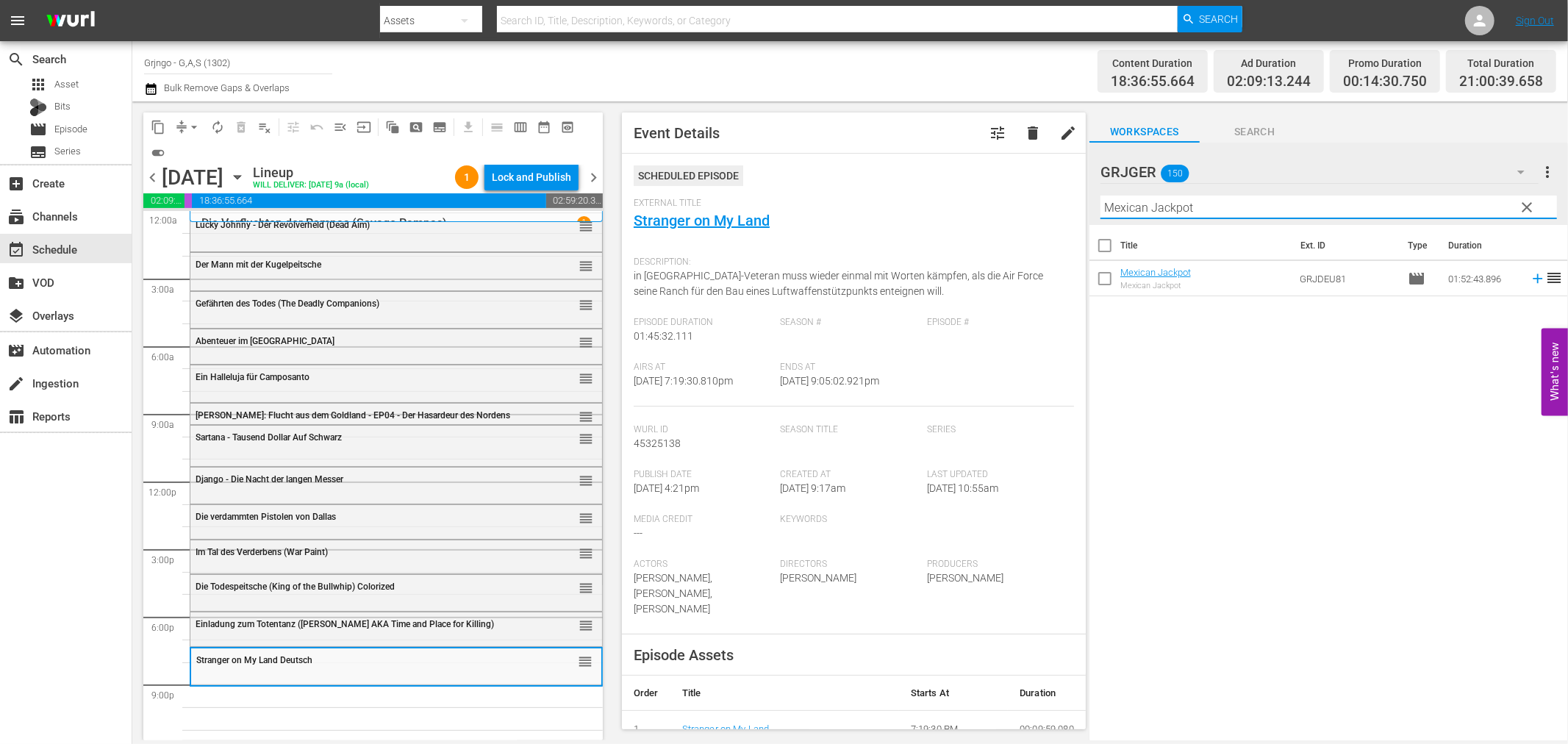
type input "Mexican Jackpot"
click at [1529, 277] on icon at bounding box center [1537, 278] width 16 height 16
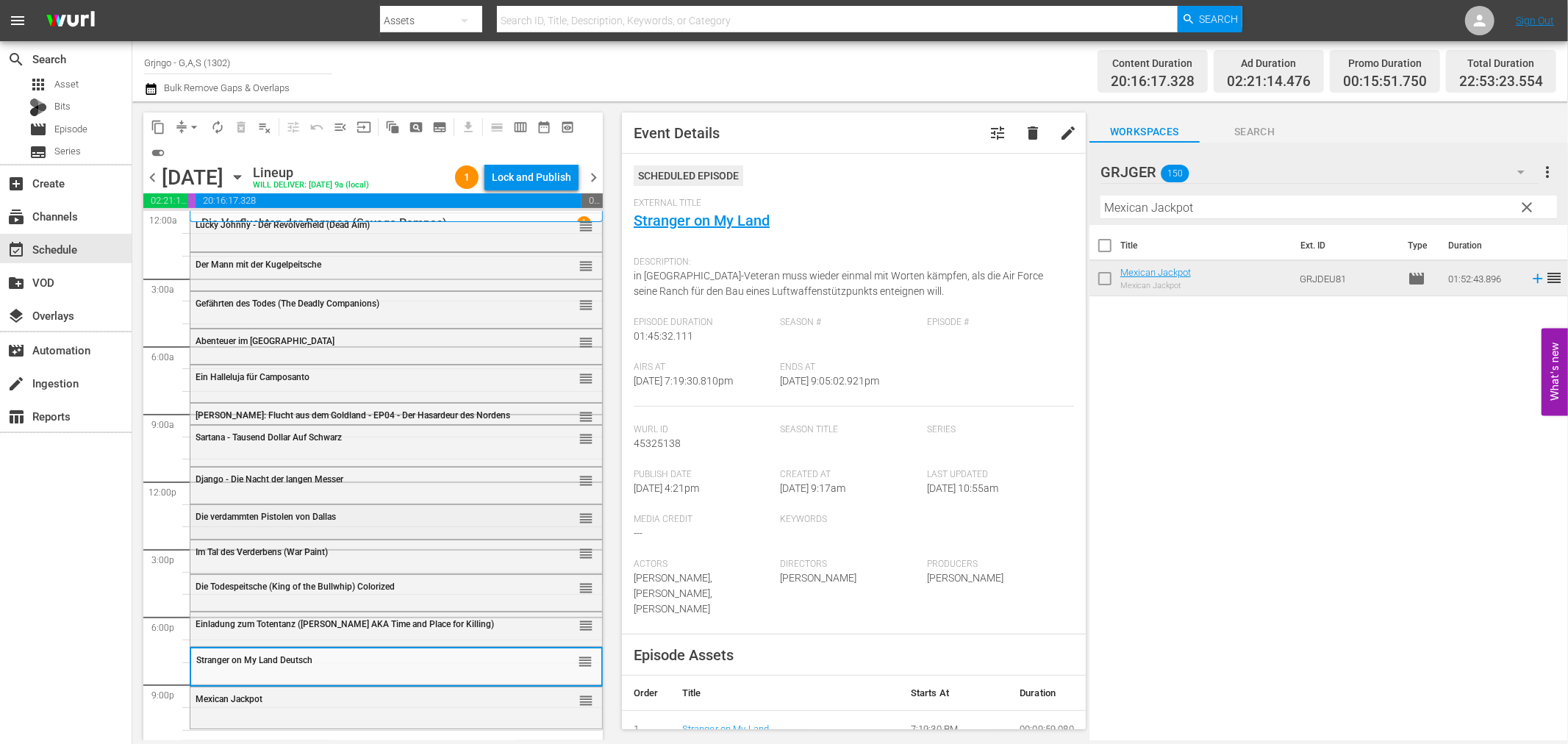
scroll to position [11, 0]
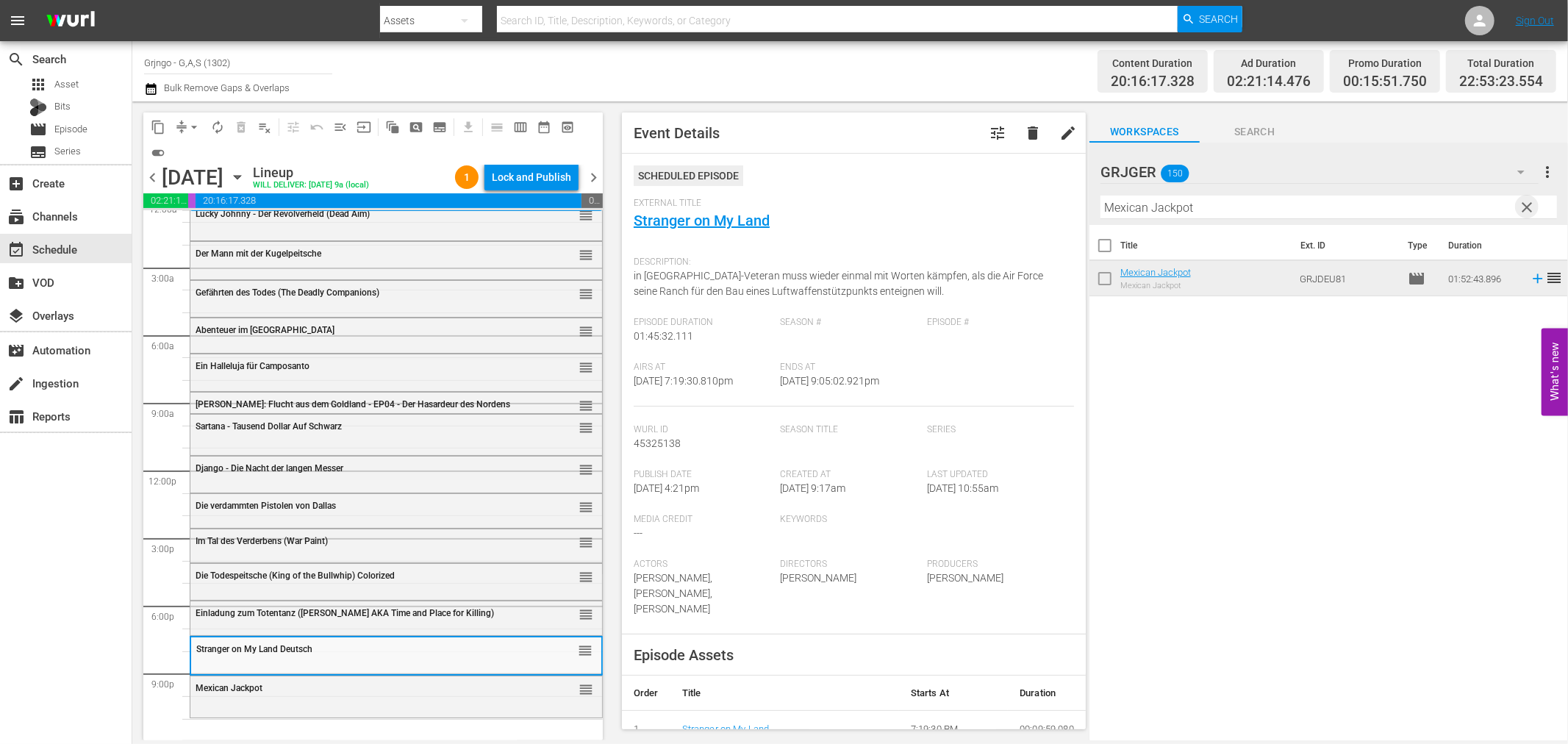
click at [1526, 202] on span "clear" at bounding box center [1527, 207] width 18 height 18
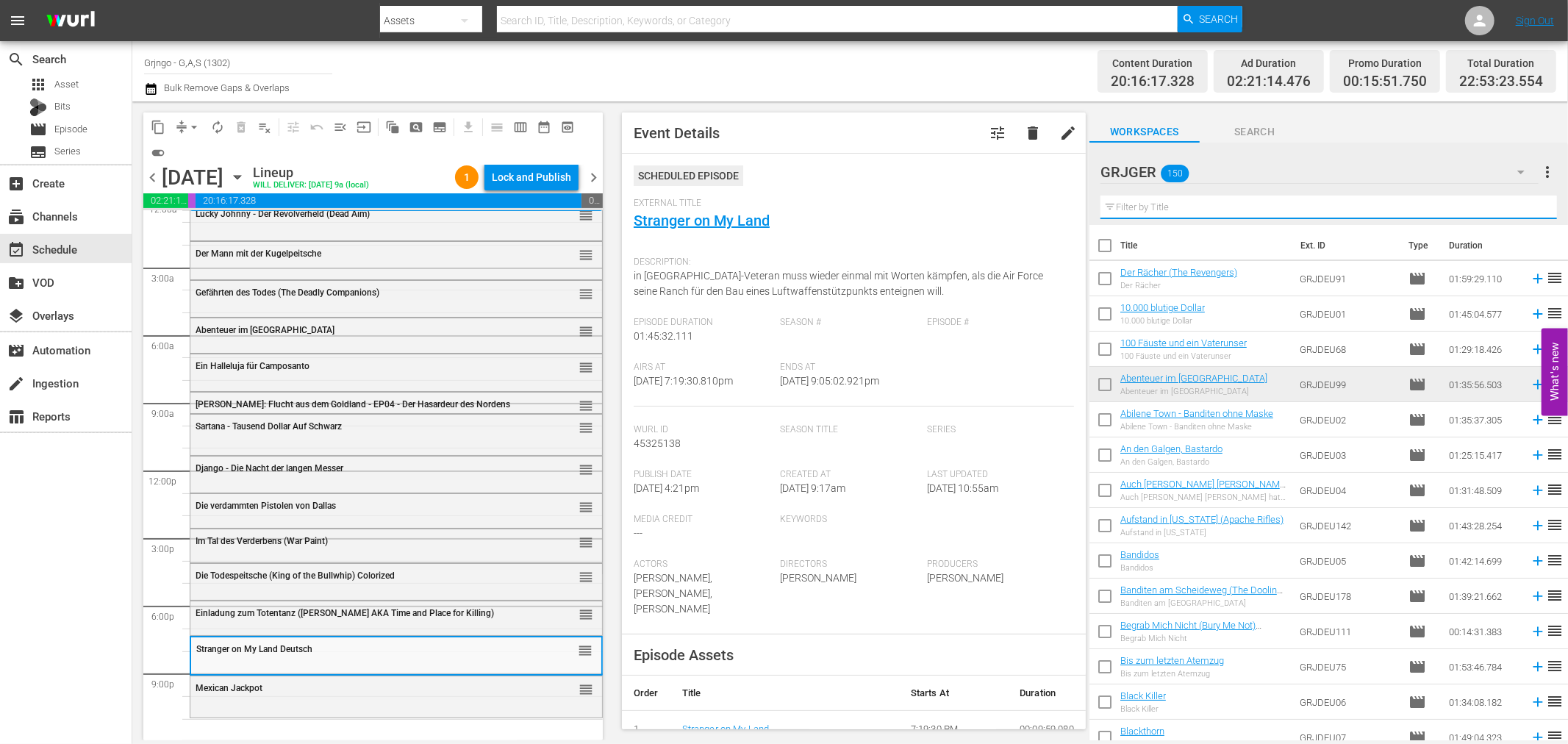
click at [1139, 206] on input "text" at bounding box center [1328, 207] width 456 height 23
paste input "Der [PERSON_NAME] von [US_STATE] (Panhandle)"
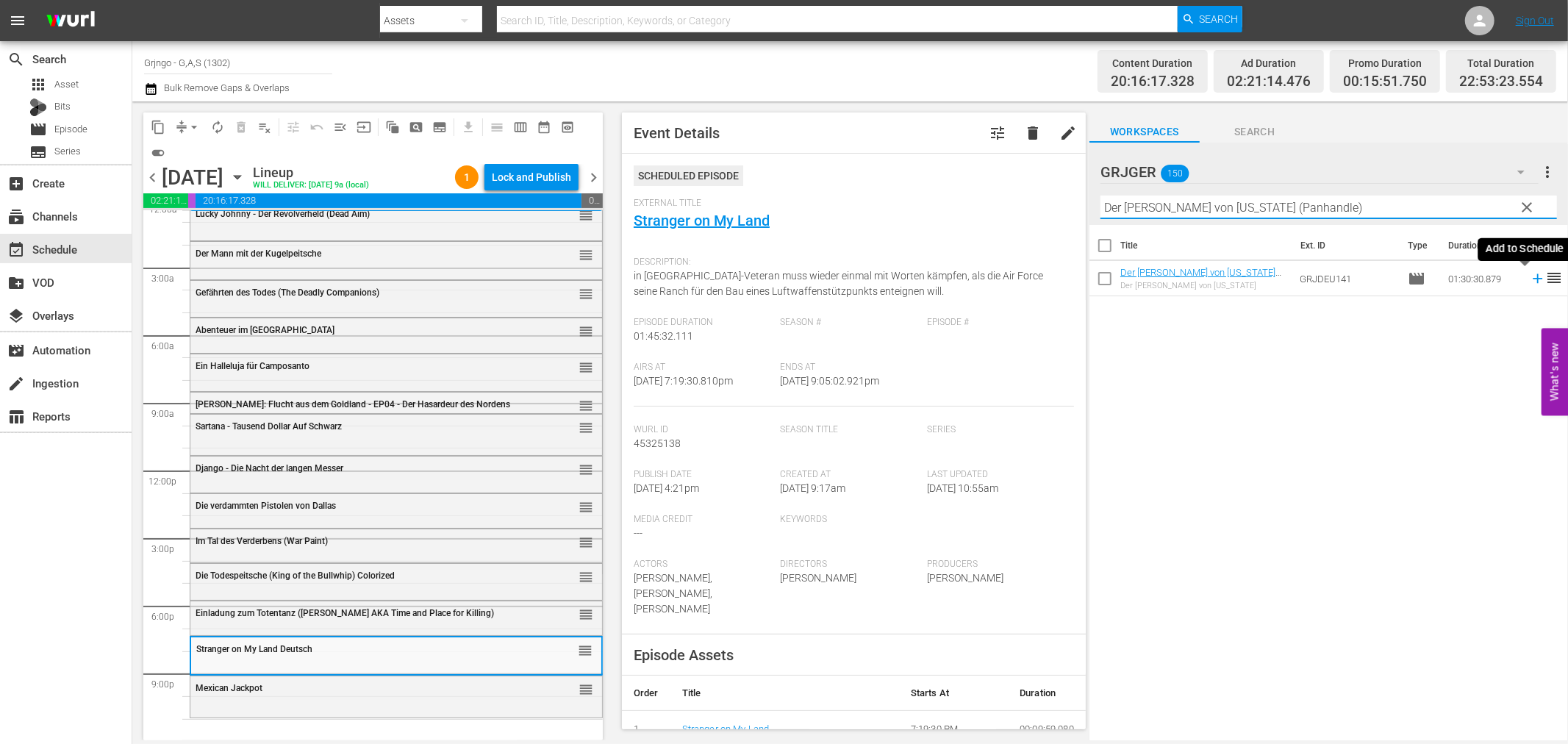
type input "Der [PERSON_NAME] von [US_STATE] (Panhandle)"
click at [1529, 276] on icon at bounding box center [1537, 278] width 16 height 16
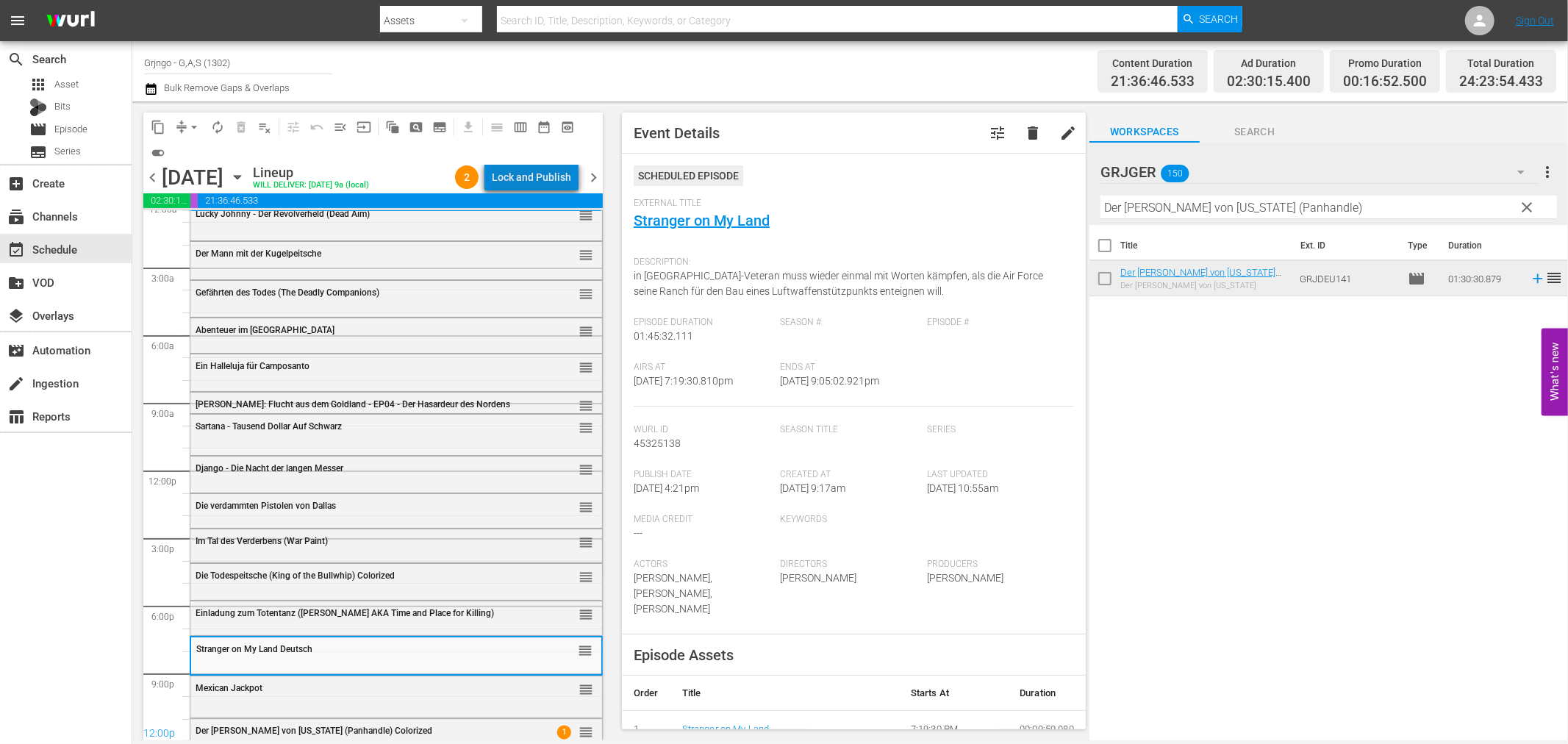
click at [568, 174] on div "Lock and Publish" at bounding box center [531, 178] width 80 height 27
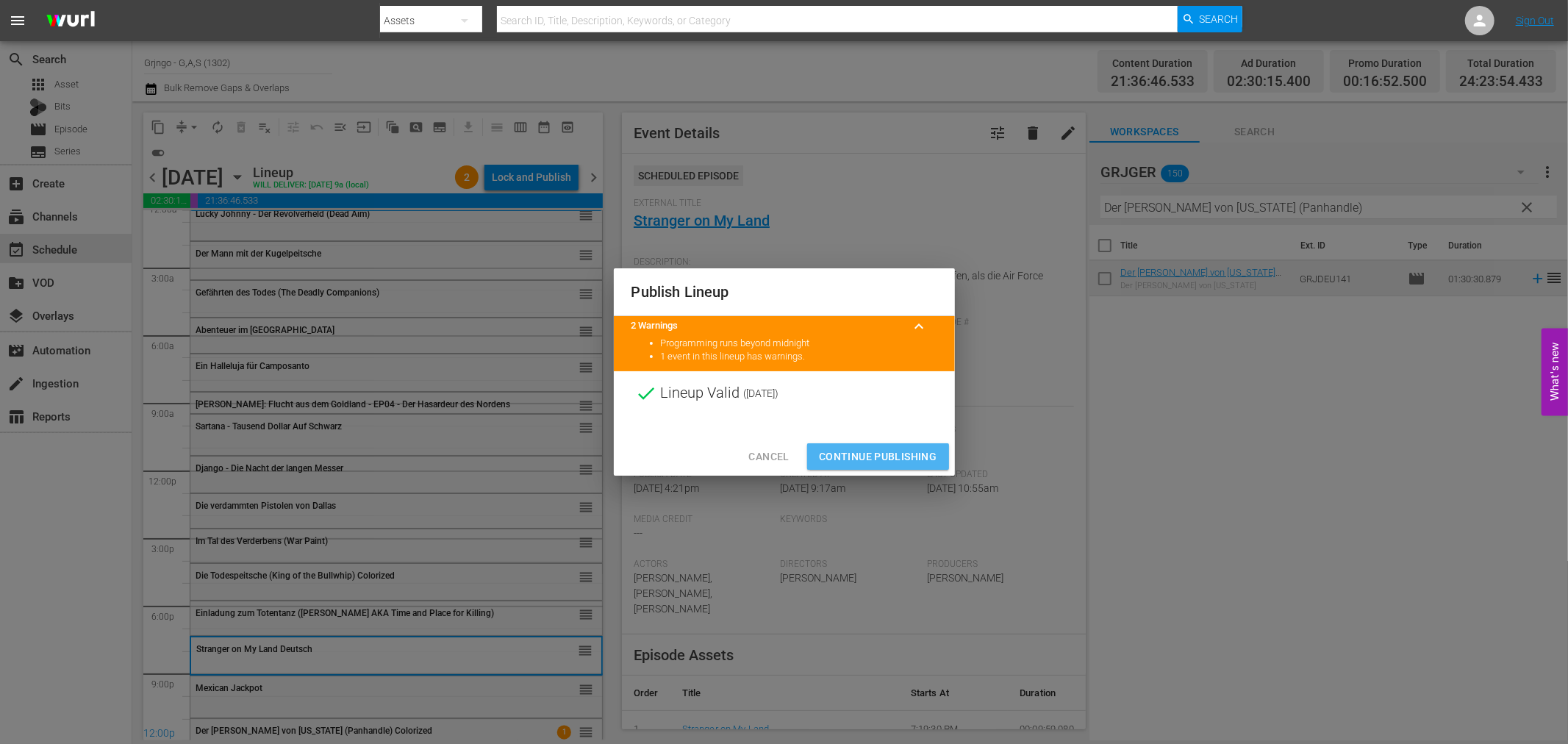
click at [887, 467] on button "Continue Publishing" at bounding box center [878, 457] width 142 height 27
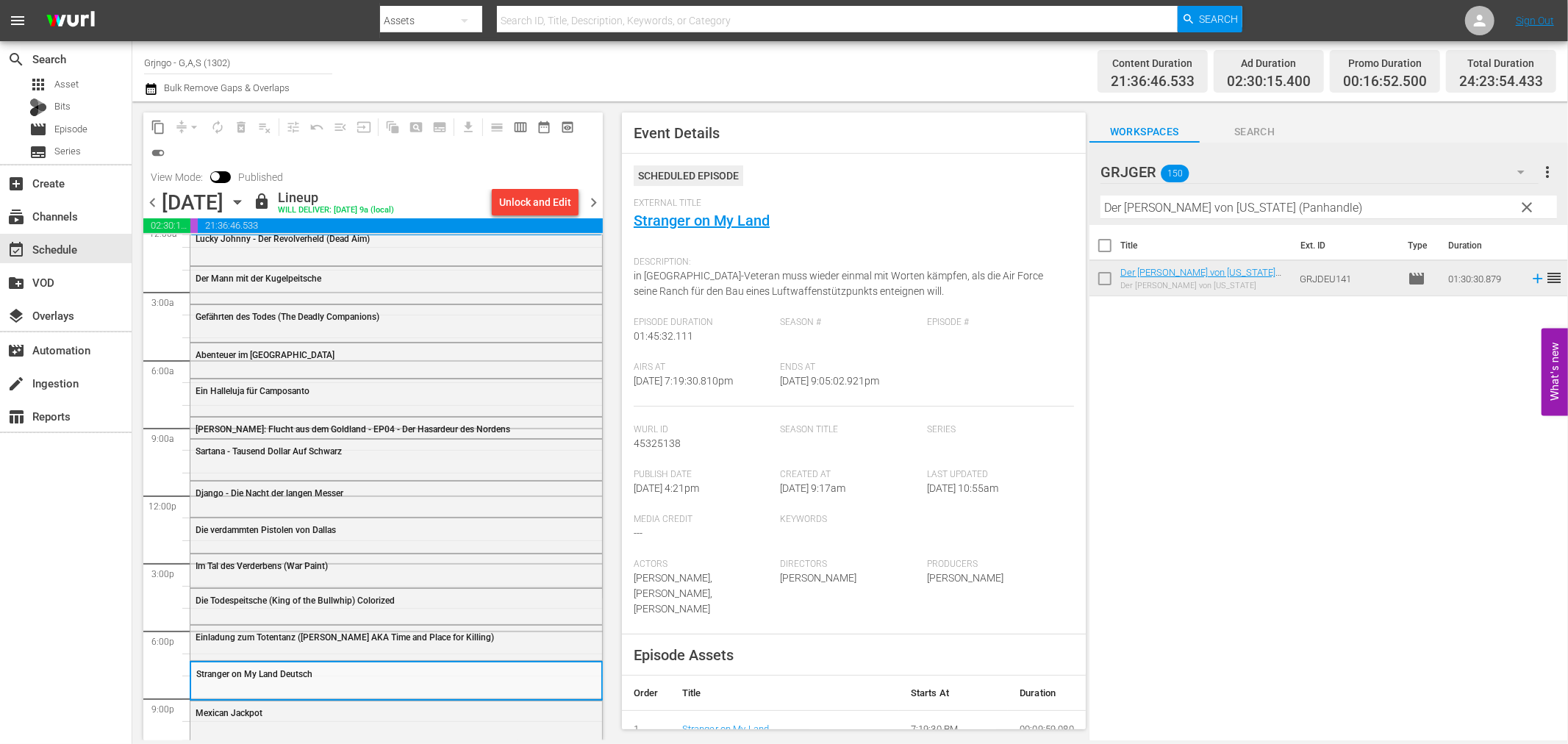
click at [585, 200] on span "chevron_right" at bounding box center [594, 203] width 18 height 18
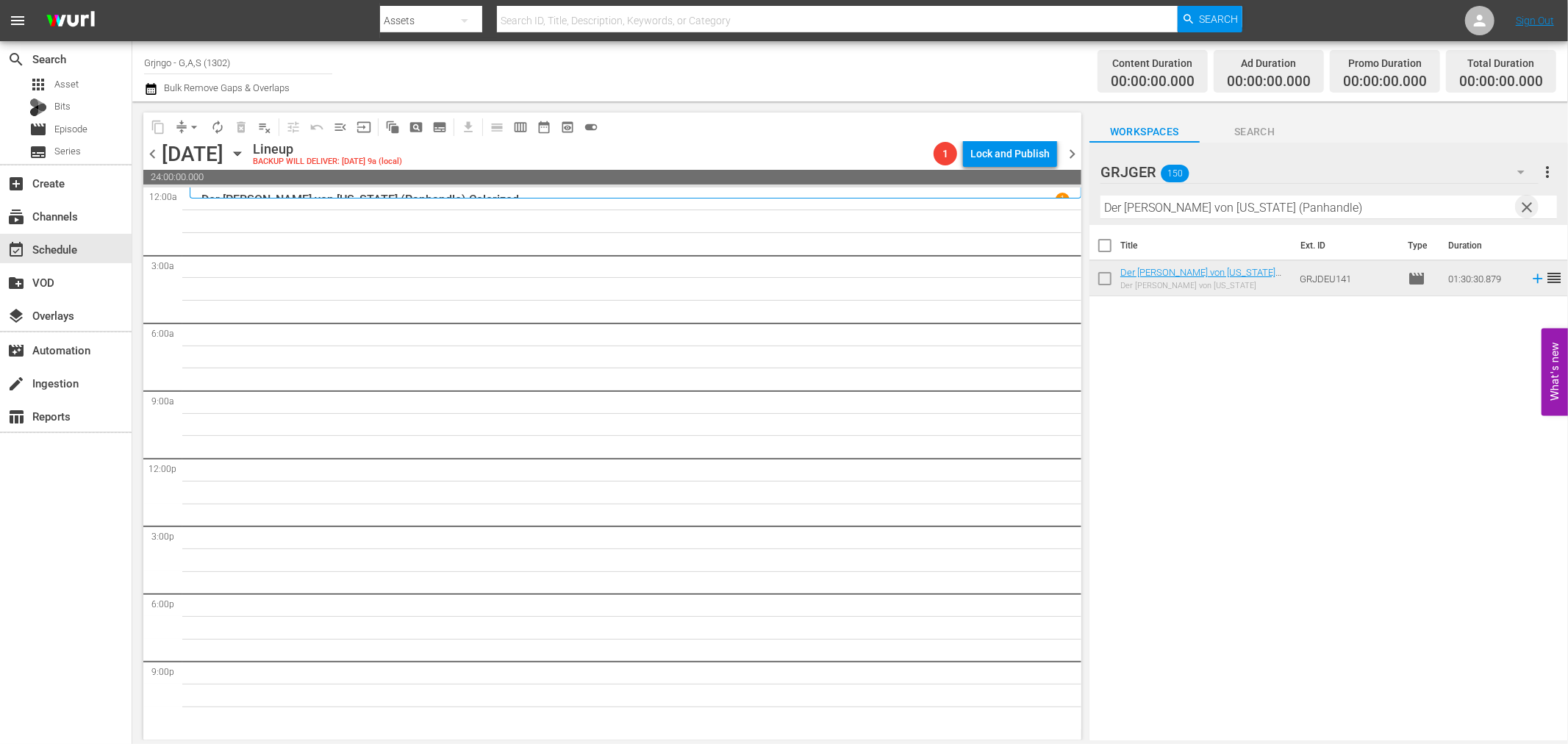
click at [1529, 208] on span "clear" at bounding box center [1527, 207] width 18 height 18
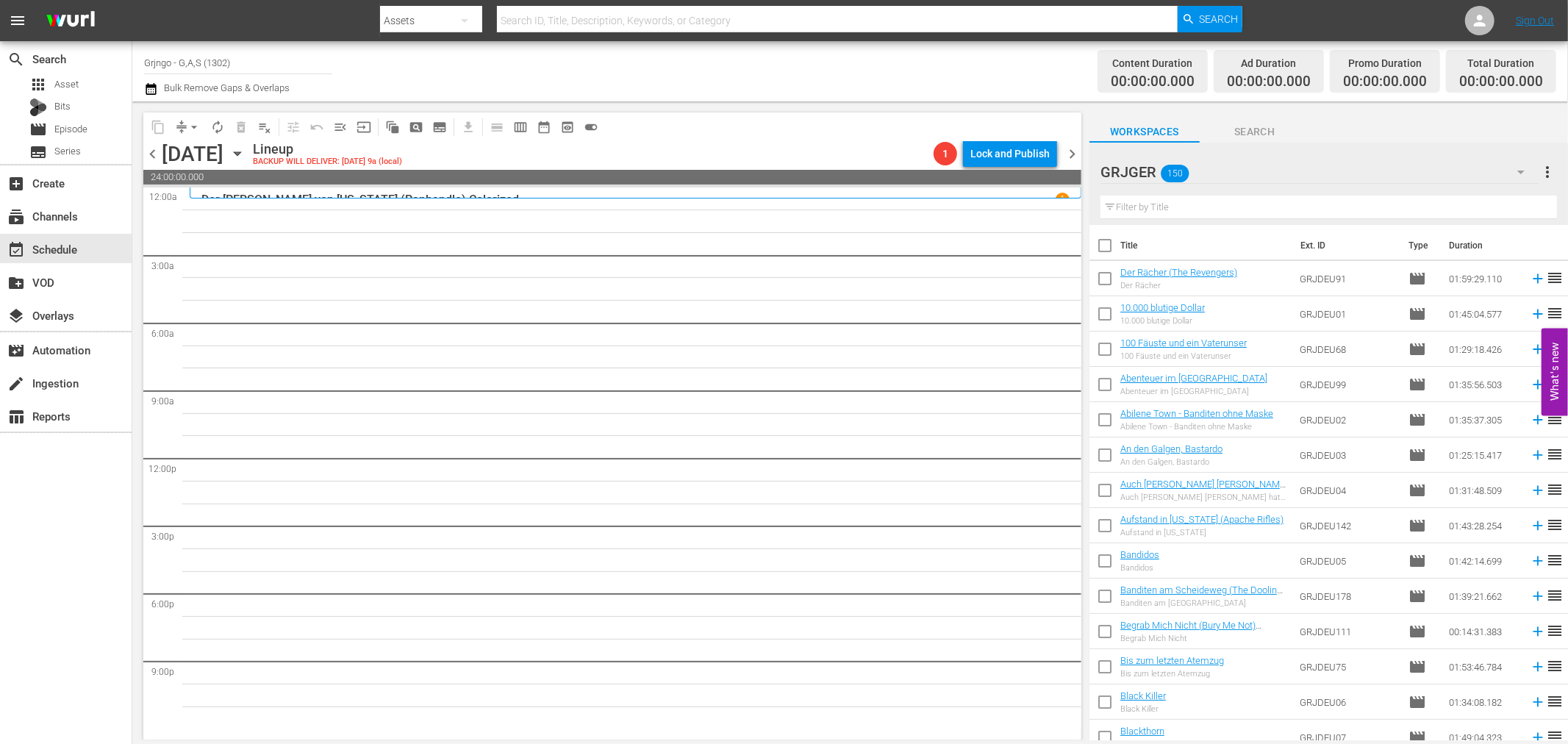
click at [1150, 212] on input "text" at bounding box center [1328, 207] width 456 height 23
paste input "Black Killer"
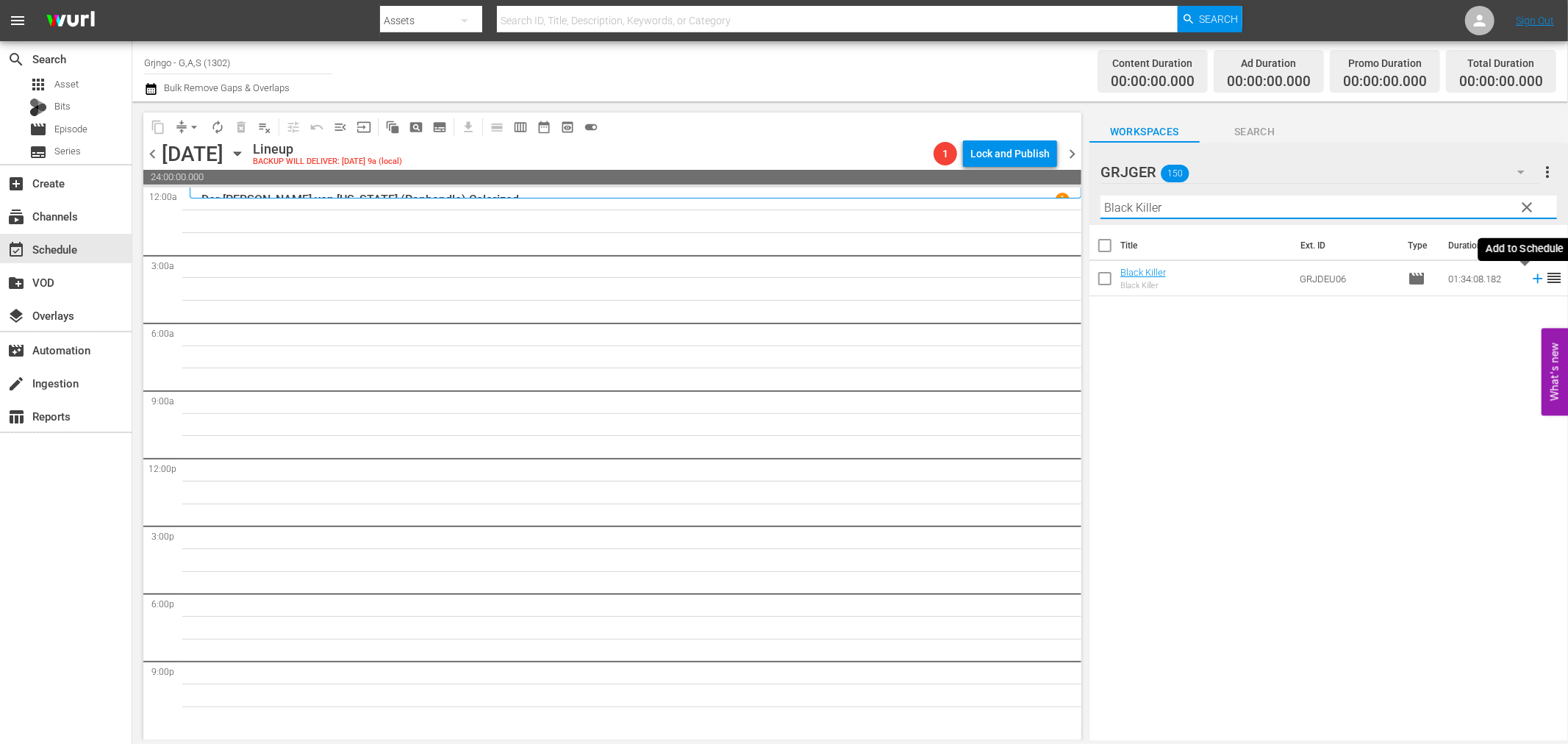
type input "Black Killer"
click at [1533, 281] on icon at bounding box center [1537, 278] width 9 height 9
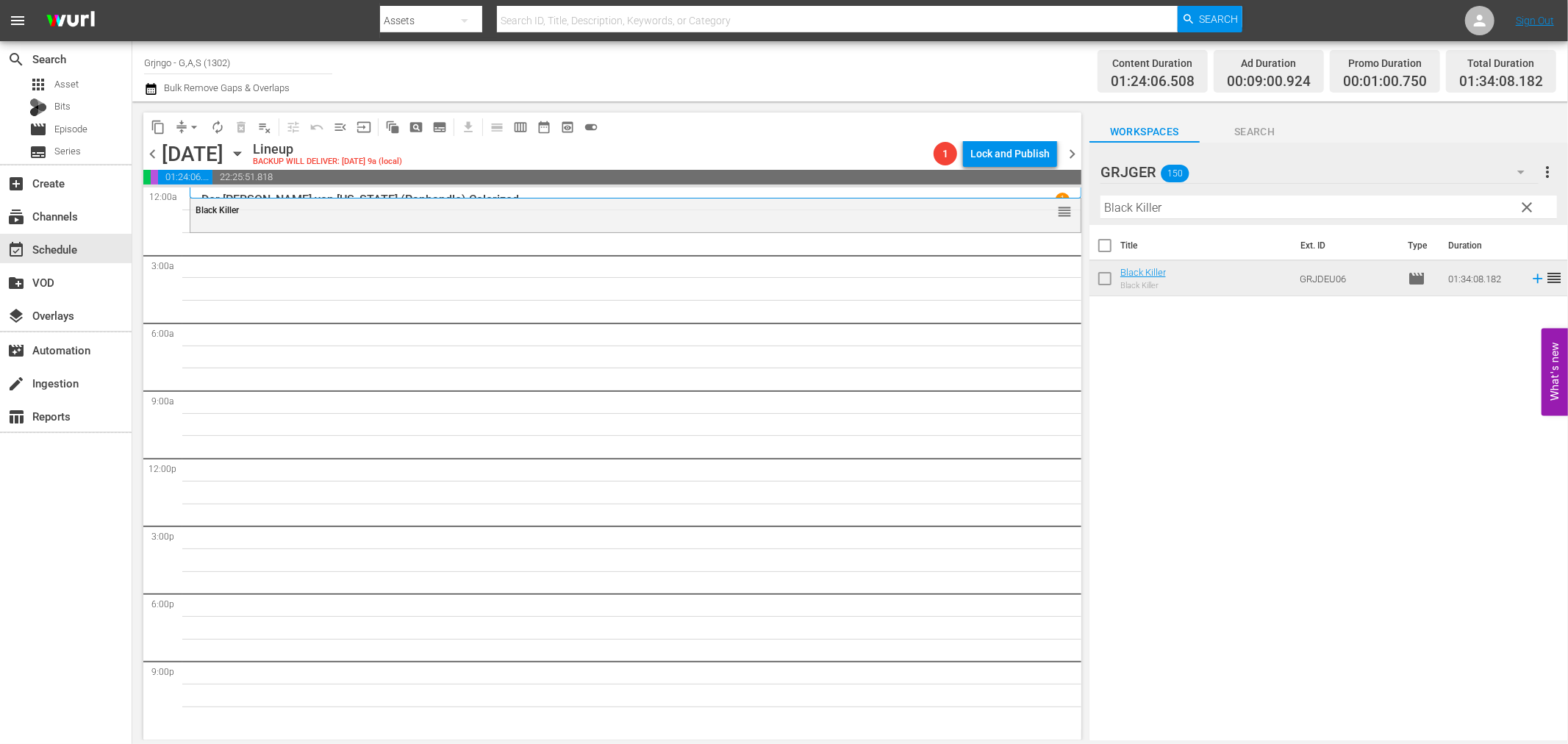
drag, startPoint x: 1530, startPoint y: 206, endPoint x: 1084, endPoint y: 495, distance: 531.4
click at [1081, 499] on div "content_copy compress arrow_drop_down autorenew_outlined delete_forever_outline…" at bounding box center [608, 421] width 952 height 639
click at [1527, 210] on span "clear" at bounding box center [1527, 207] width 18 height 18
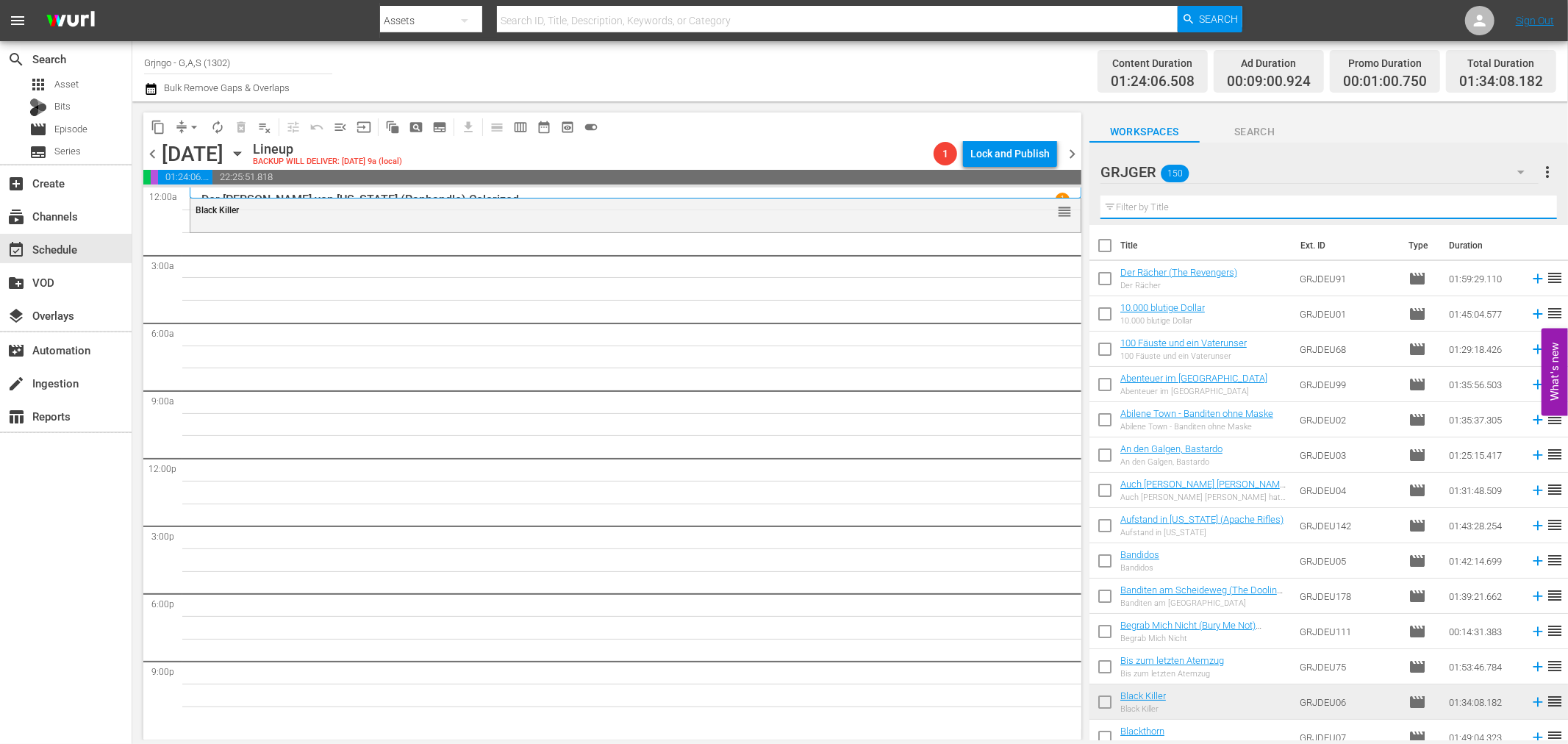
click at [1156, 207] on input "text" at bounding box center [1328, 207] width 456 height 23
paste input "Django und die Bande der Bluthunde"
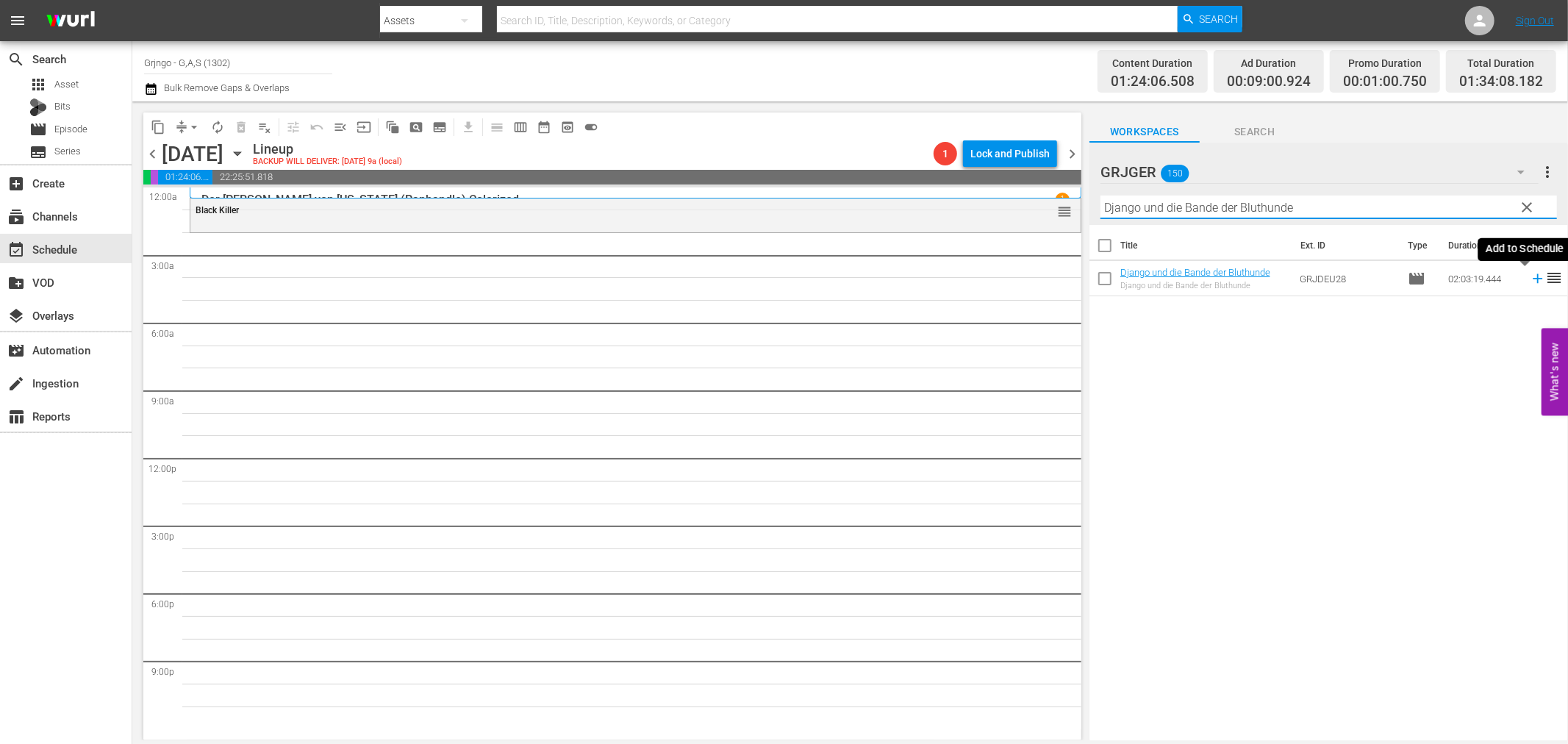
type input "Django und die Bande der Bluthunde"
click at [1529, 283] on icon at bounding box center [1537, 278] width 16 height 16
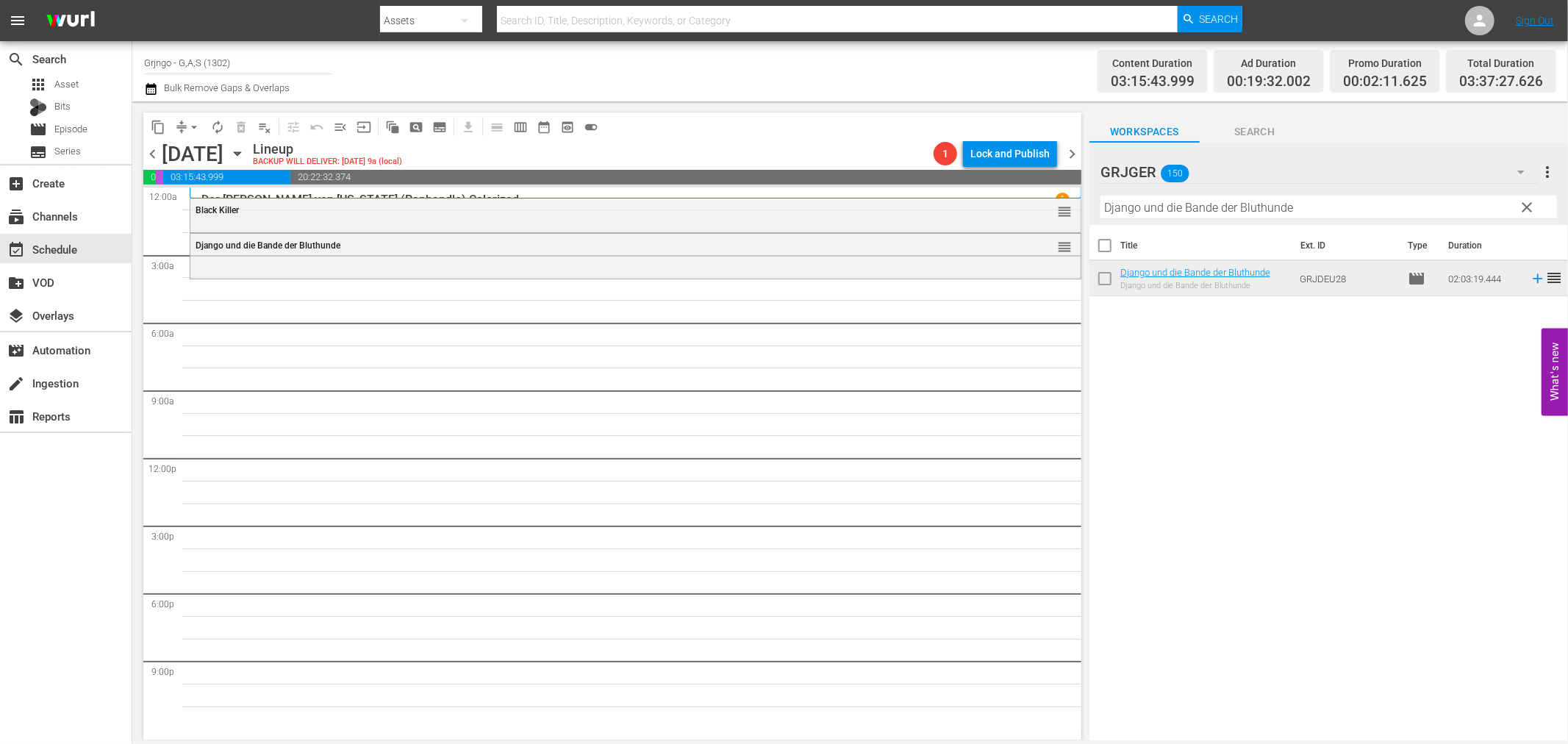
click at [1531, 207] on span "clear" at bounding box center [1527, 207] width 18 height 18
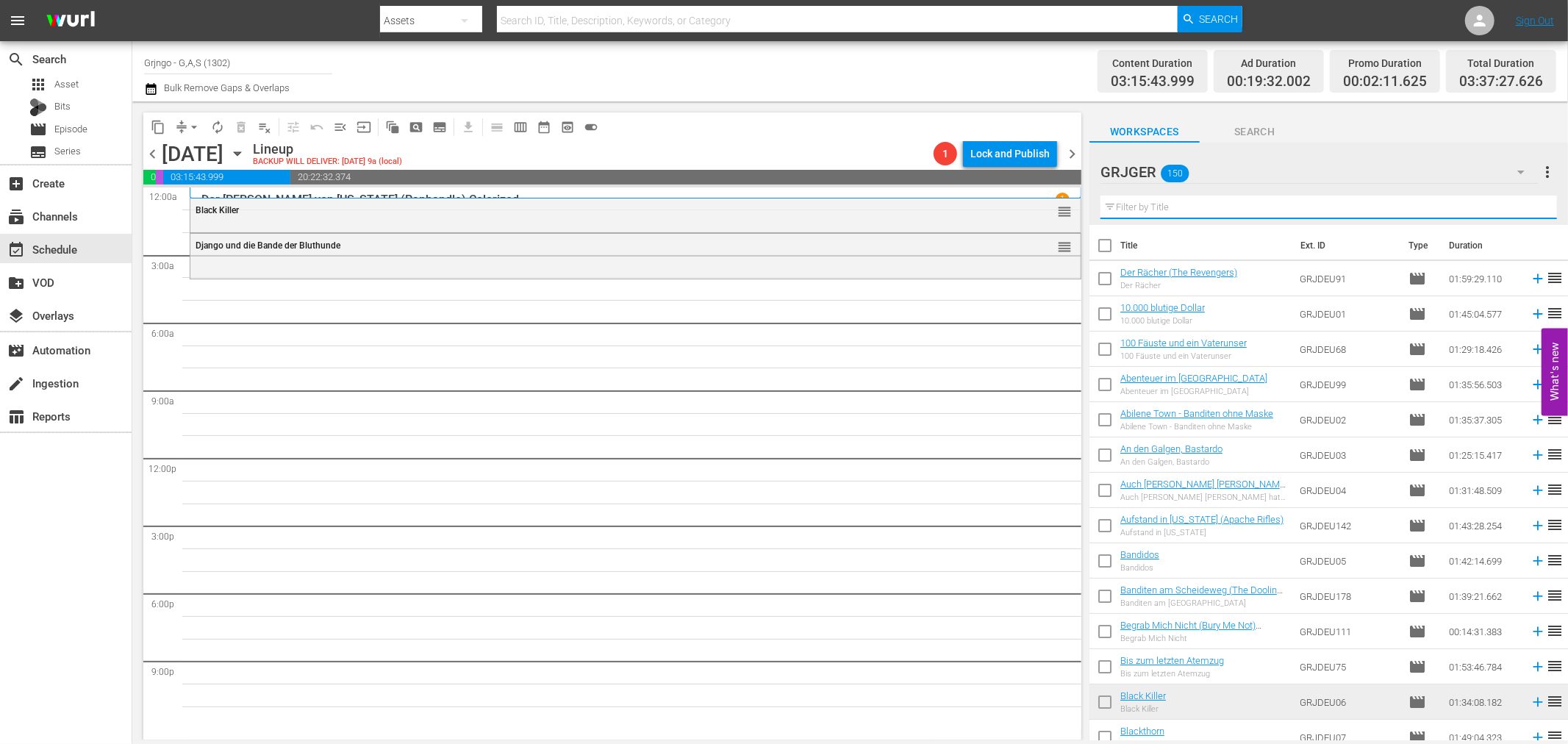
click at [1173, 210] on input "text" at bounding box center [1328, 207] width 456 height 23
paste input "Bruc - Napoleons blutige Niederlage"
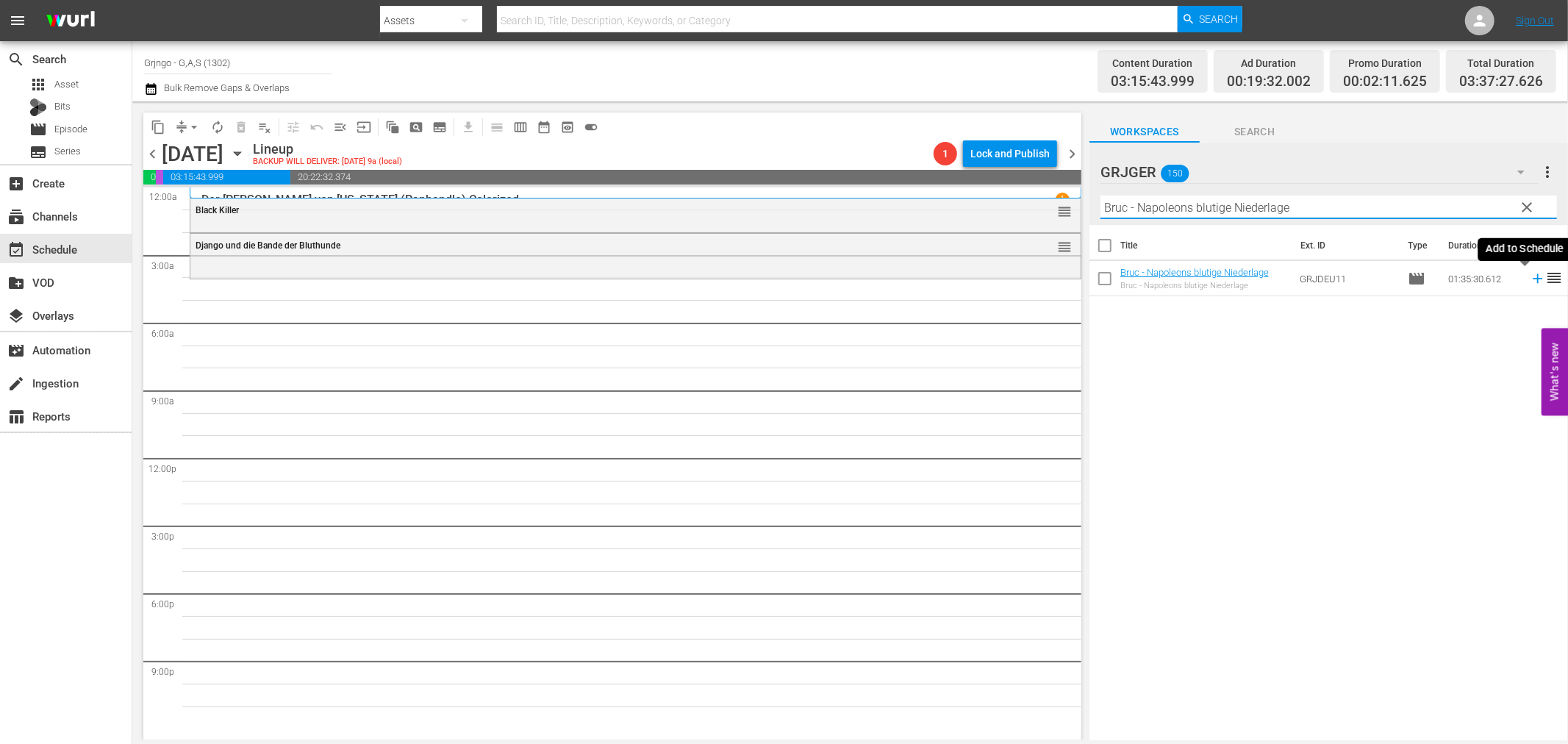
type input "Bruc - Napoleons blutige Niederlage"
click at [1529, 279] on icon at bounding box center [1537, 278] width 16 height 16
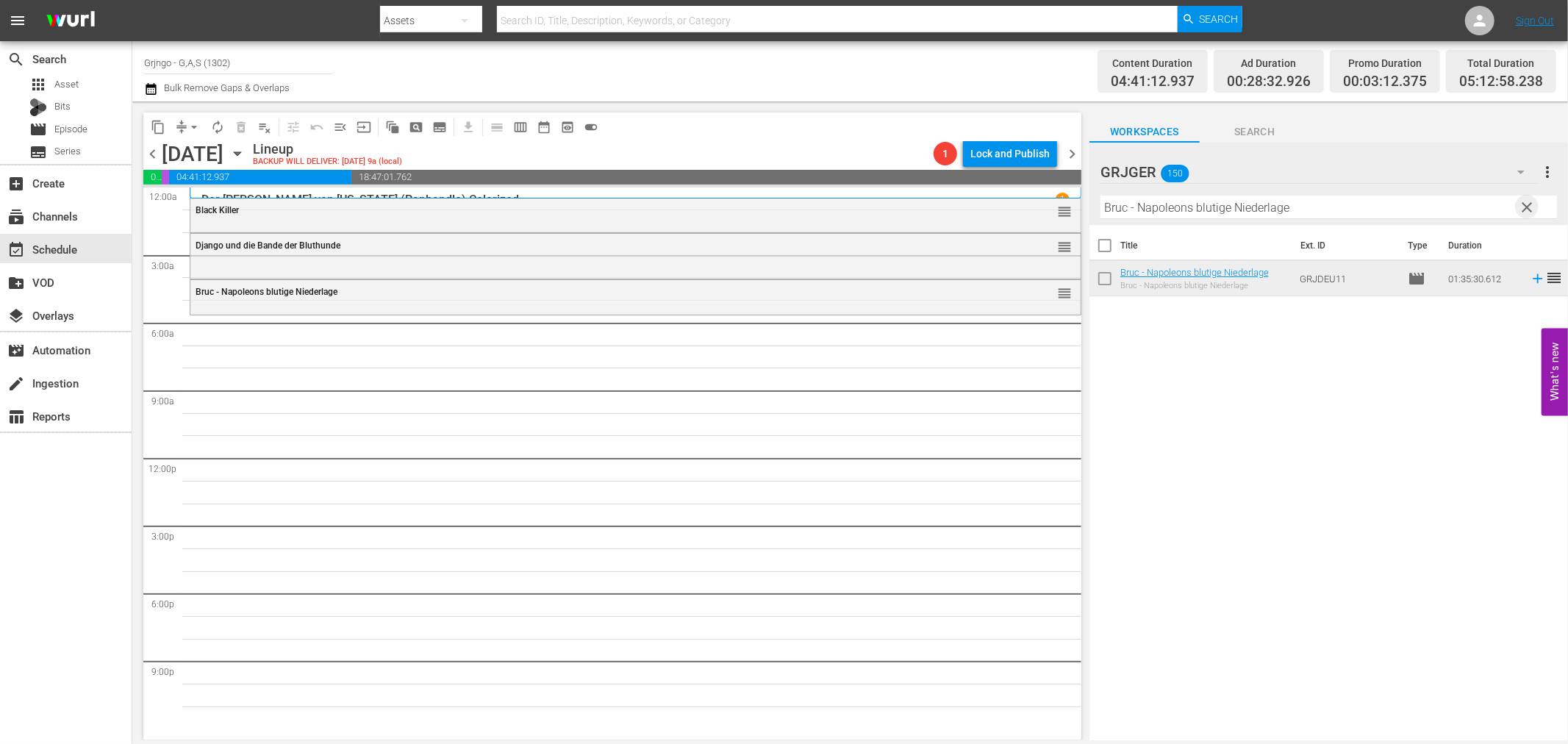
click at [1534, 207] on span "clear" at bounding box center [1527, 207] width 18 height 18
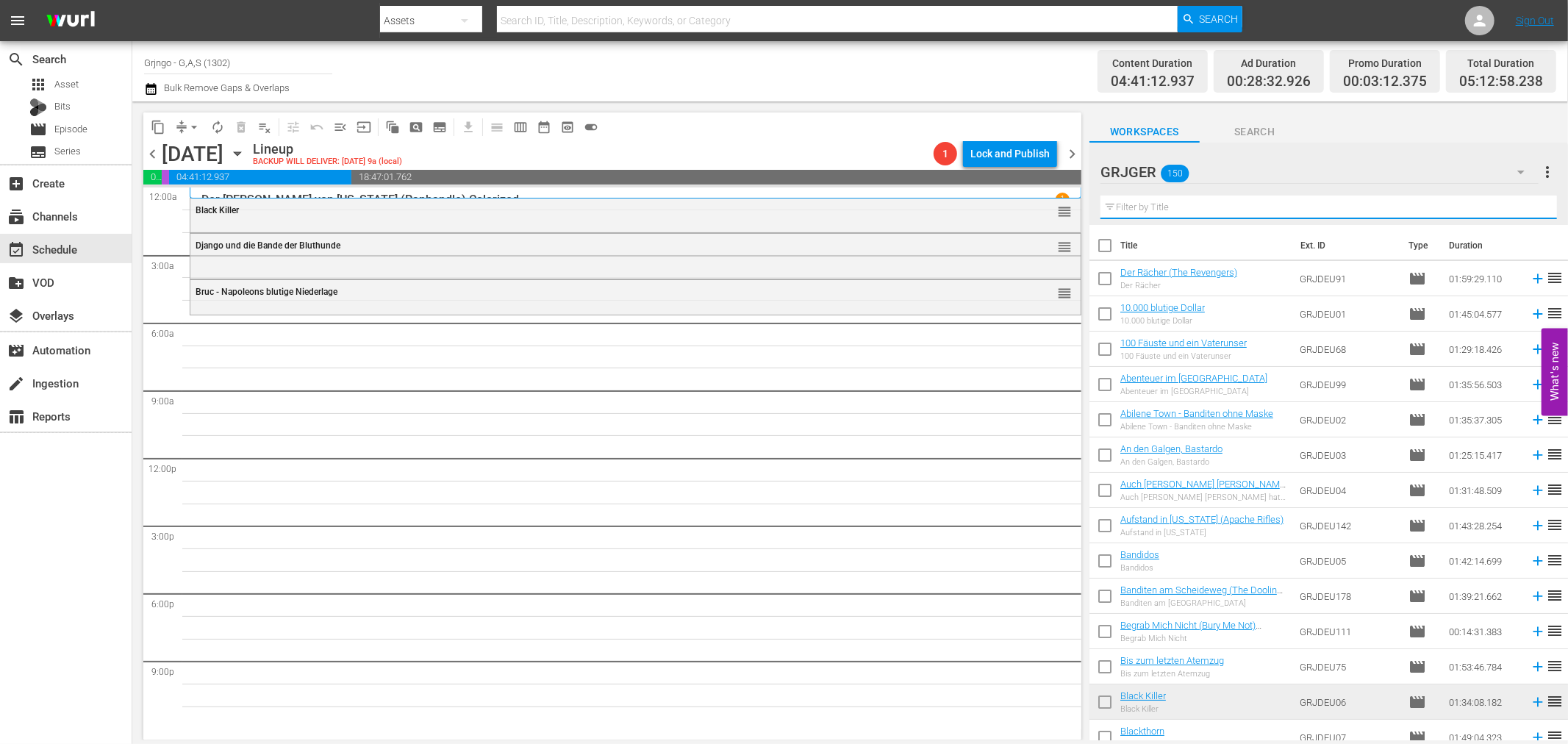
click at [1166, 211] on input "text" at bounding box center [1328, 207] width 456 height 23
paste input "Dead Man's Hand"
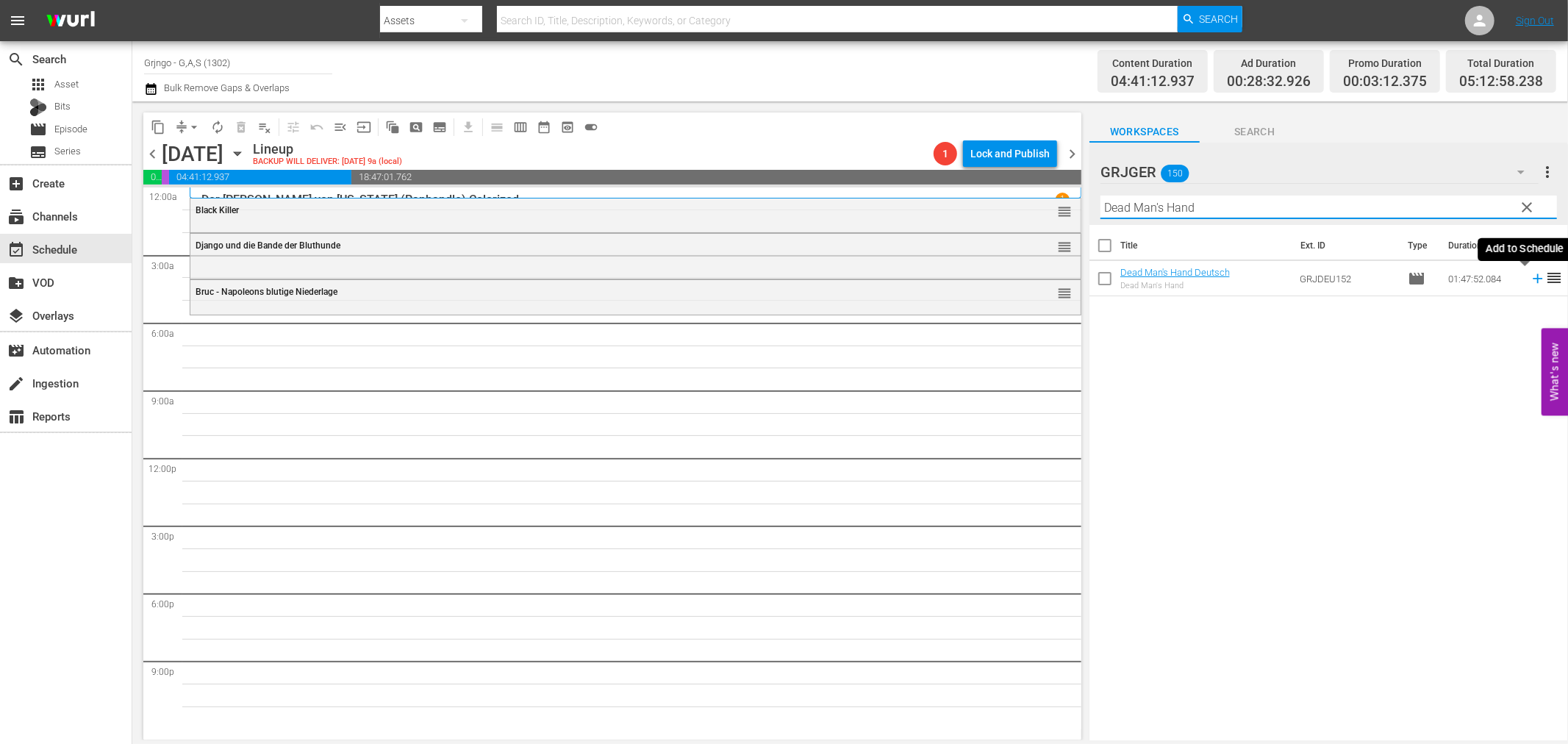
type input "Dead Man's Hand"
click at [1529, 283] on icon at bounding box center [1537, 278] width 16 height 16
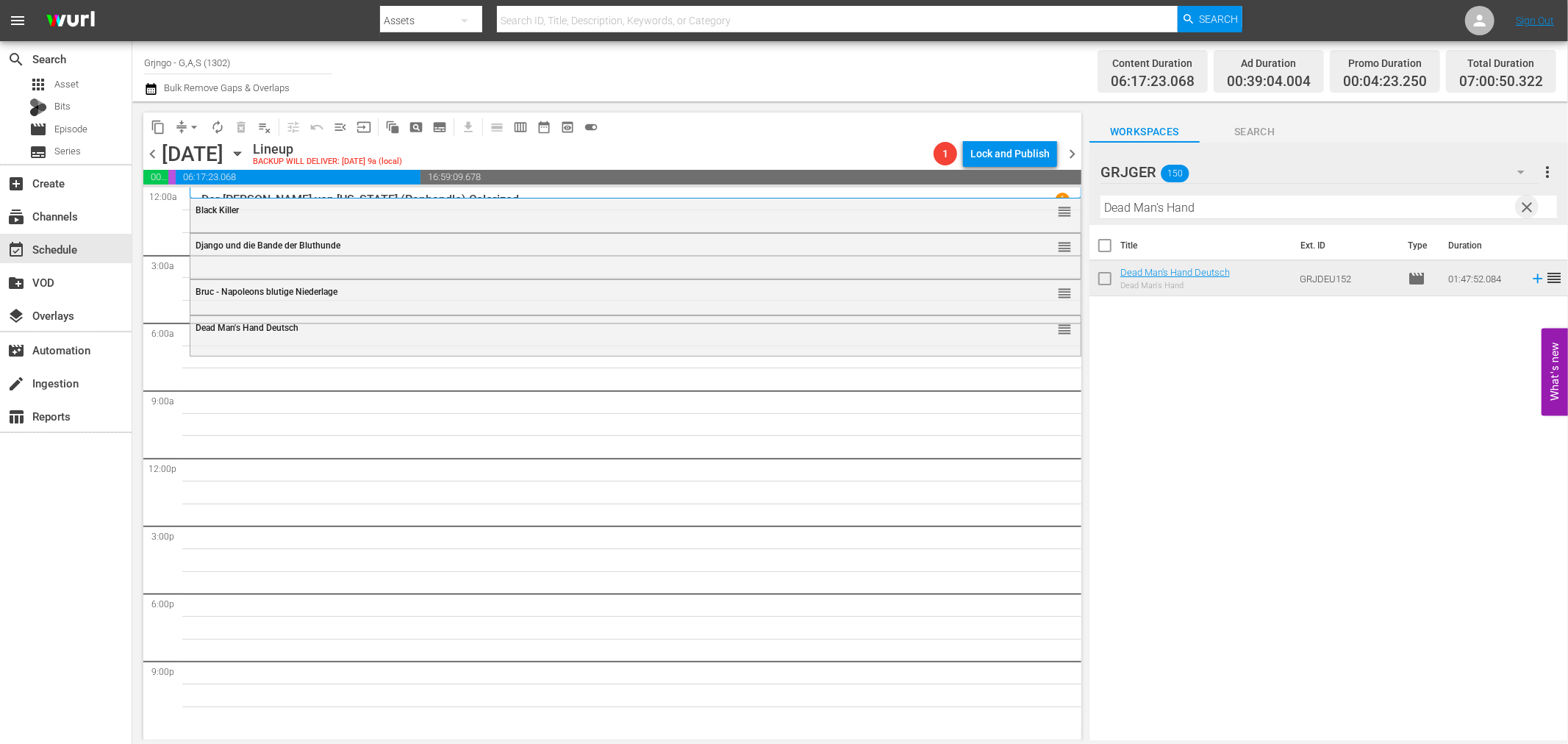
click at [1524, 214] on span "clear" at bounding box center [1527, 207] width 18 height 18
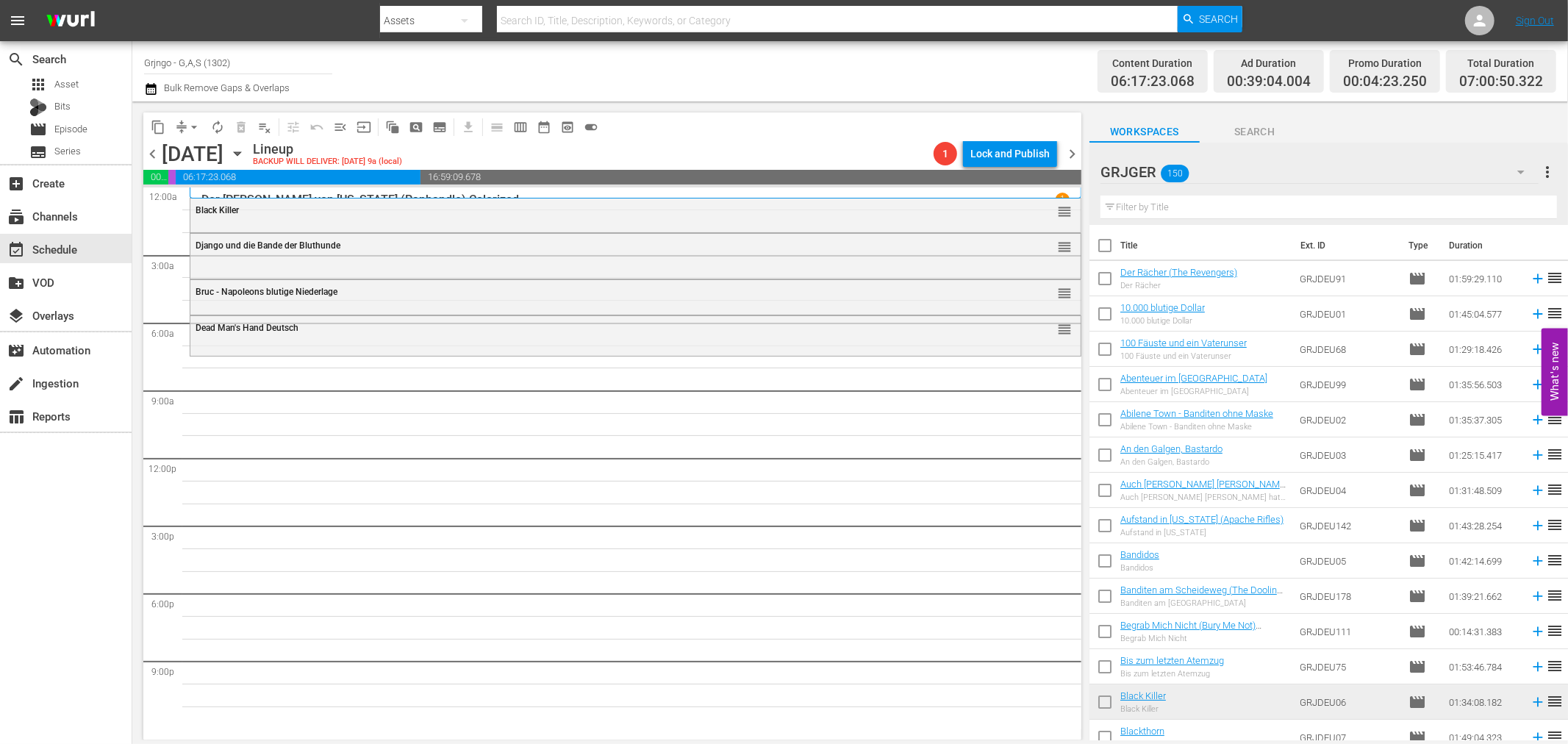
click at [1213, 207] on input "text" at bounding box center [1328, 207] width 456 height 23
paste input "Die Legende vom einsamen Ranger"
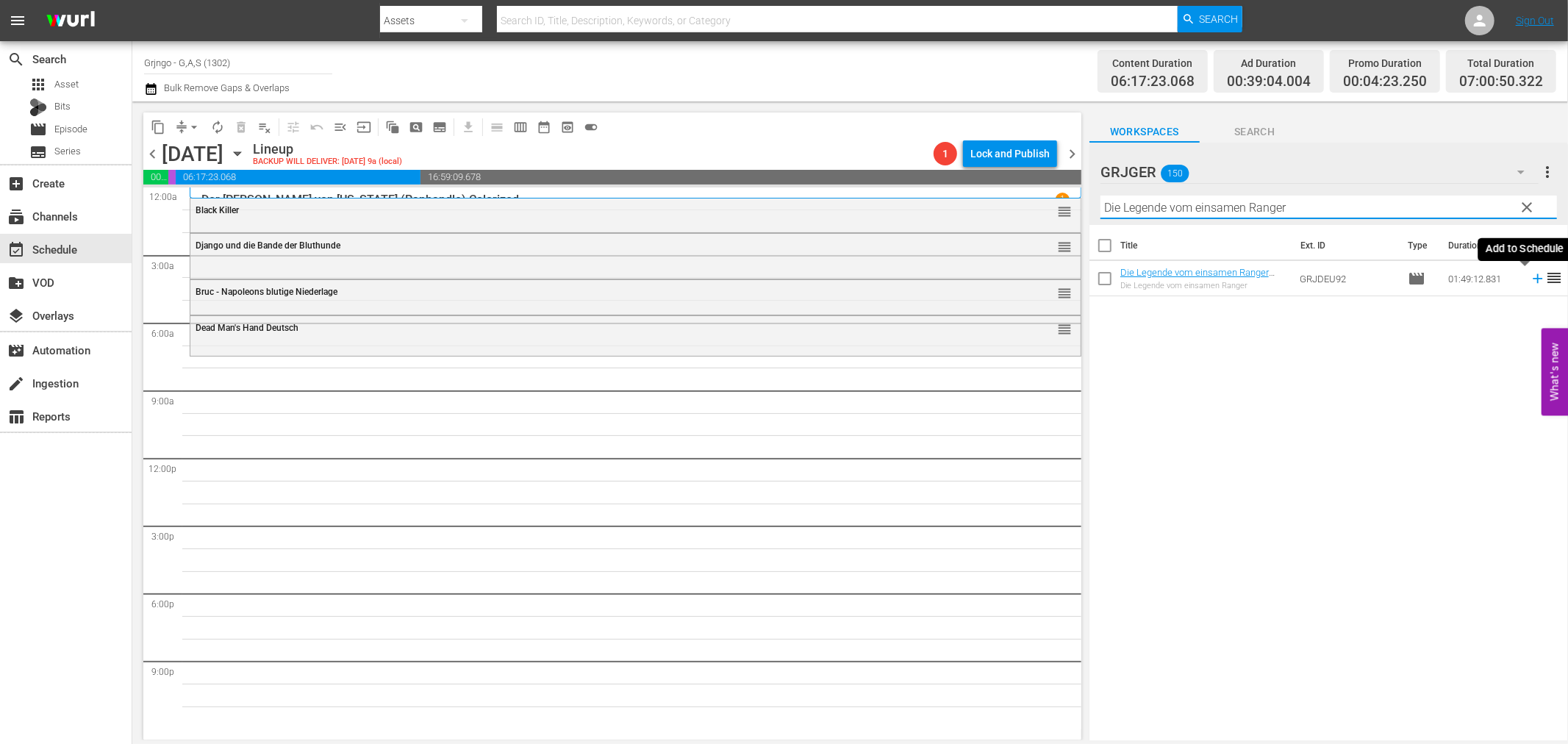
type input "Die Legende vom einsamen Ranger"
click at [1529, 282] on icon at bounding box center [1537, 278] width 16 height 16
